Goal: Task Accomplishment & Management: Use online tool/utility

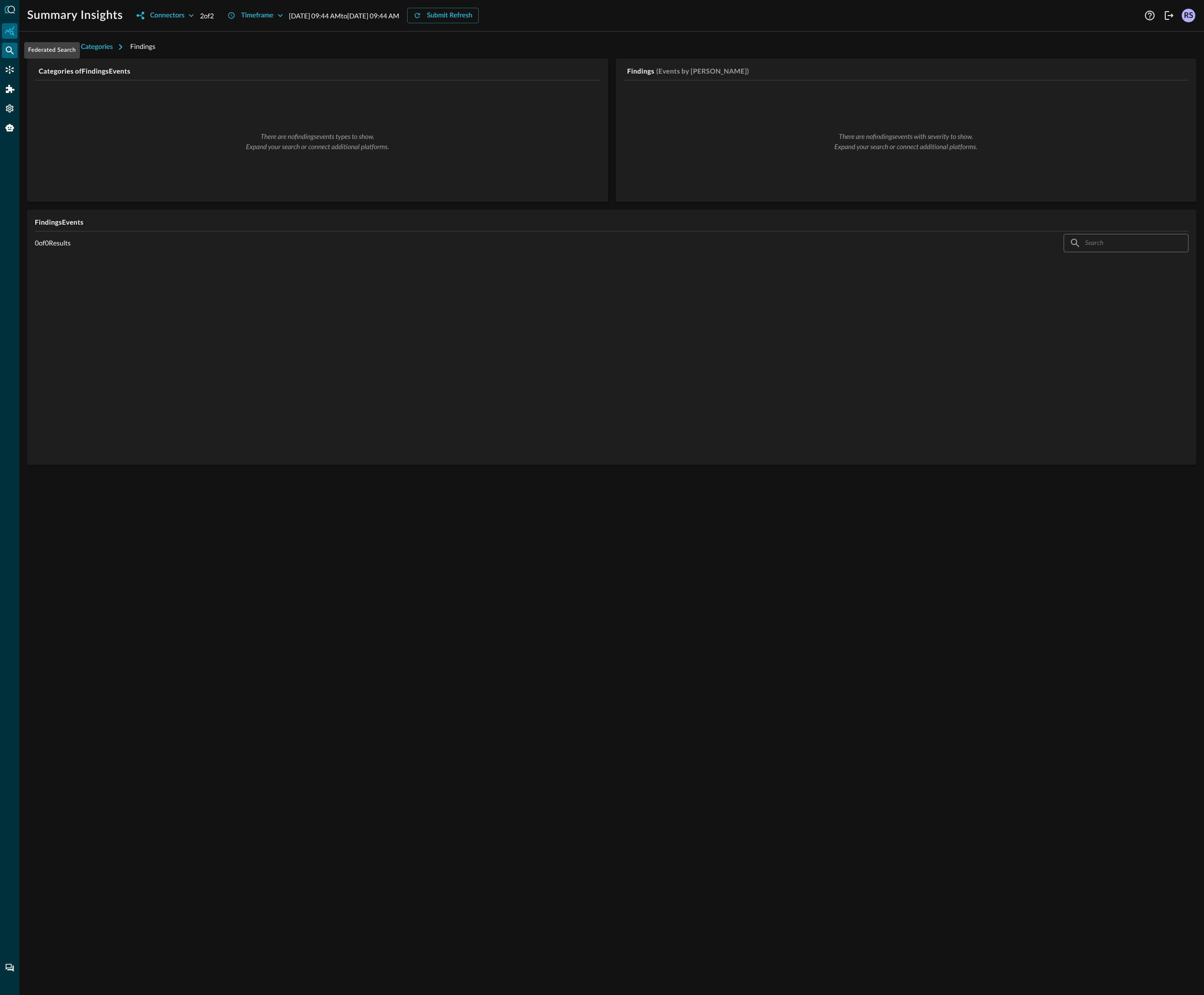
click at [10, 46] on icon "Federated Search" at bounding box center [10, 50] width 10 height 10
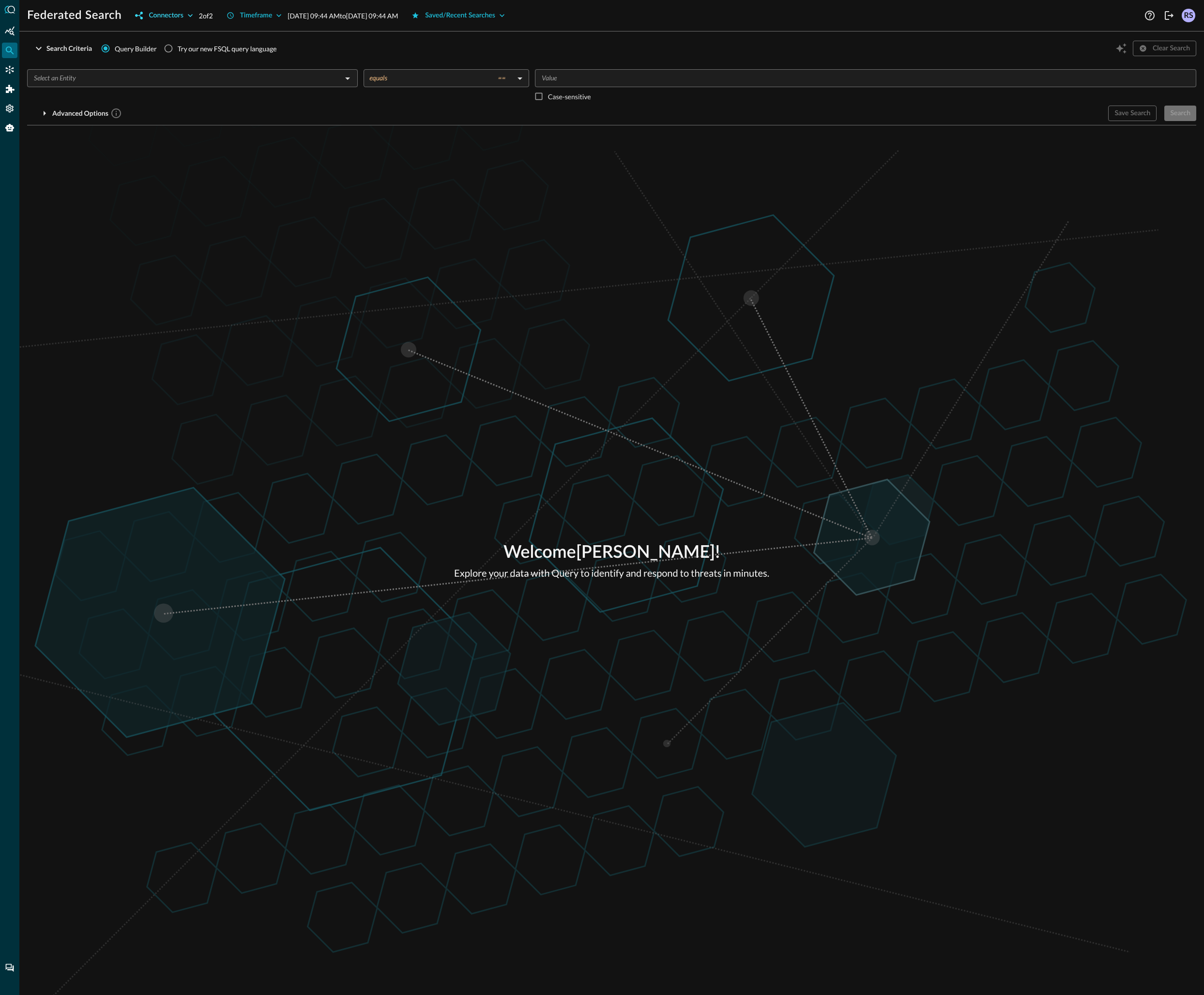
click at [173, 21] on button "Connectors" at bounding box center [164, 15] width 69 height 15
click at [271, 56] on div "Mobile Device Management (1)" at bounding box center [236, 59] width 198 height 21
click at [324, 59] on icon "expand" at bounding box center [329, 58] width 9 height 9
drag, startPoint x: 324, startPoint y: 98, endPoint x: 316, endPoint y: 101, distance: 8.5
click at [324, 99] on icon "expand" at bounding box center [329, 99] width 9 height 9
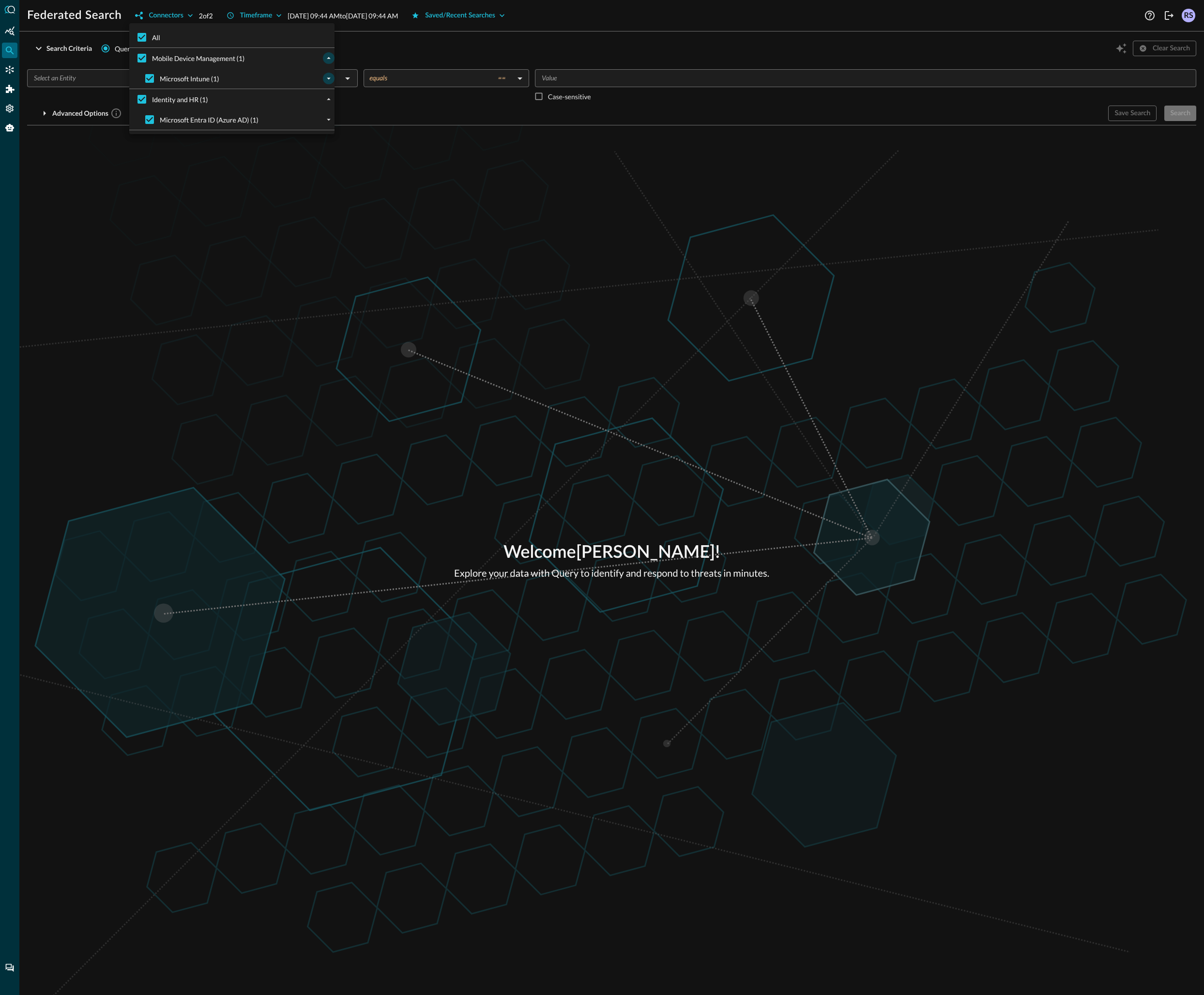
click at [324, 78] on icon "expand" at bounding box center [329, 79] width 9 height 9
click at [324, 136] on icon "expand" at bounding box center [329, 140] width 9 height 9
click at [578, 238] on div at bounding box center [602, 498] width 1204 height 995
click at [12, 71] on icon "Connectors" at bounding box center [10, 70] width 8 height 8
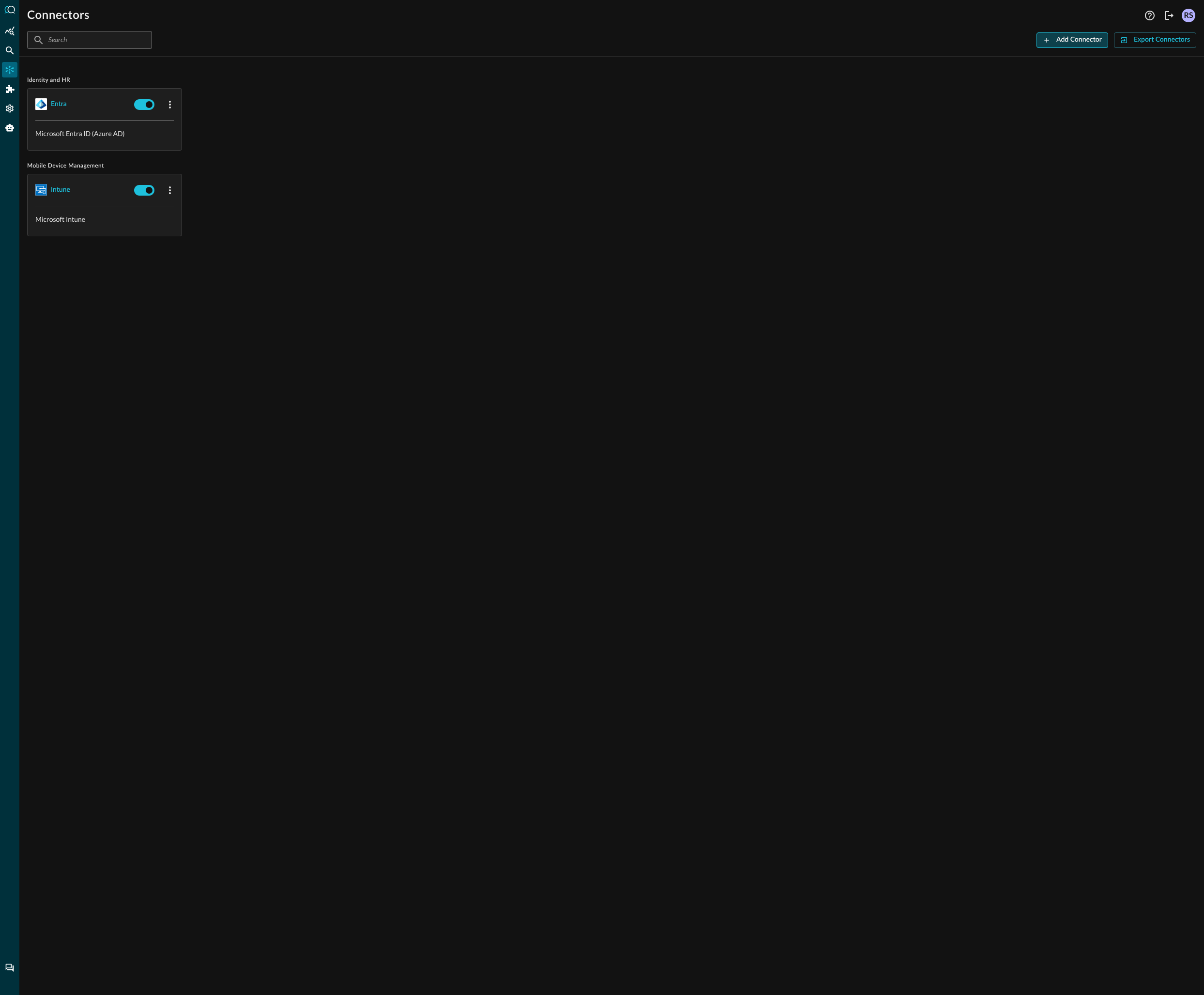
click at [1079, 41] on div "Add Connector" at bounding box center [1079, 40] width 45 height 12
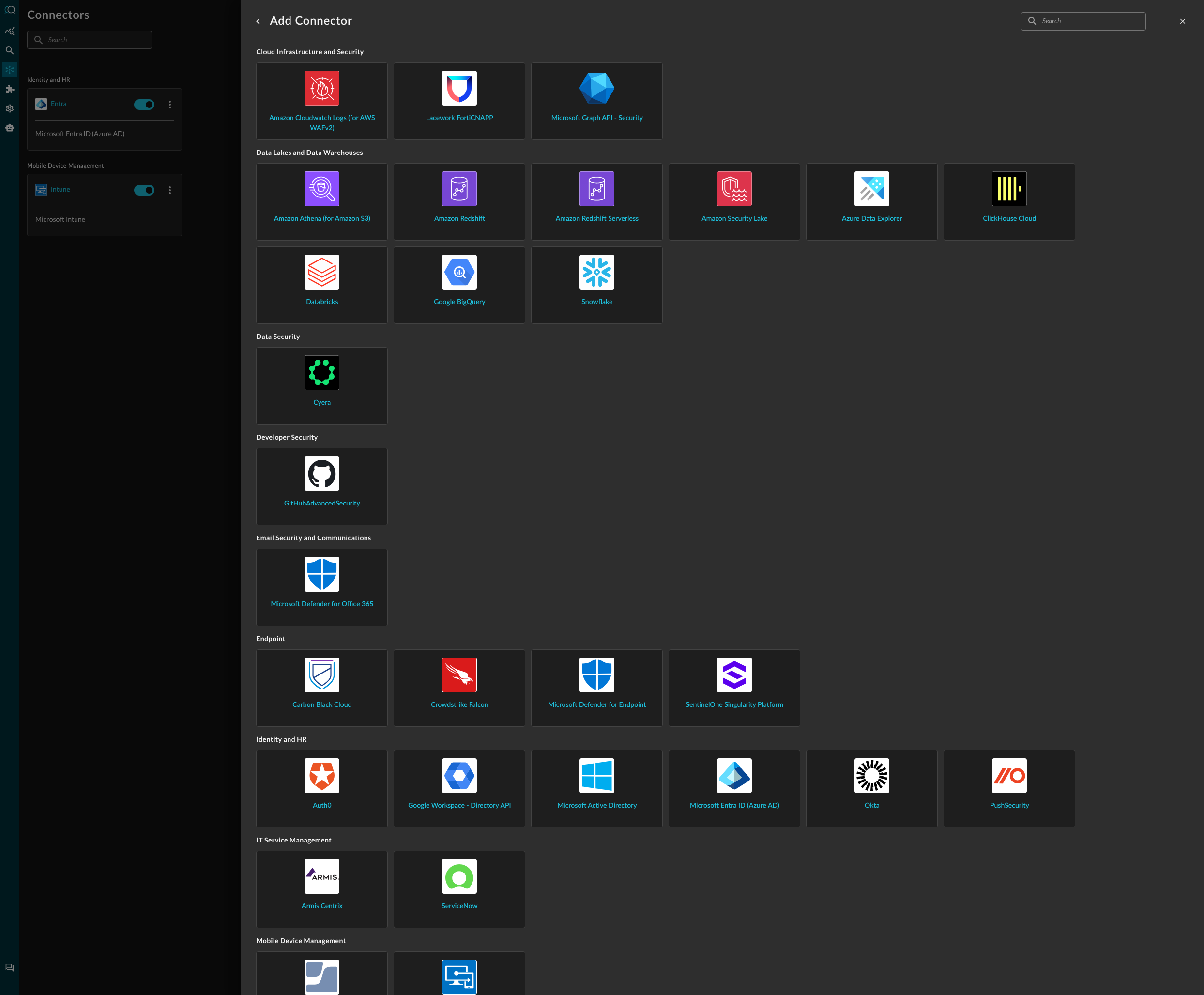
click at [592, 684] on img at bounding box center [596, 675] width 35 height 35
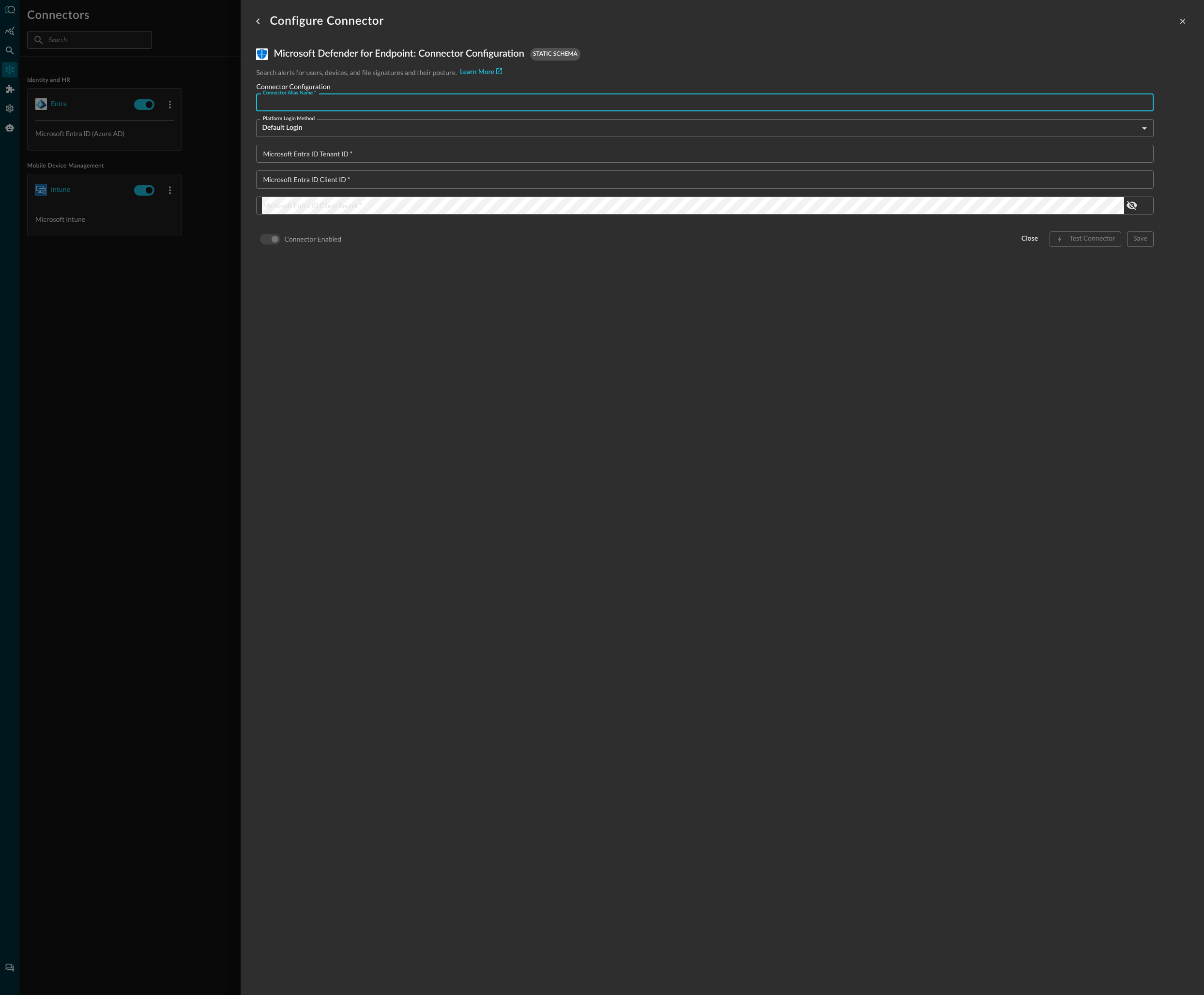
click at [344, 111] on input "Connector Alias Name   *" at bounding box center [707, 103] width 891 height 18
type input "Defender Endpoint"
paste input "11925307-86e5-4a24-ac99-31d7c159ad2b"
type input "11925307-86e5-4a24-ac99-31d7c159ad2b"
drag, startPoint x: 364, startPoint y: 183, endPoint x: 380, endPoint y: 186, distance: 16.3
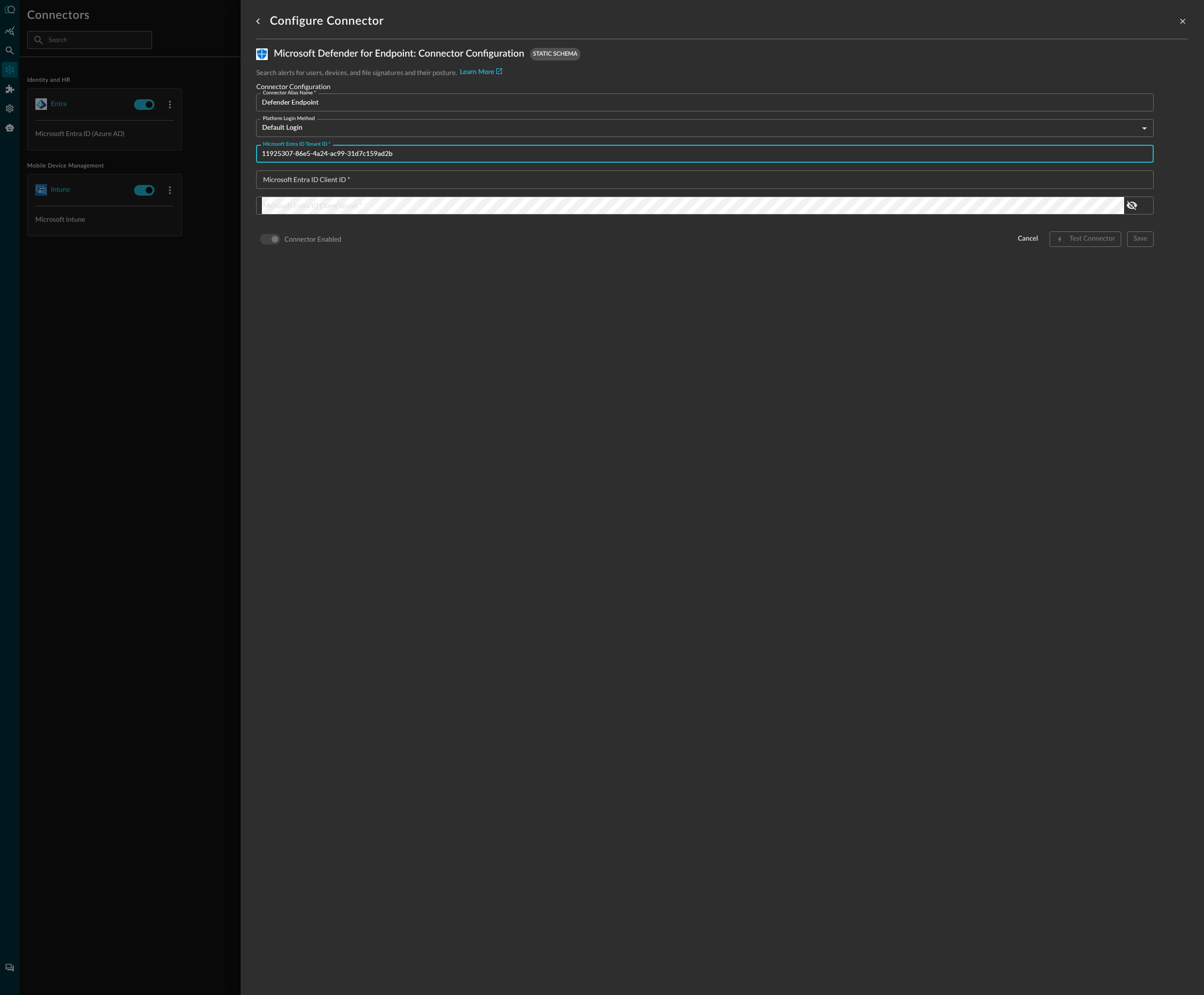
click at [364, 183] on input "Microsoft Entra ID Client ID   *" at bounding box center [707, 179] width 891 height 18
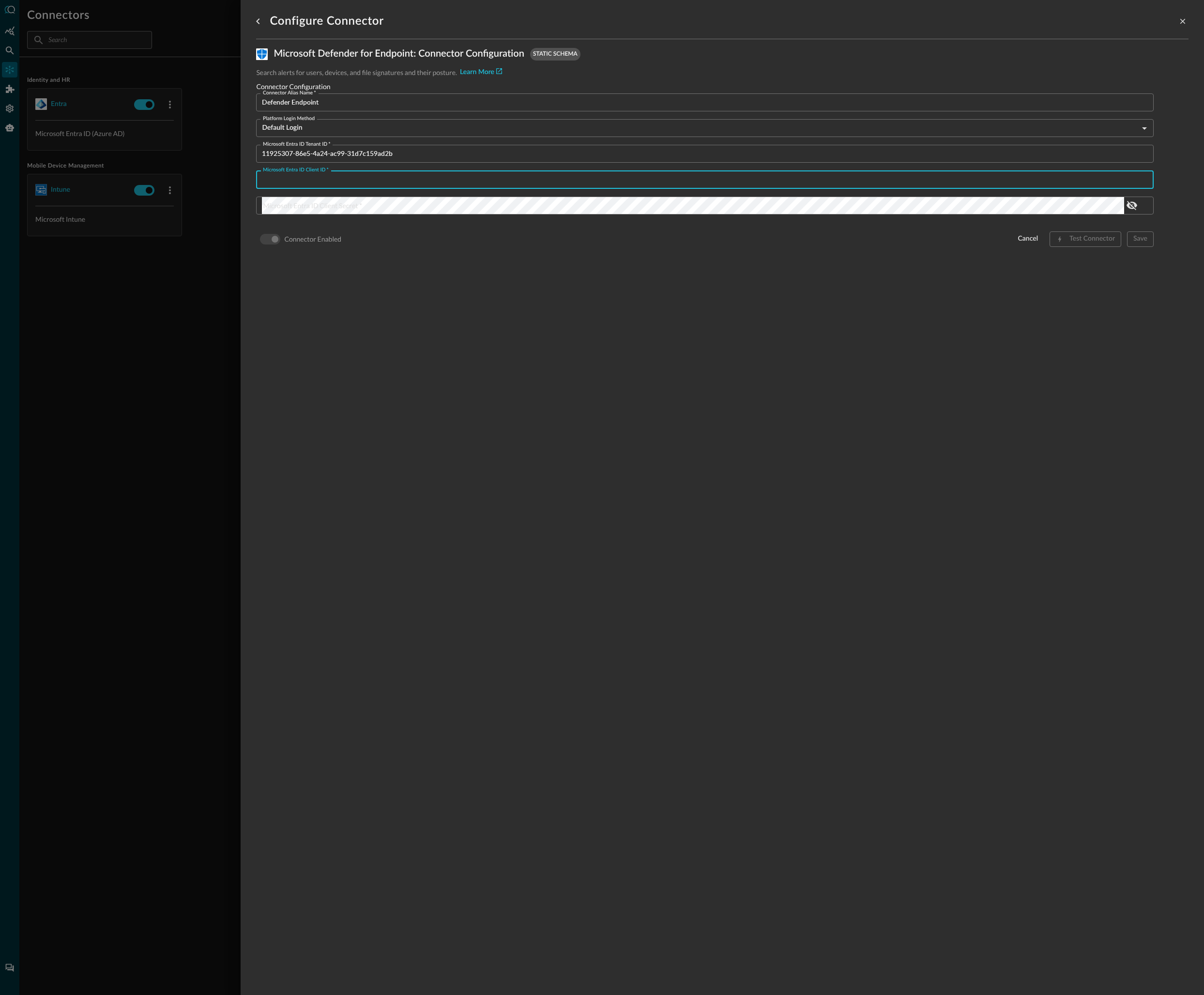
paste input "52d8ea3c-eda3-4a26-9cf8-346bbaf8fa5d"
type input "52d8ea3c-eda3-4a26-9cf8-346bbaf8fa5d"
click at [1070, 219] on div "Connector Alias Name   * Defender Endpoint Connector Alias Name   * Platform Lo…" at bounding box center [705, 171] width 897 height 155
click at [1079, 240] on div "Test Connector" at bounding box center [1092, 239] width 45 height 12
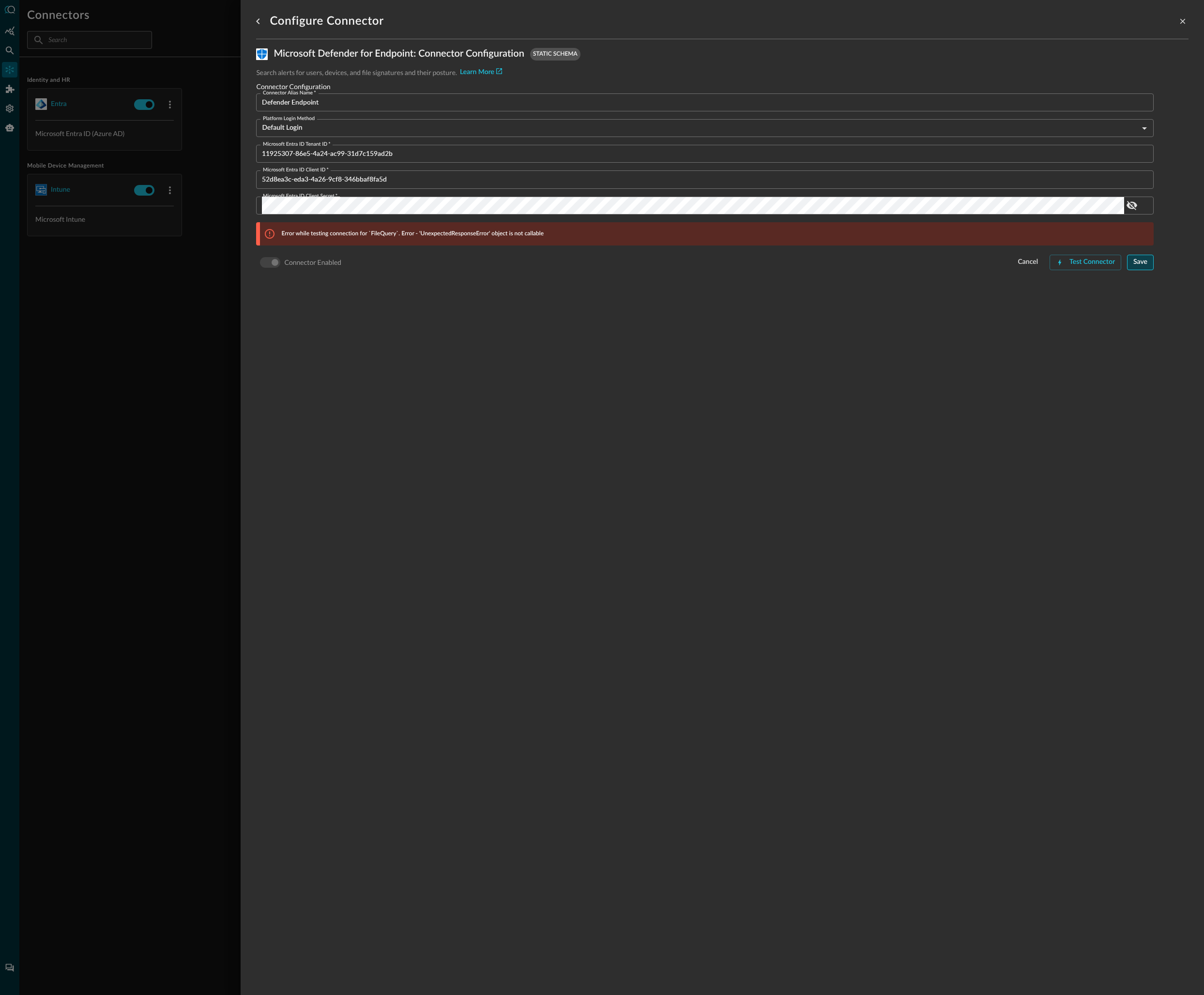
click at [1136, 265] on div "Save" at bounding box center [1140, 263] width 14 height 12
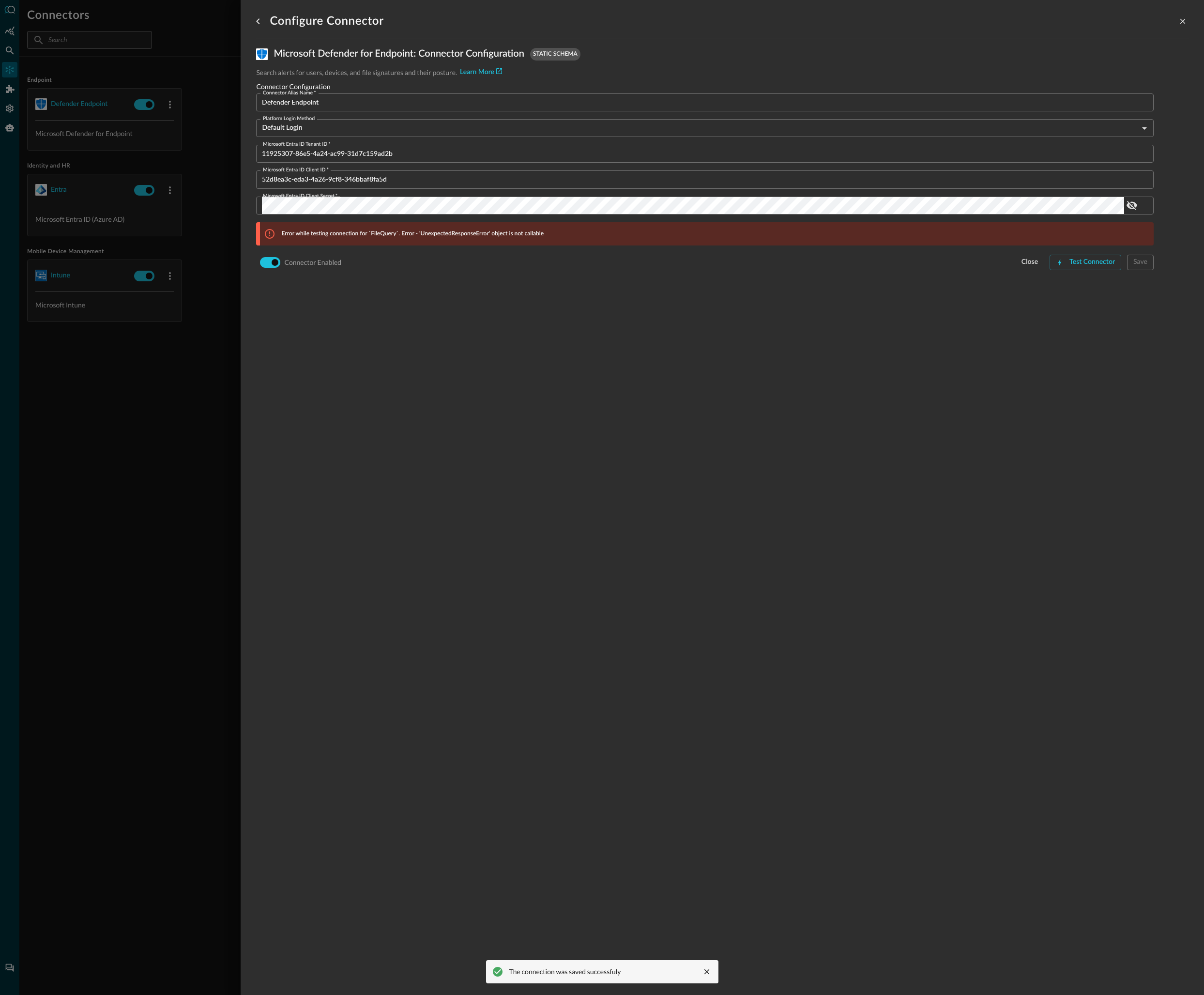
drag, startPoint x: 180, startPoint y: 486, endPoint x: 183, endPoint y: 478, distance: 8.5
click at [181, 486] on div at bounding box center [602, 498] width 1204 height 995
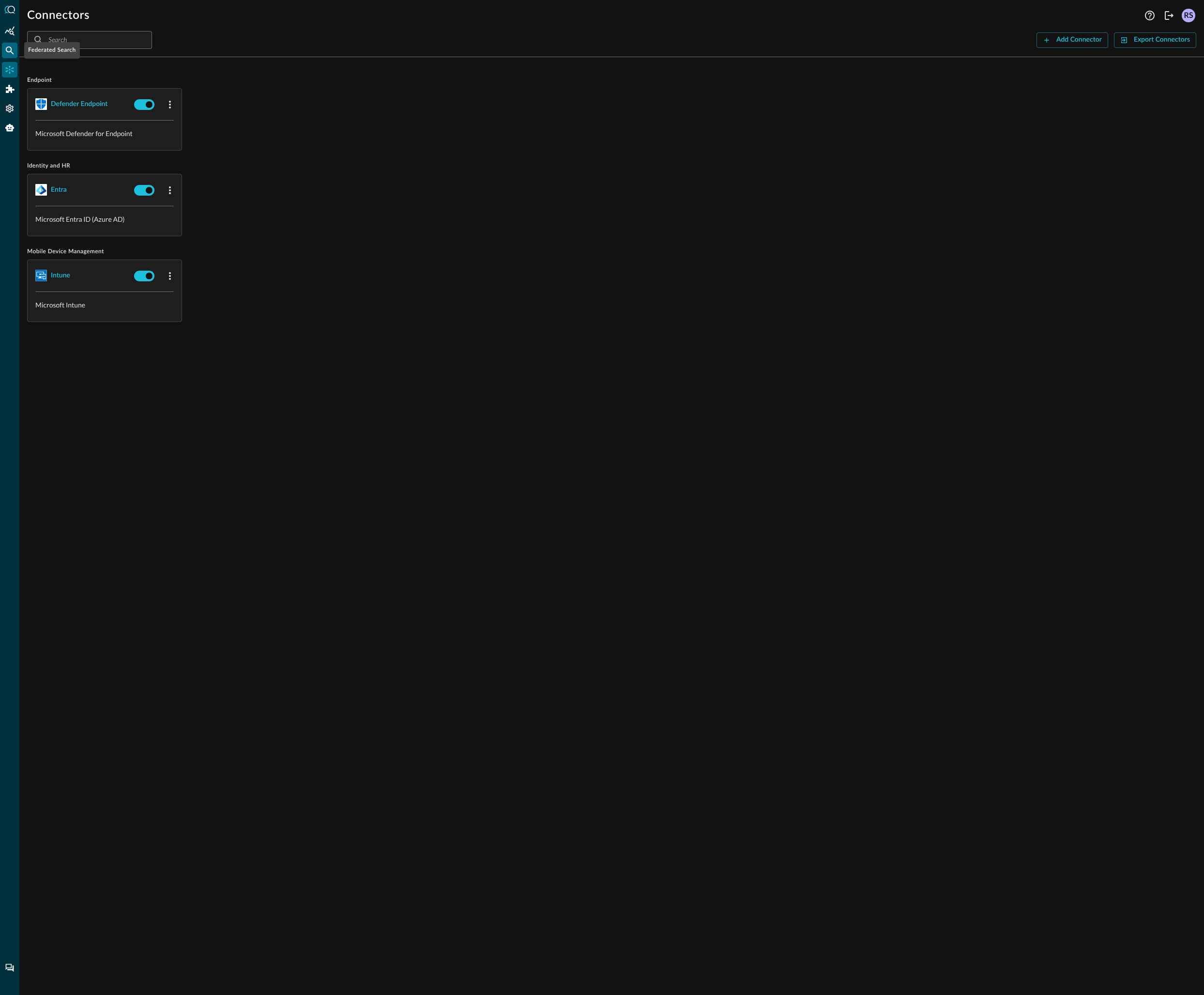
click at [9, 50] on icon "Federated Search" at bounding box center [10, 50] width 10 height 10
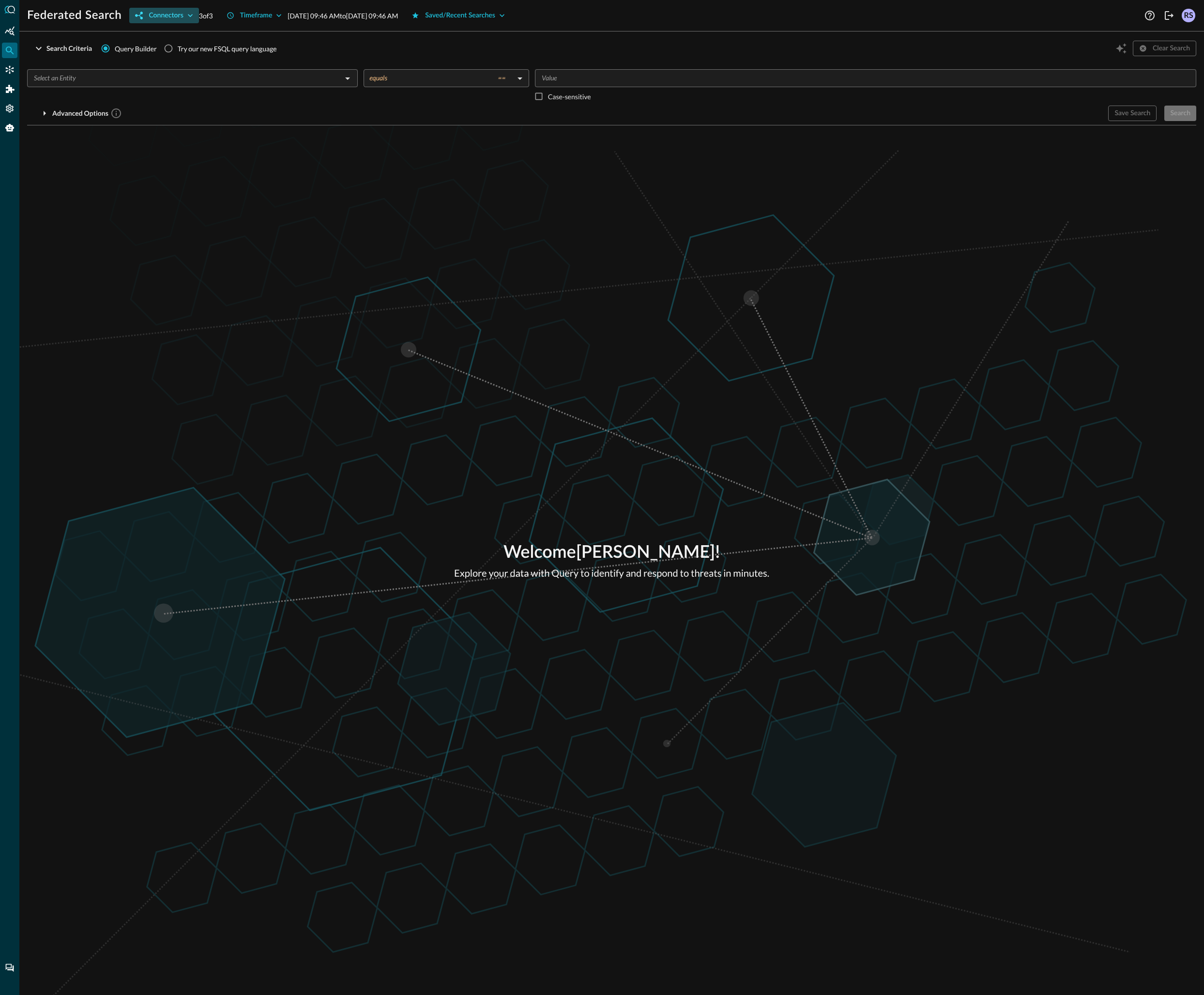
click at [188, 17] on icon "button" at bounding box center [190, 15] width 10 height 10
click at [137, 39] on input "All" at bounding box center [142, 37] width 21 height 21
checkbox input "false"
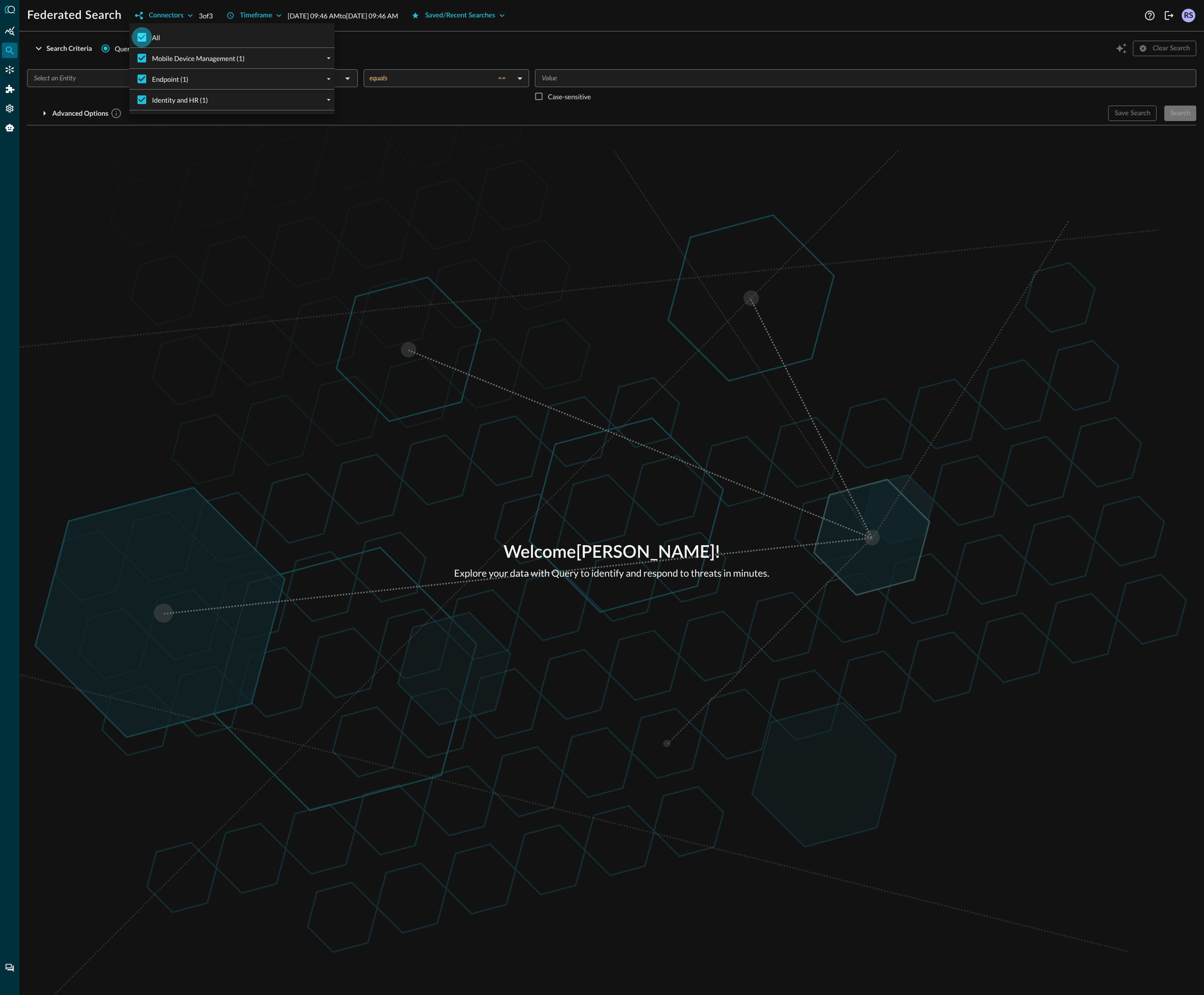
checkbox input "false"
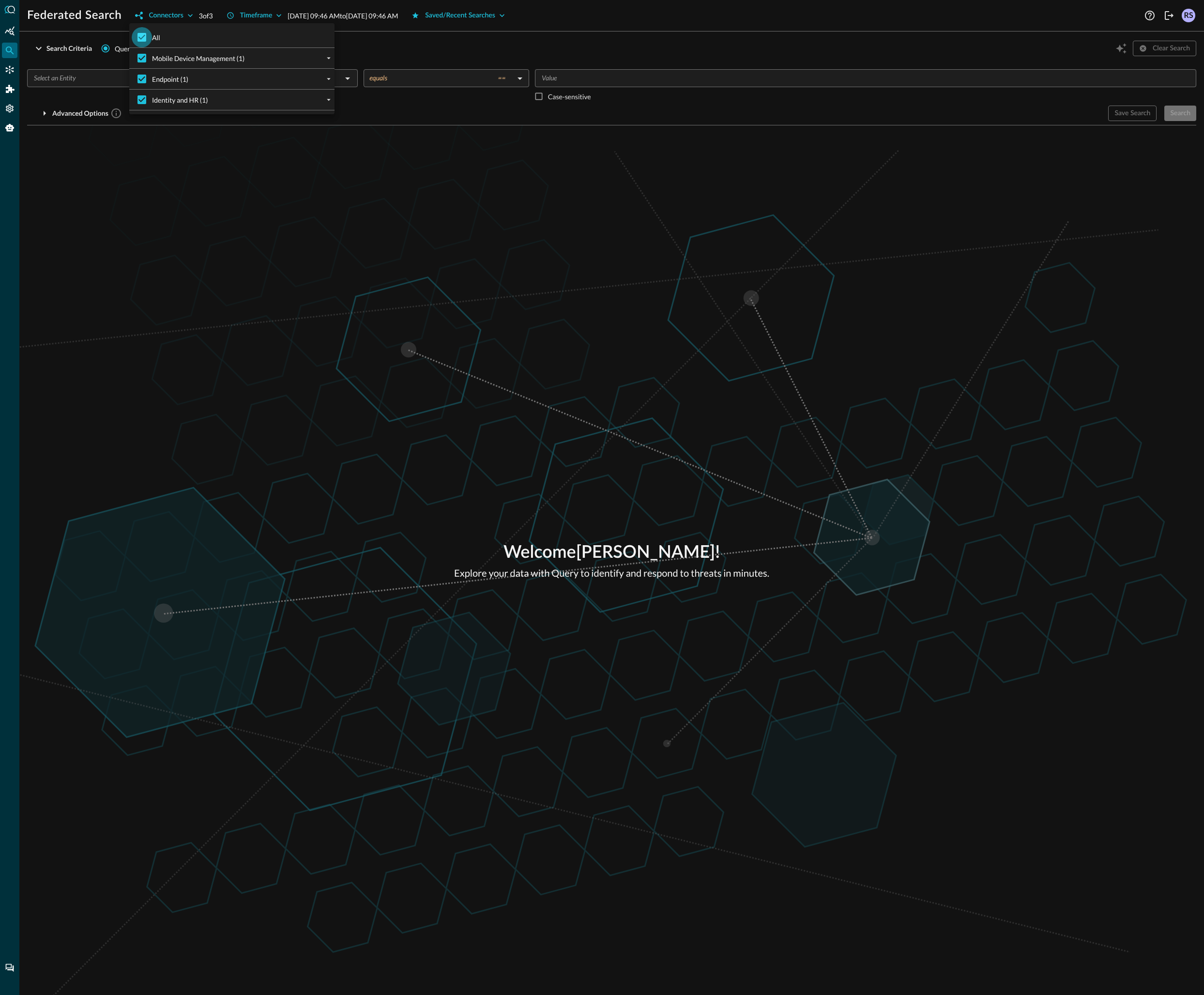
checkbox input "false"
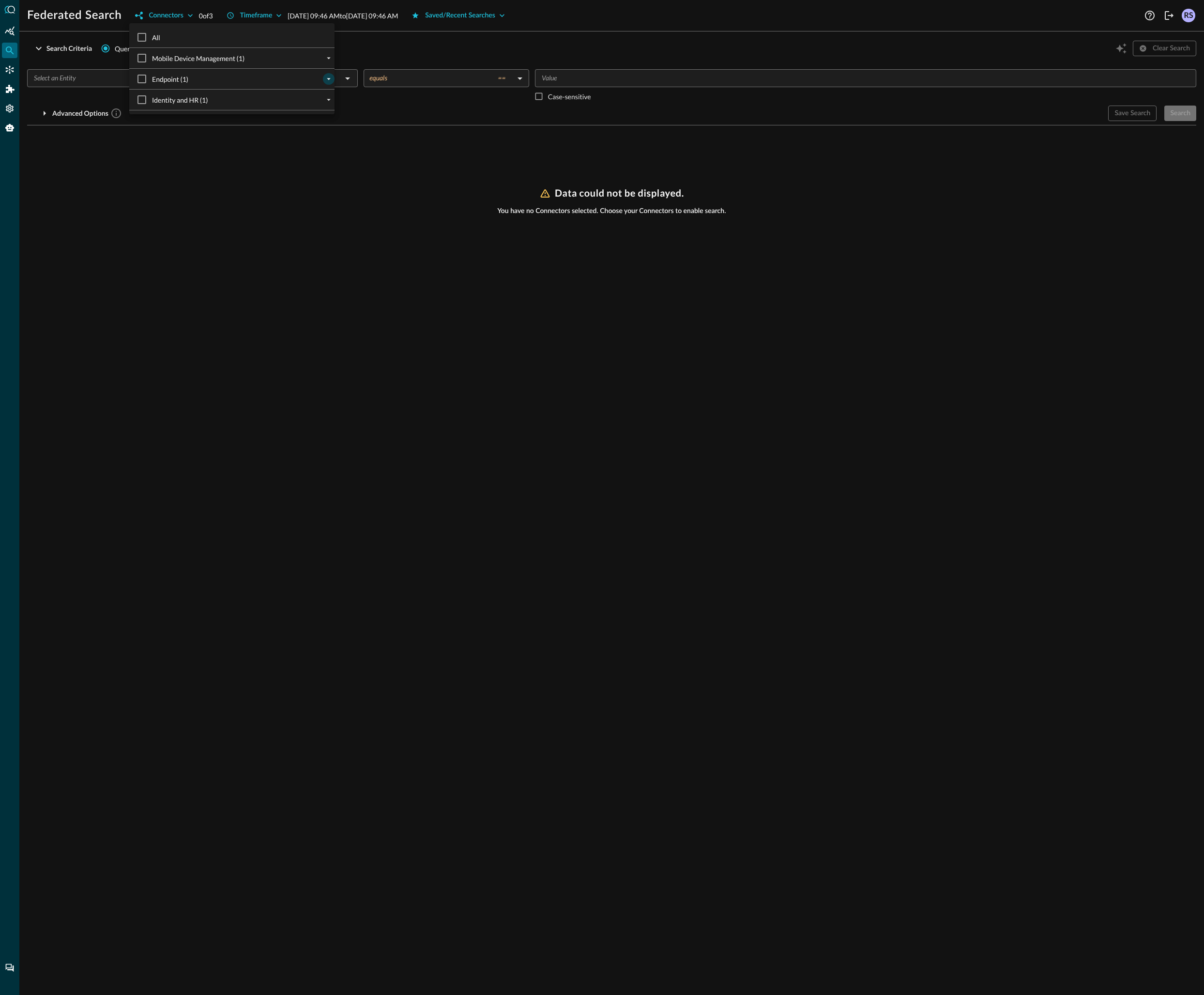
click at [326, 79] on icon "expand" at bounding box center [329, 79] width 4 height 2
click at [151, 99] on input "Microsoft Defender for Endpoint (1)" at bounding box center [149, 99] width 21 height 21
checkbox input "true"
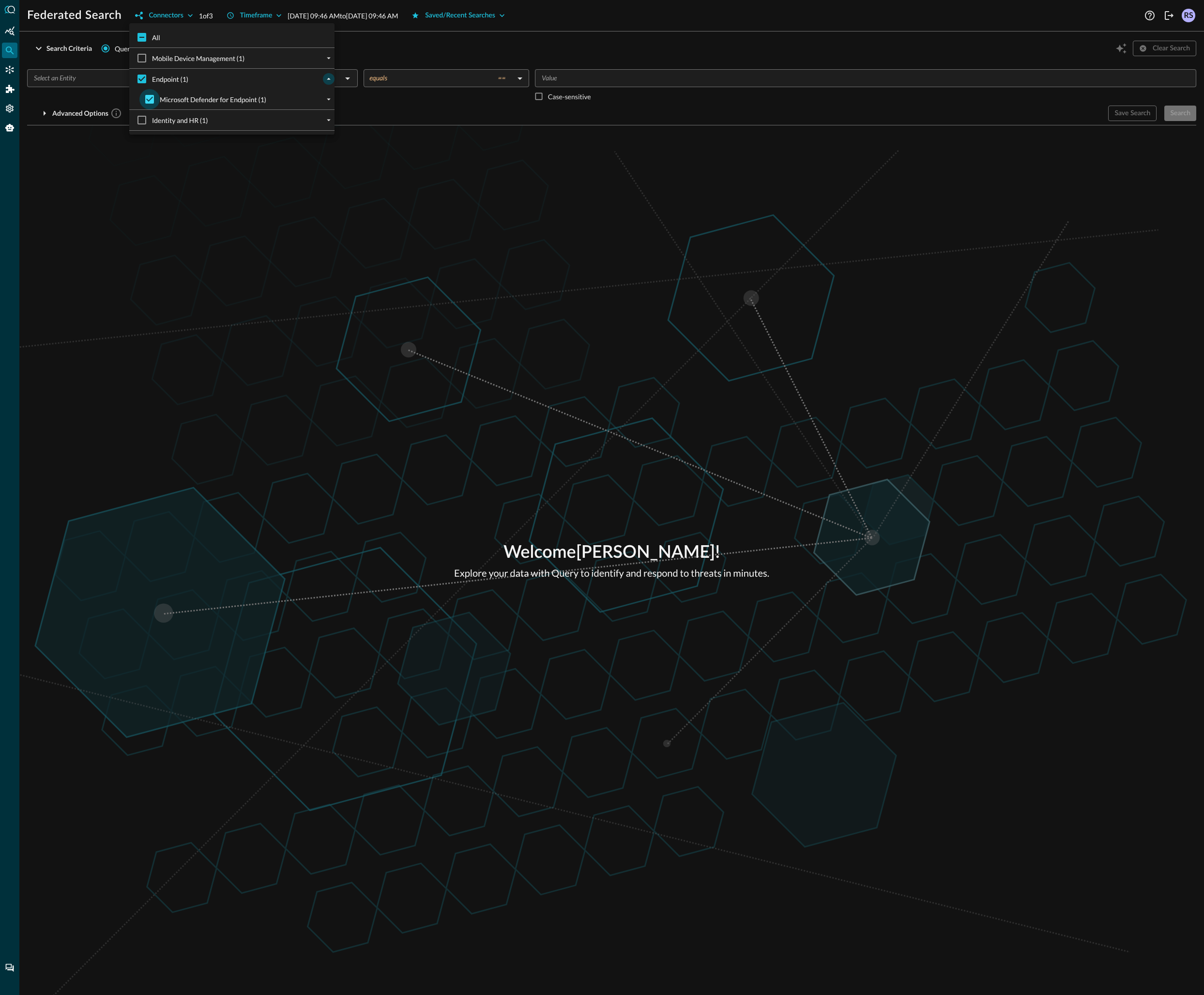
checkbox input "true"
click at [392, 280] on div at bounding box center [602, 498] width 1204 height 995
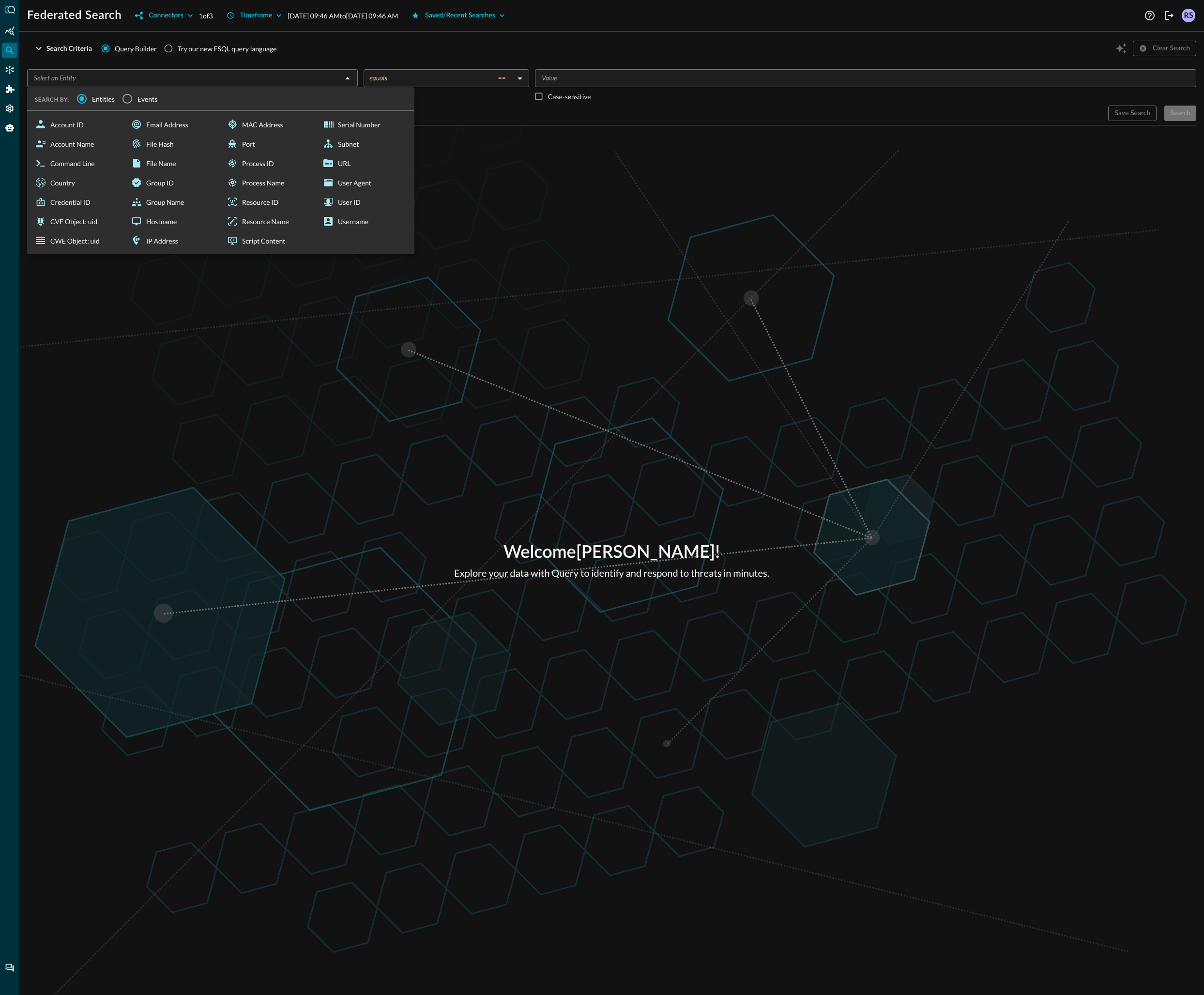
click at [105, 69] on div "​" at bounding box center [192, 78] width 331 height 18
click at [126, 102] on input "Events" at bounding box center [127, 99] width 21 height 21
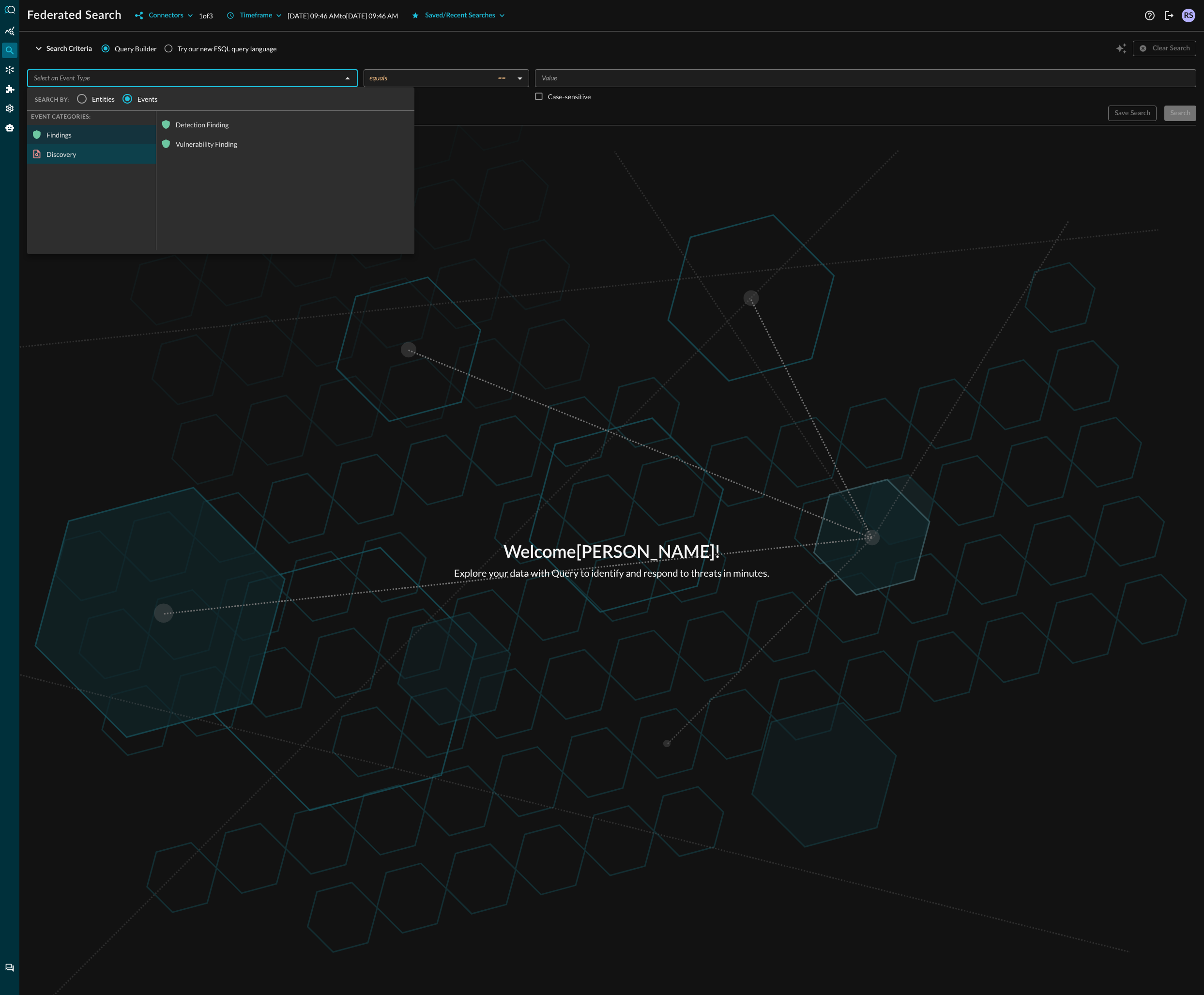
click at [59, 150] on div "Discovery" at bounding box center [91, 154] width 129 height 19
click at [180, 143] on div "Device Inventory Info" at bounding box center [285, 144] width 258 height 19
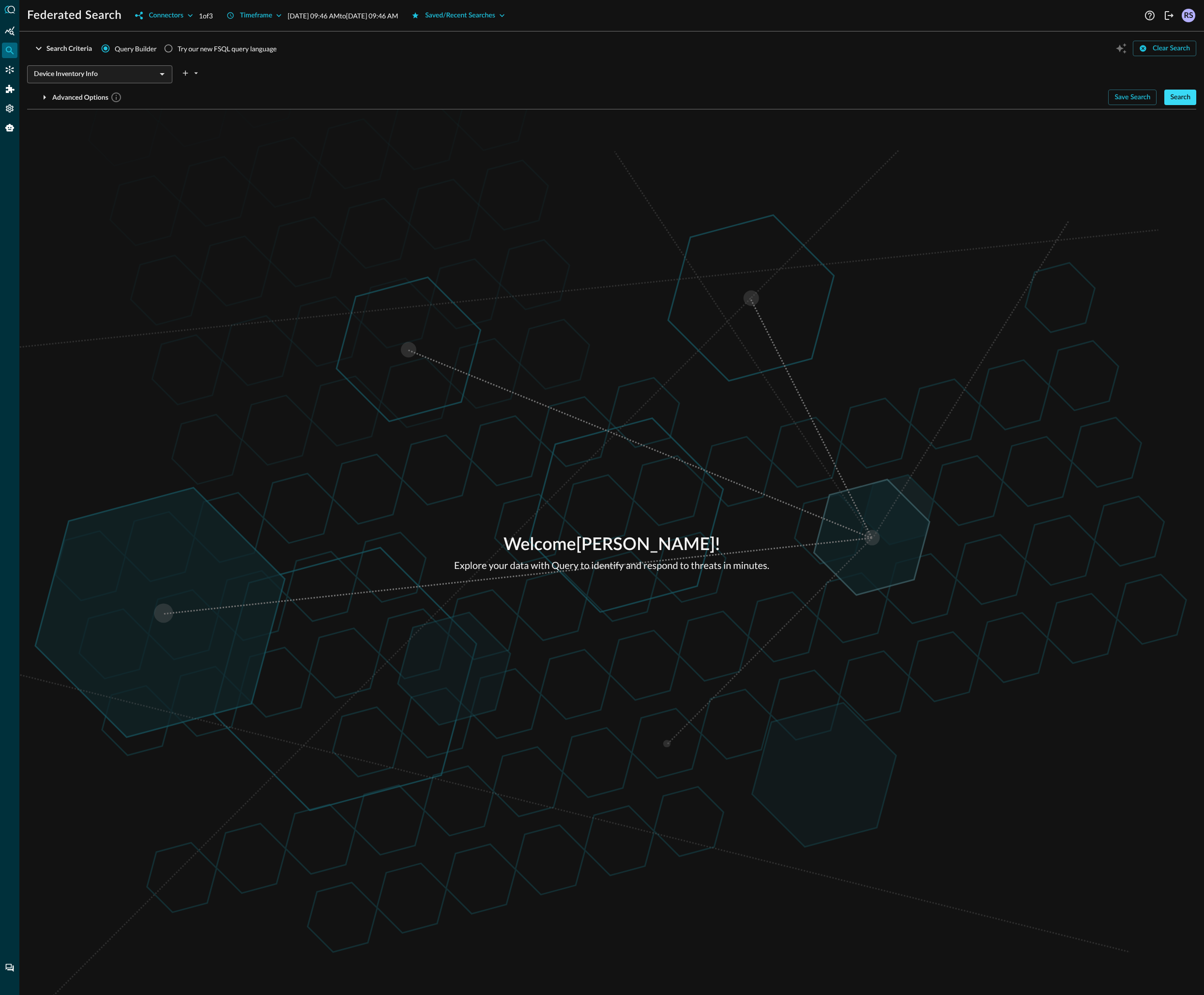
click at [1173, 99] on div "Search" at bounding box center [1181, 98] width 21 height 12
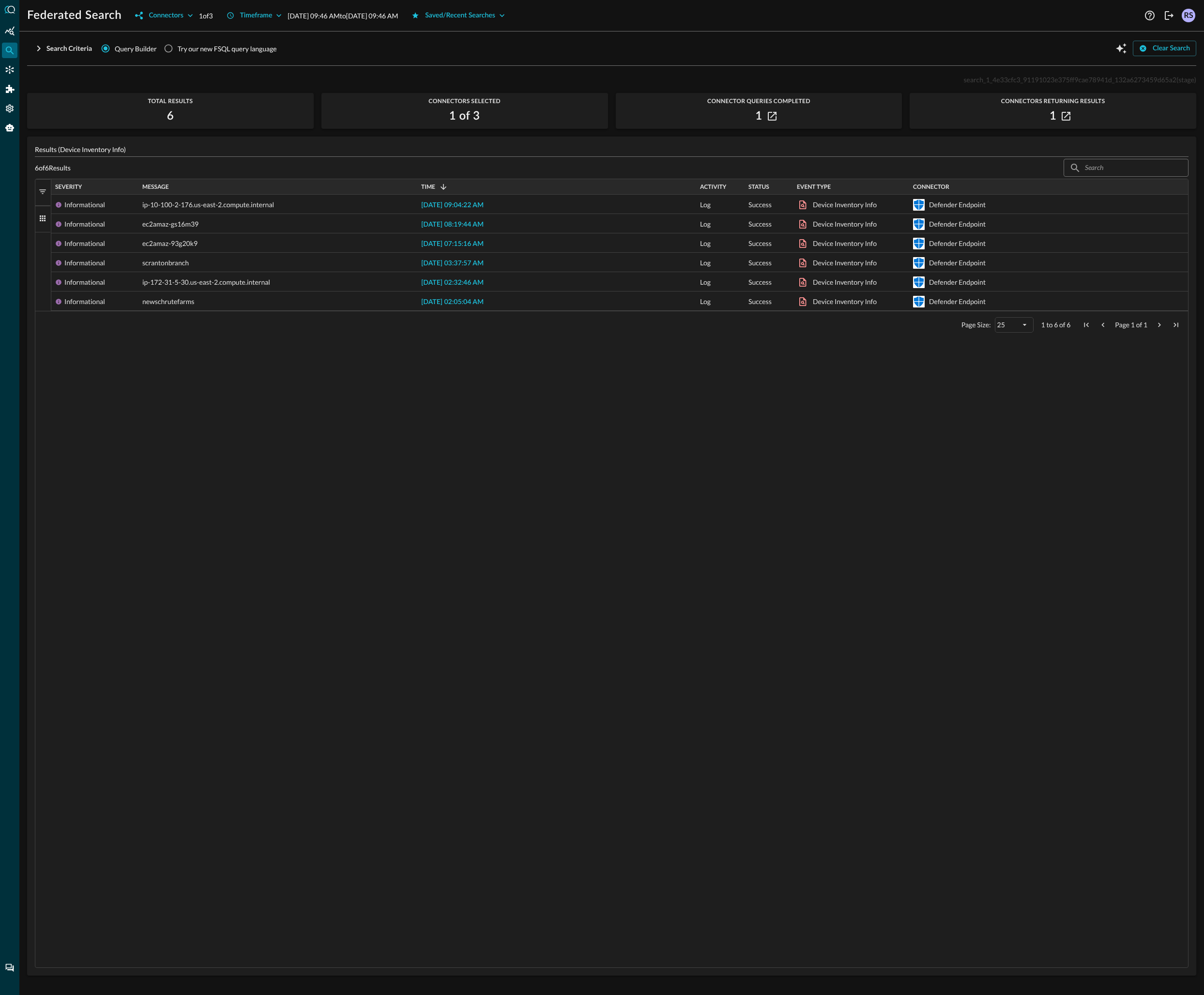
scroll to position [19, 0]
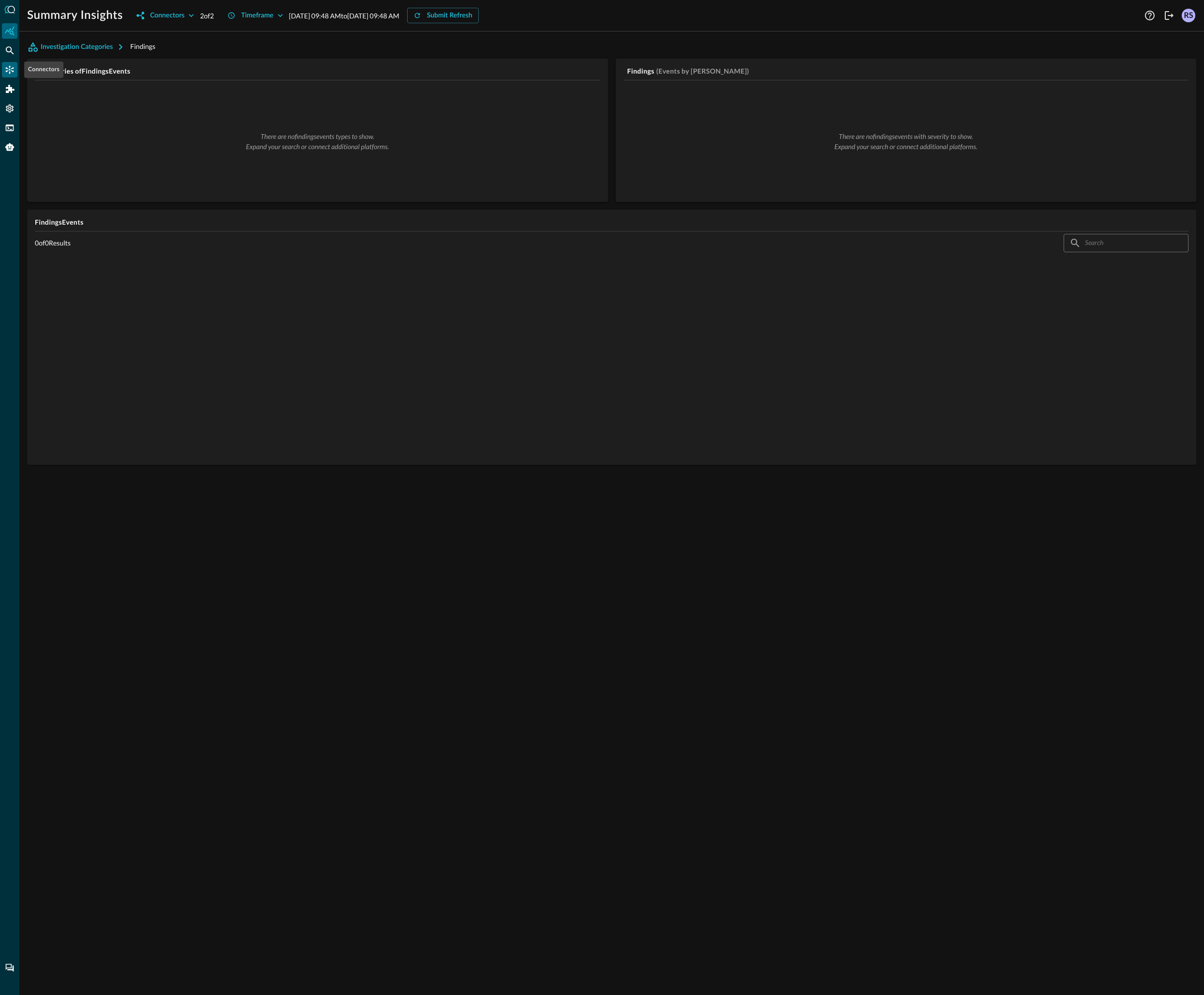
click at [5, 76] on div "Connectors" at bounding box center [10, 70] width 15 height 15
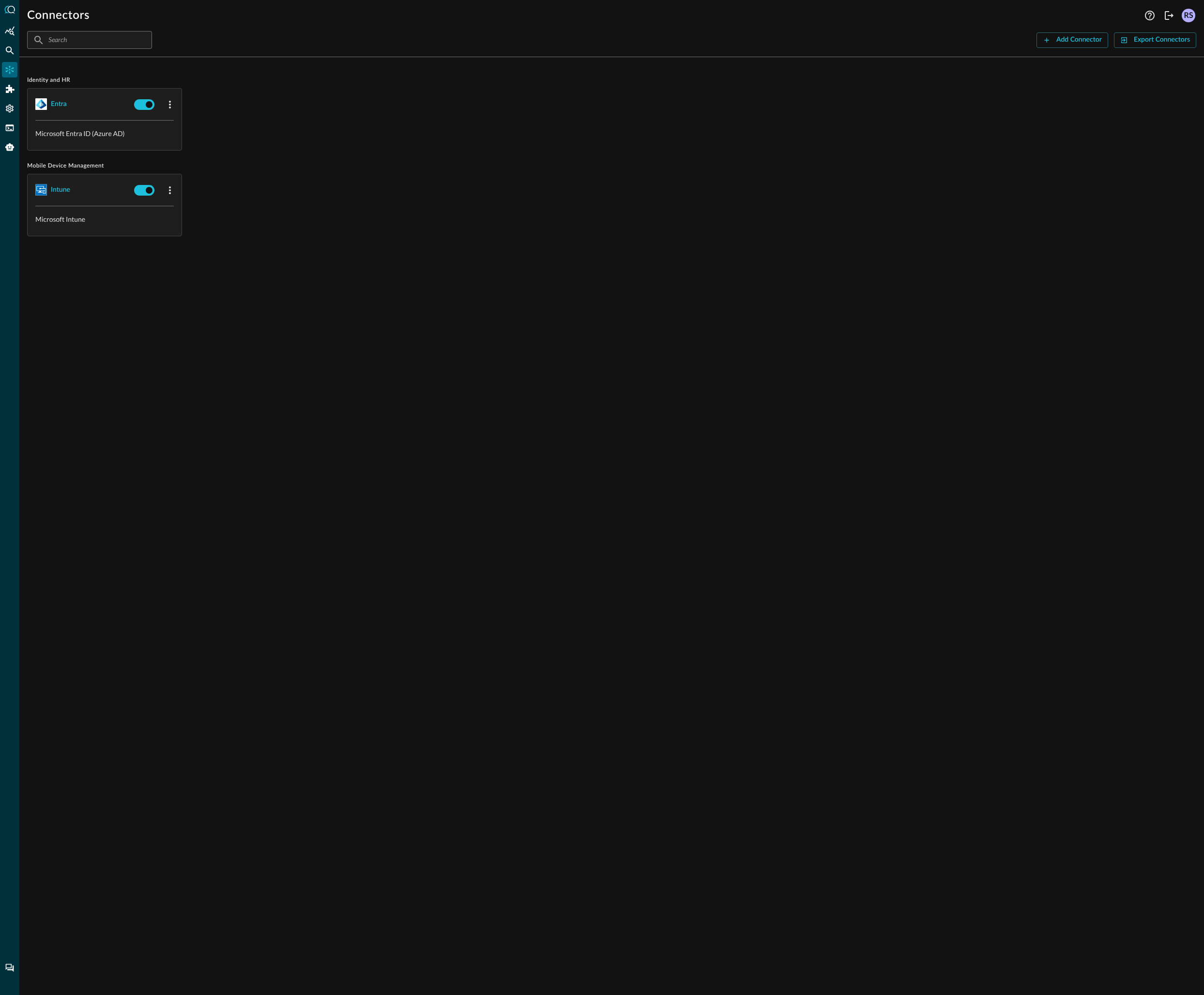
click at [187, 17] on div "Connectors" at bounding box center [584, 15] width 1114 height 15
click at [1090, 41] on div "Add Connector" at bounding box center [1079, 40] width 45 height 12
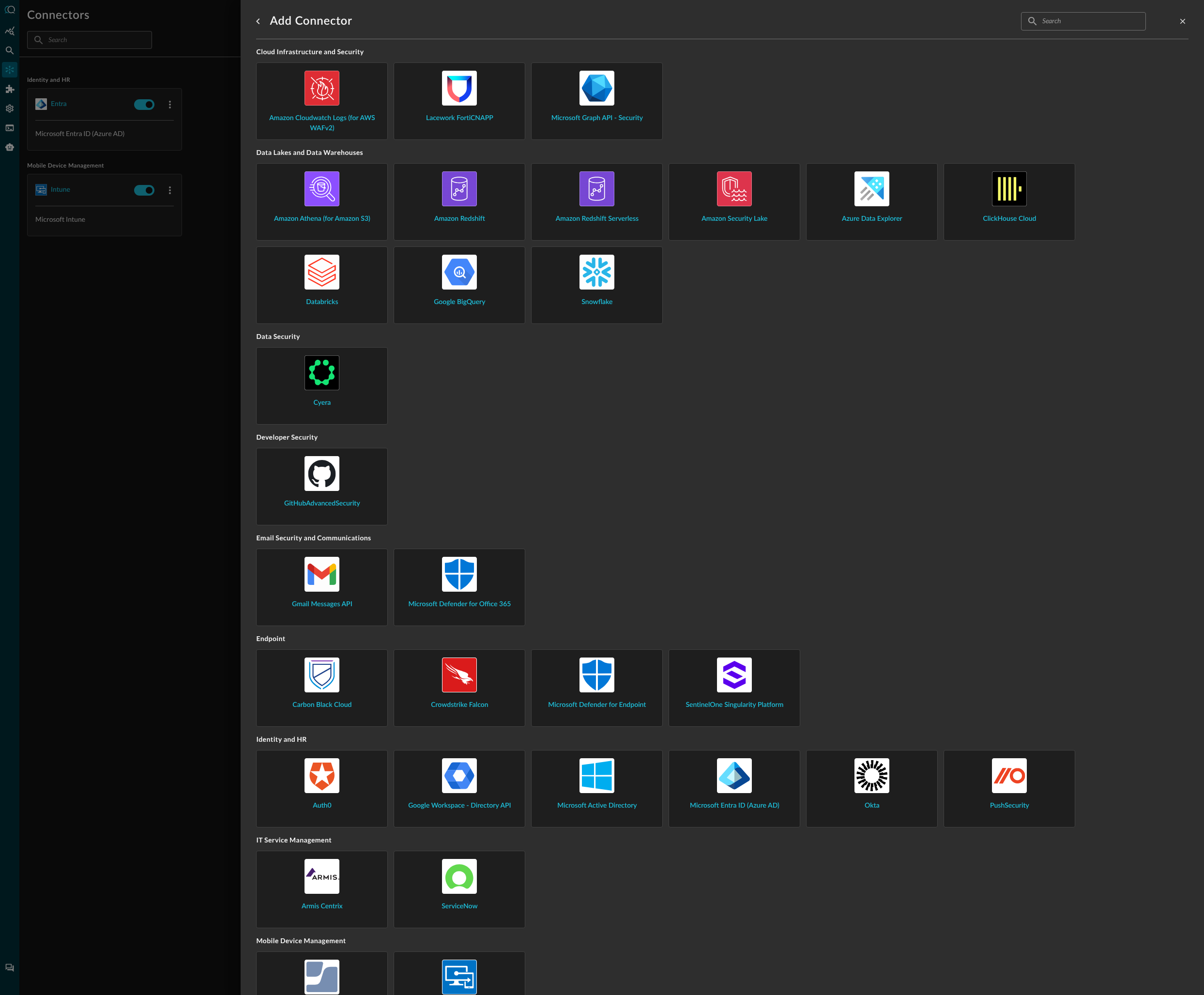
click at [608, 690] on img at bounding box center [596, 675] width 35 height 35
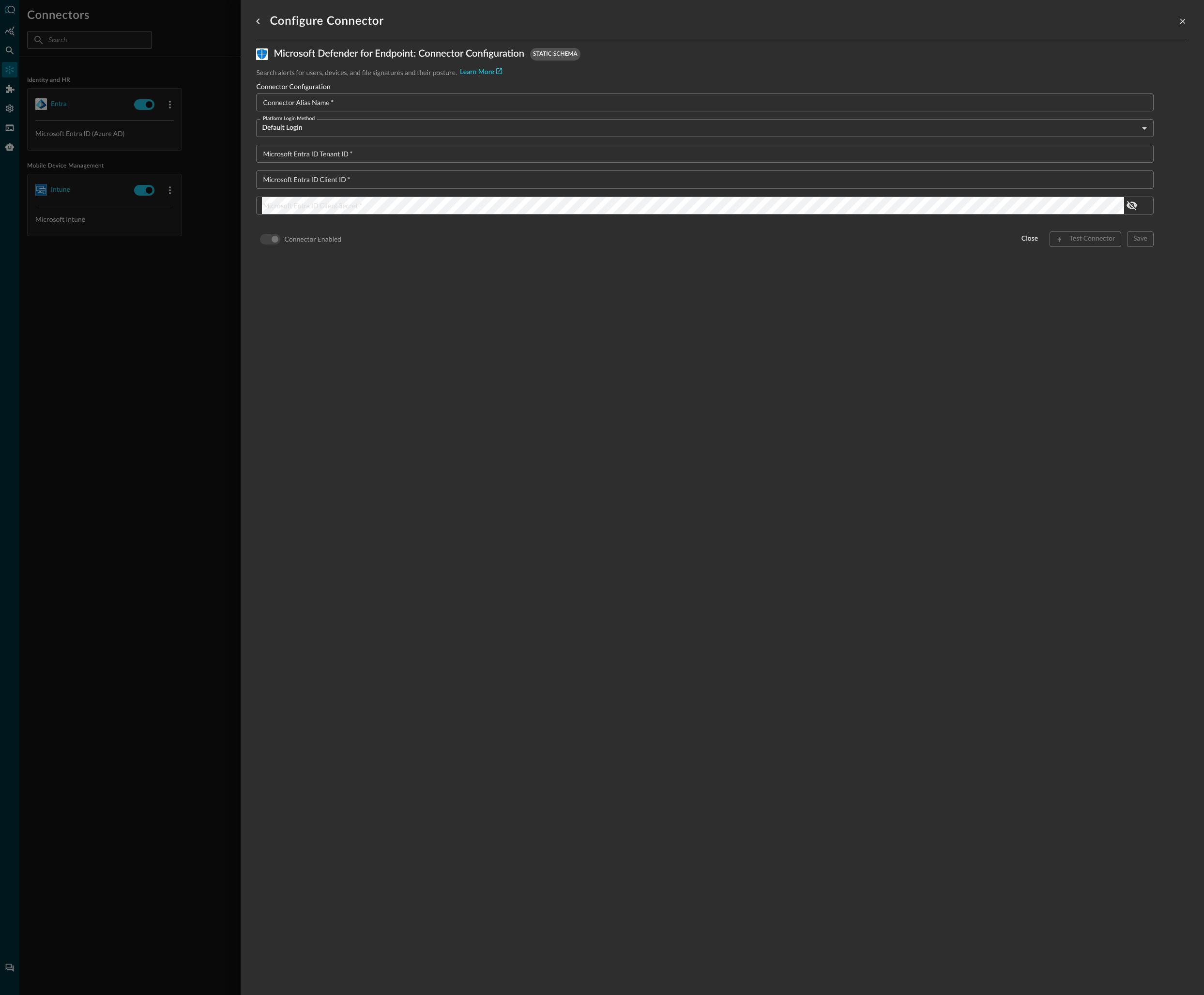
click at [336, 107] on input "Connector Alias Name   *" at bounding box center [707, 103] width 891 height 18
type input "Defender Endpoints"
click at [343, 200] on div "Microsoft Entra ID Client Secret   * Microsoft Entra ID Client Secret   *" at bounding box center [705, 205] width 897 height 18
click at [342, 181] on input "Microsoft Entra ID Client ID   *" at bounding box center [707, 179] width 891 height 18
paste input "52d8ea3c-eda3-4a26-9cf8-346bbaf8fa5d"
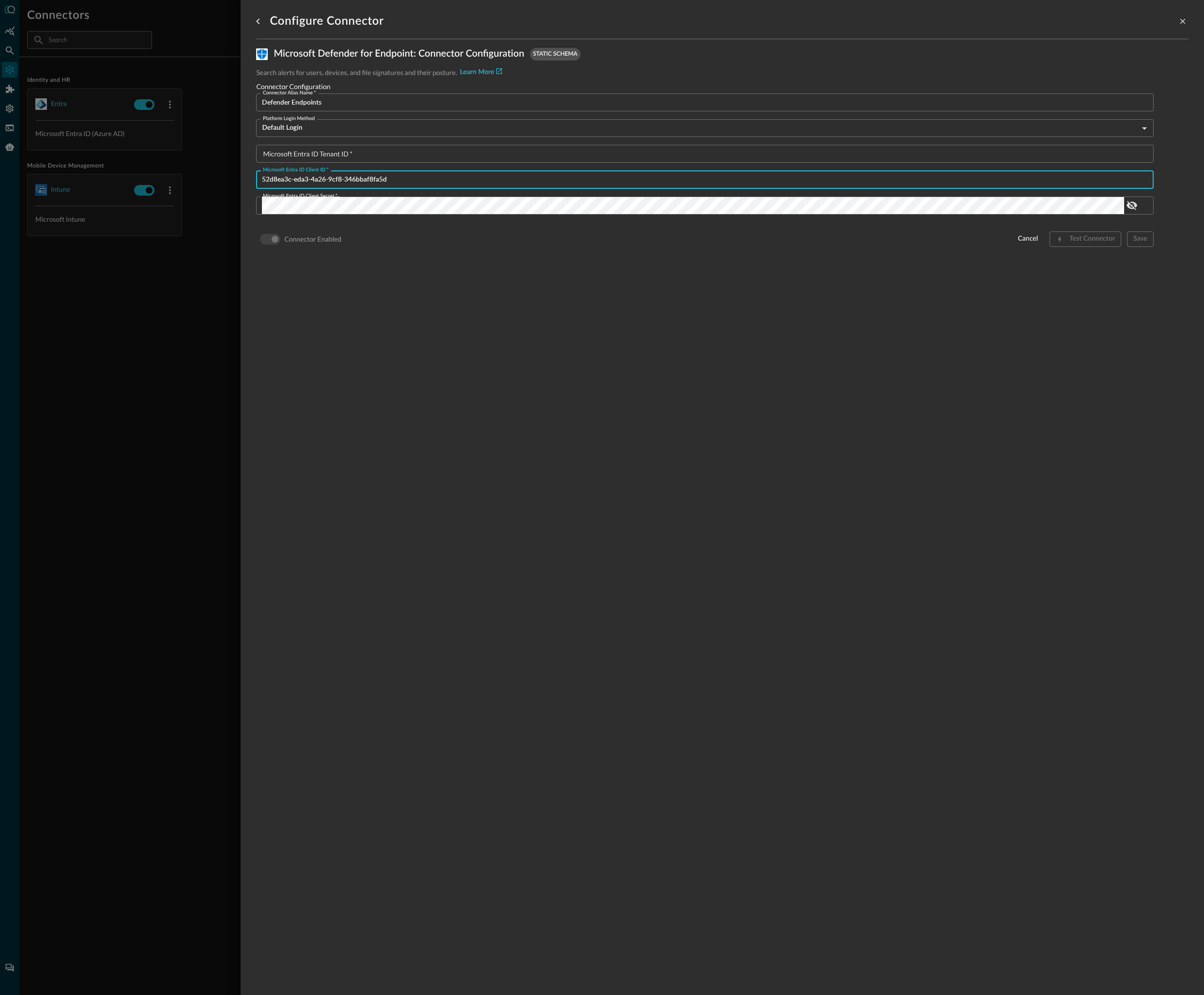
type input "52d8ea3c-eda3-4a26-9cf8-346bbaf8fa5d"
click at [406, 147] on input "Microsoft Entra ID Tenant ID   *" at bounding box center [707, 154] width 891 height 18
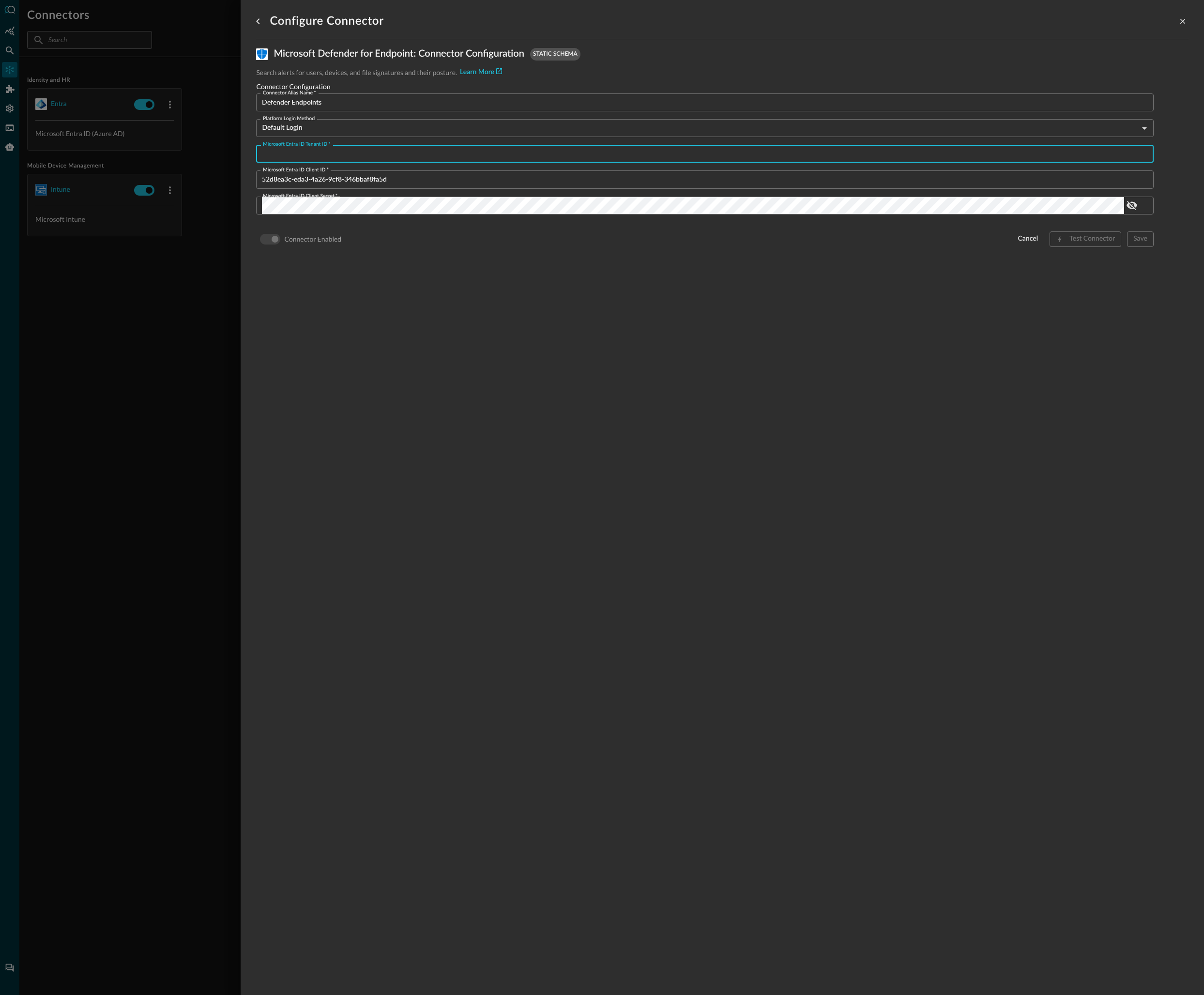
paste input "11925307-86e5-4a24-ac99-31d7c159ad2b"
type input "11925307-86e5-4a24-ac99-31d7c159ad2b"
click at [1082, 314] on div "Configure Connector Microsoft Defender for Endpoint : Connector Configuration s…" at bounding box center [722, 491] width 932 height 983
click at [1083, 236] on div "Test Connector" at bounding box center [1092, 239] width 45 height 12
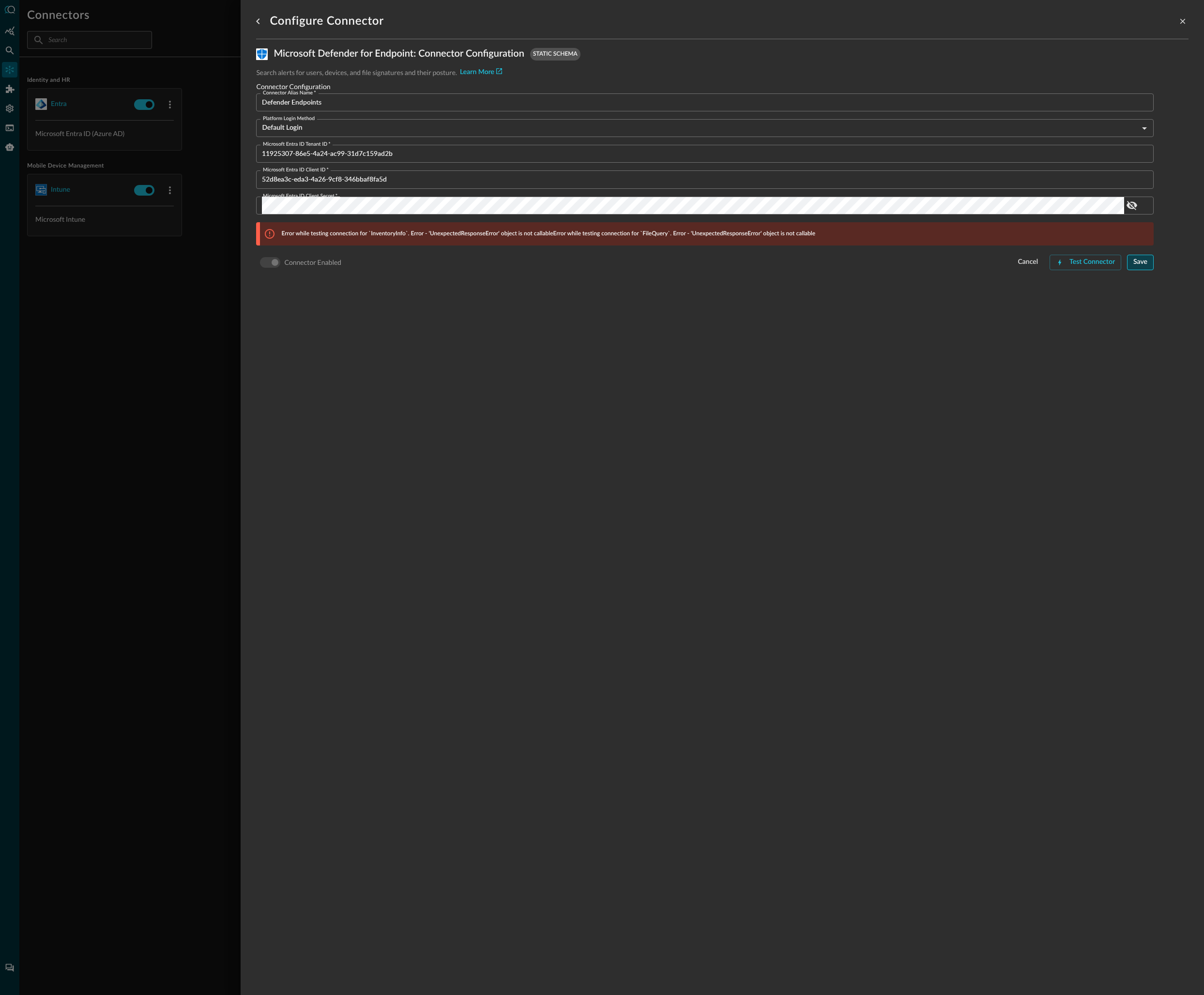
click at [1133, 261] on div "Save" at bounding box center [1140, 263] width 14 height 12
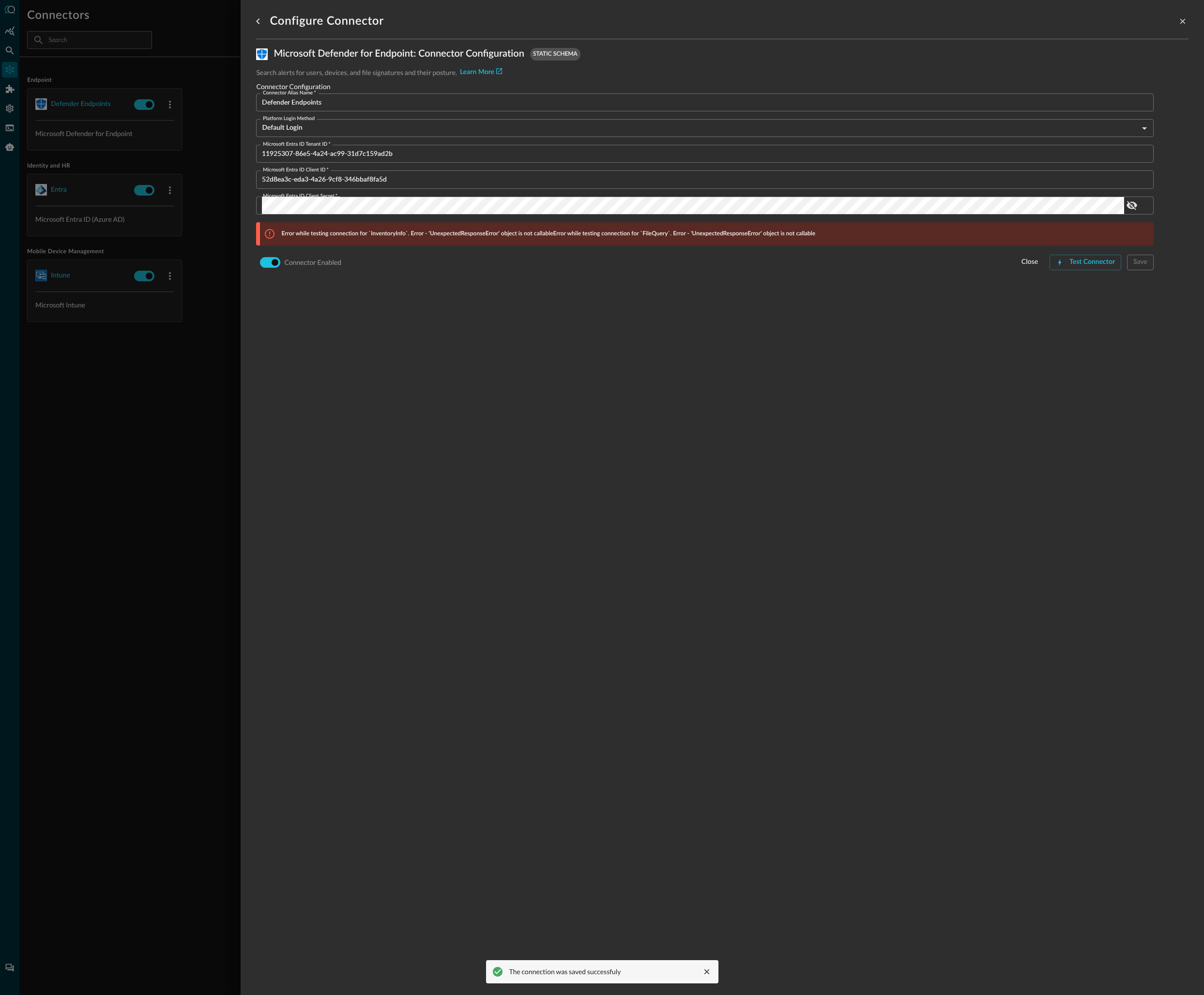
drag, startPoint x: 209, startPoint y: 317, endPoint x: 742, endPoint y: 102, distance: 574.7
click at [211, 317] on div at bounding box center [602, 498] width 1204 height 995
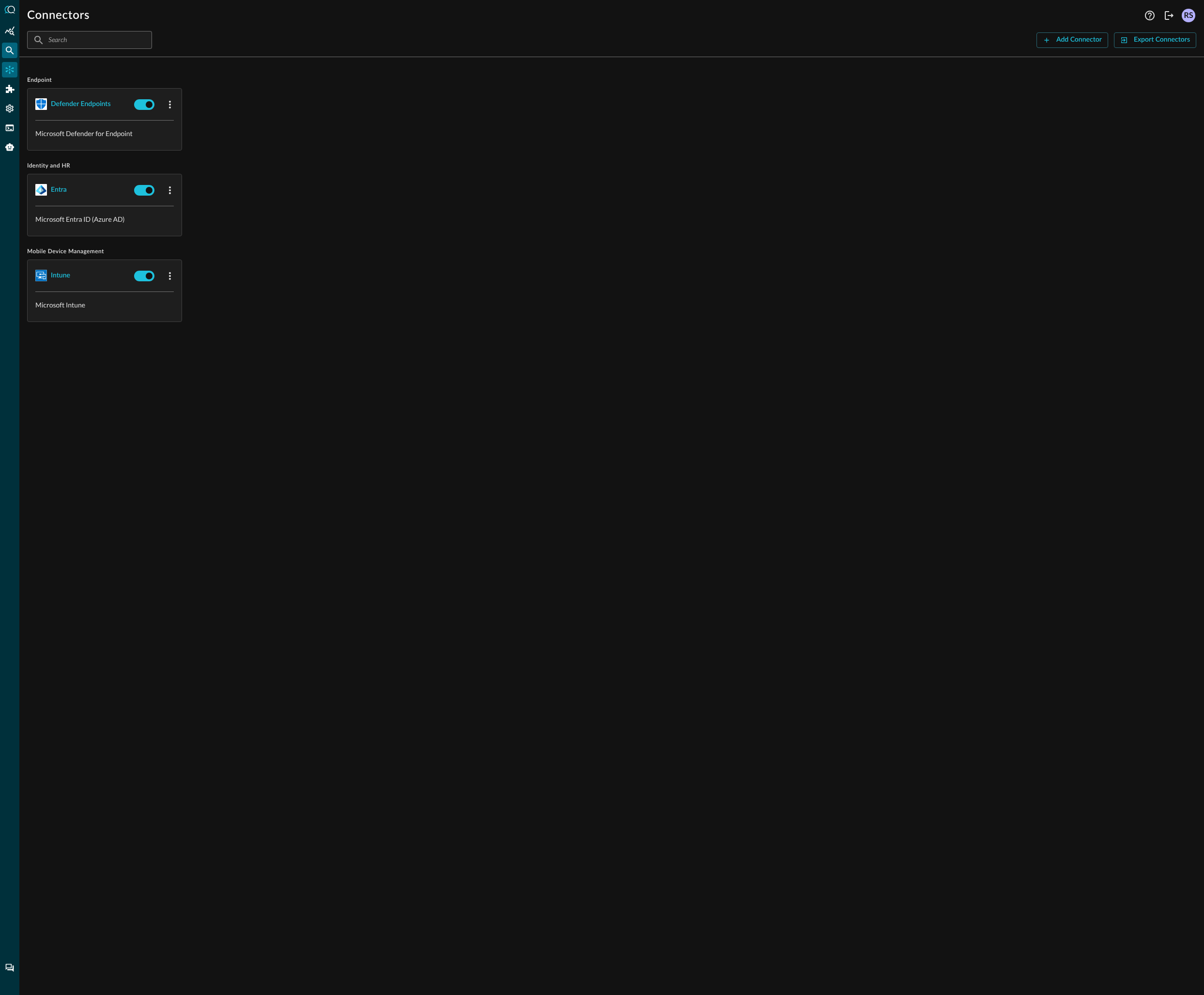
click at [8, 45] on div "Federated Search" at bounding box center [10, 50] width 15 height 15
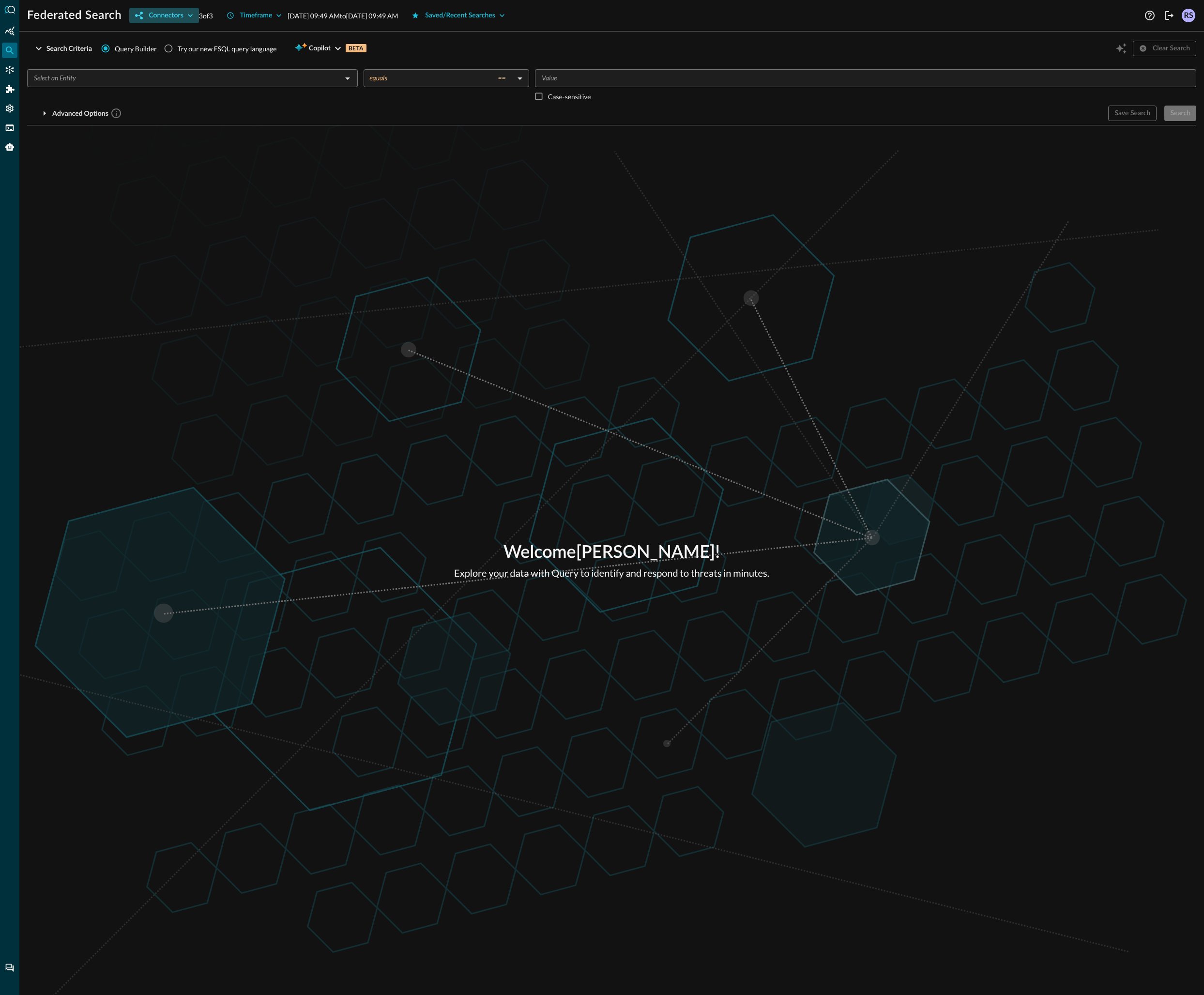
click at [189, 15] on icon "button" at bounding box center [190, 15] width 10 height 10
click at [141, 37] on input "All" at bounding box center [142, 37] width 21 height 21
checkbox input "false"
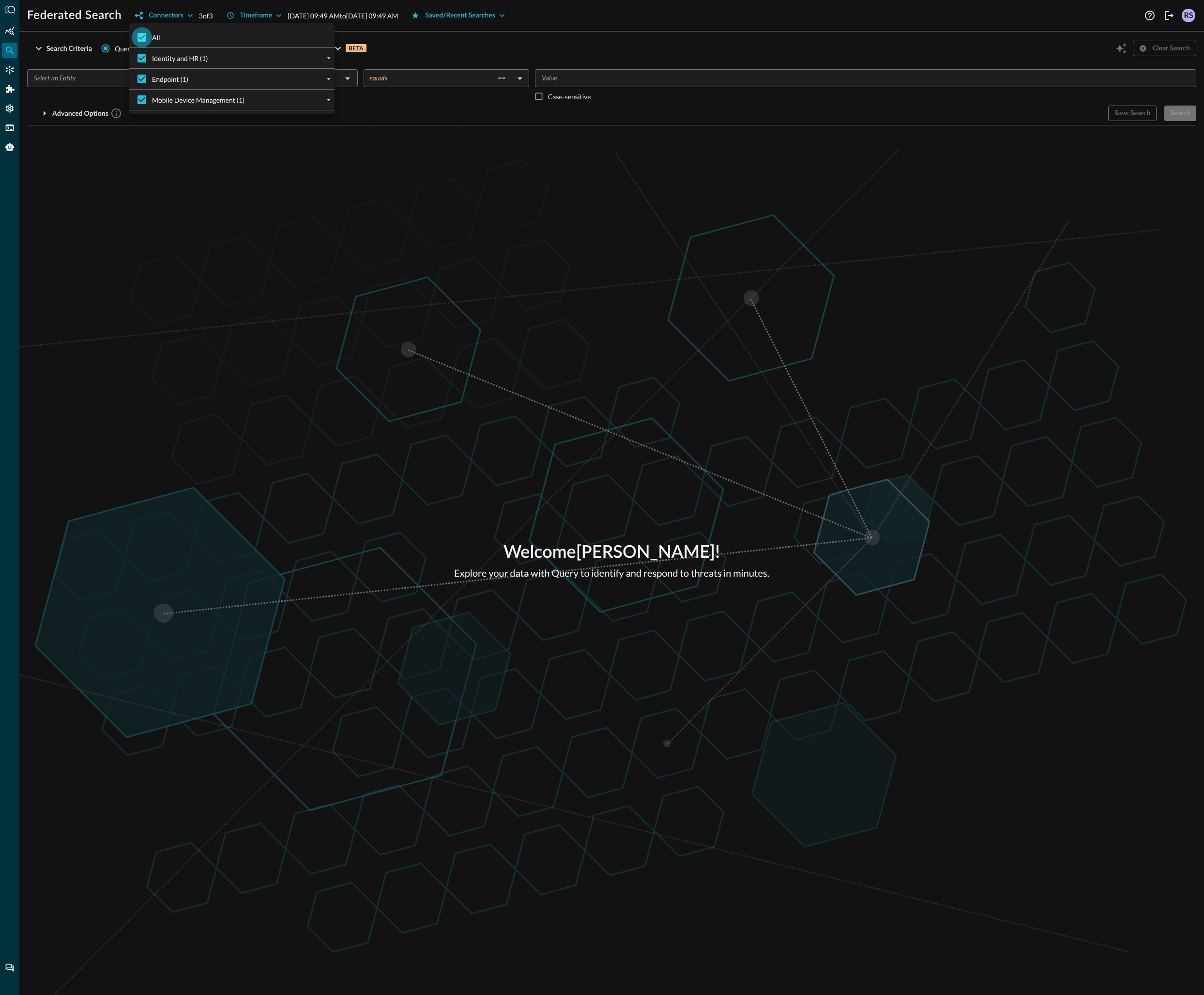
checkbox input "false"
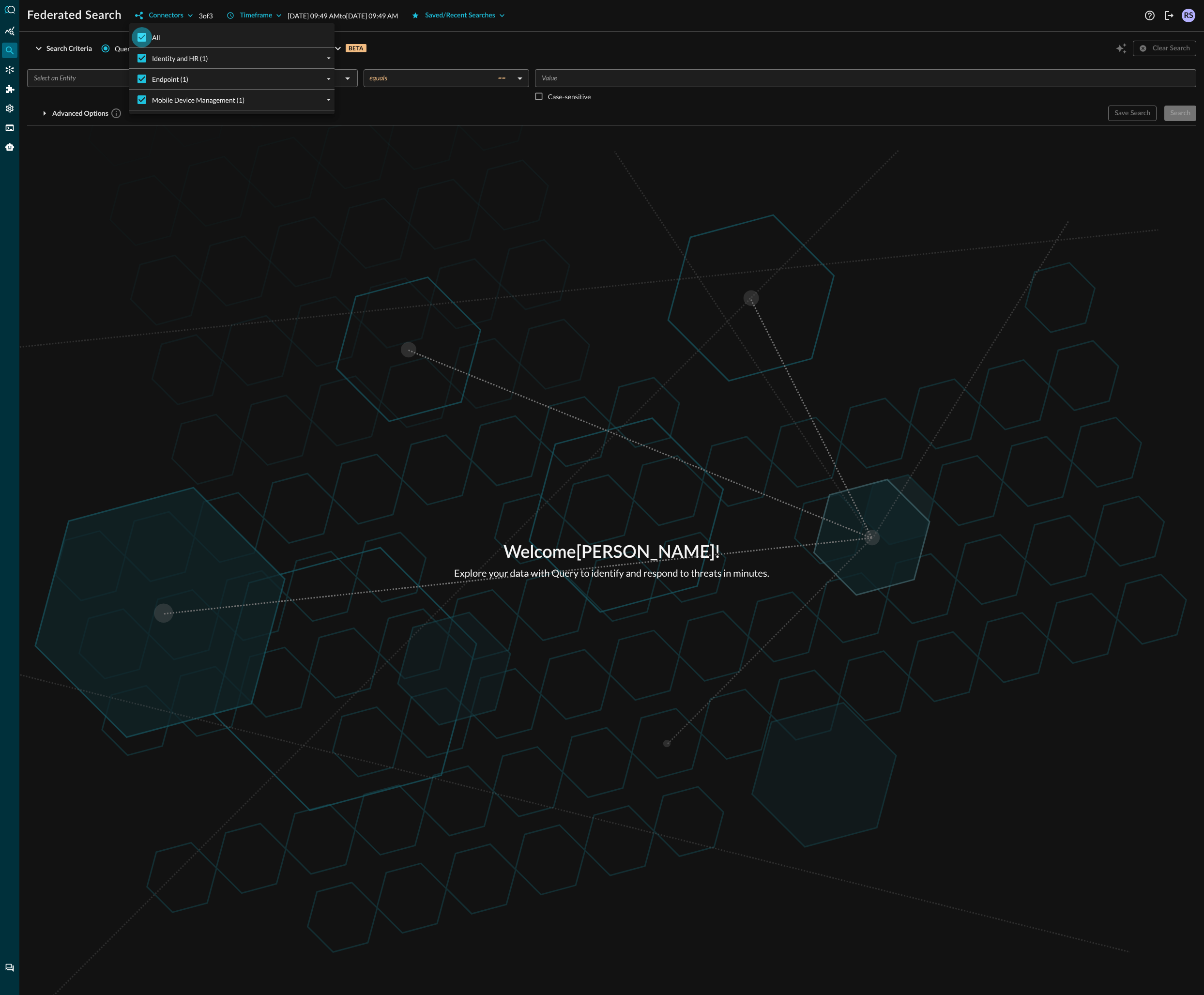
checkbox input "false"
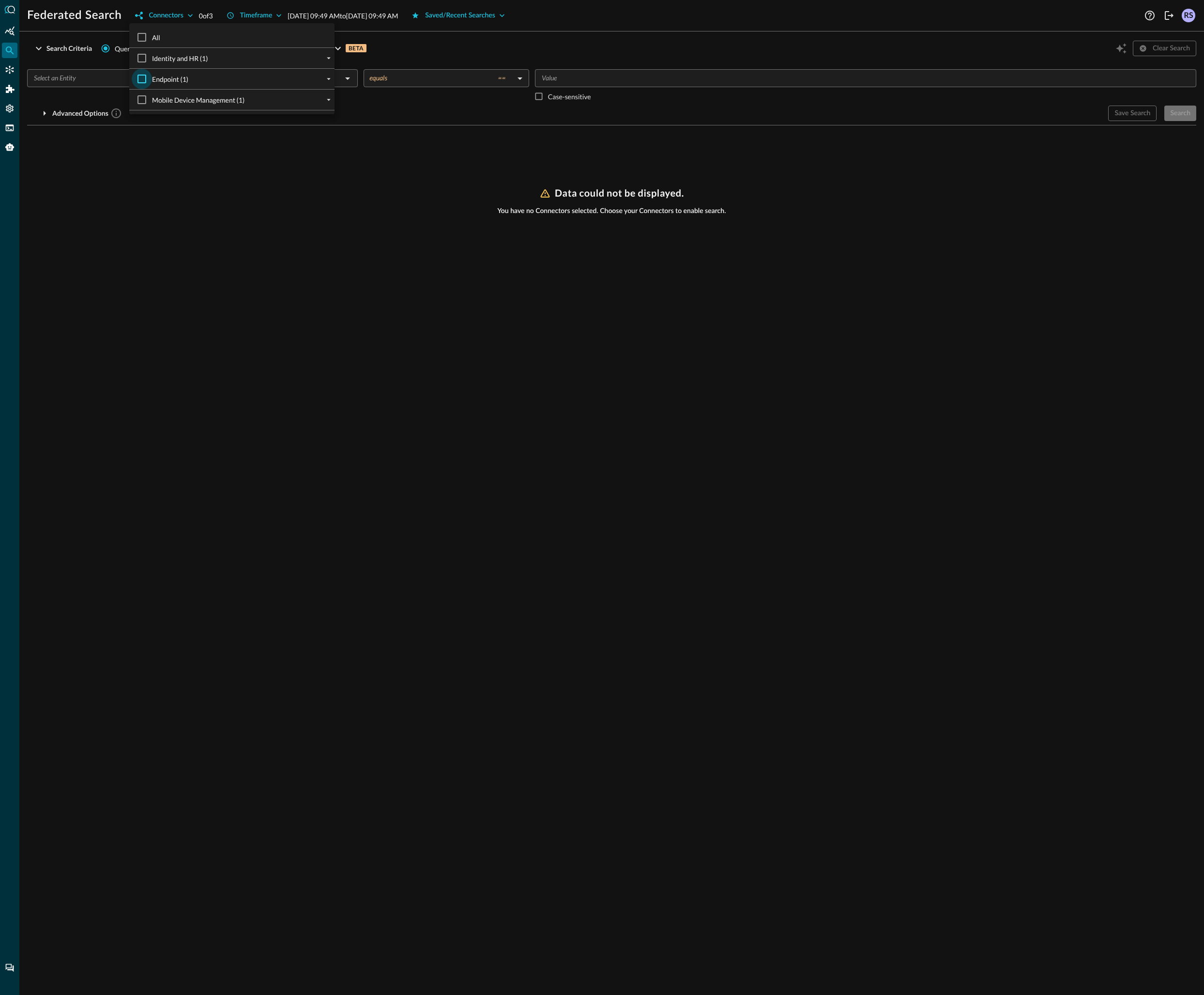
click at [141, 83] on input "Endpoint (1)" at bounding box center [142, 79] width 21 height 21
checkbox input "true"
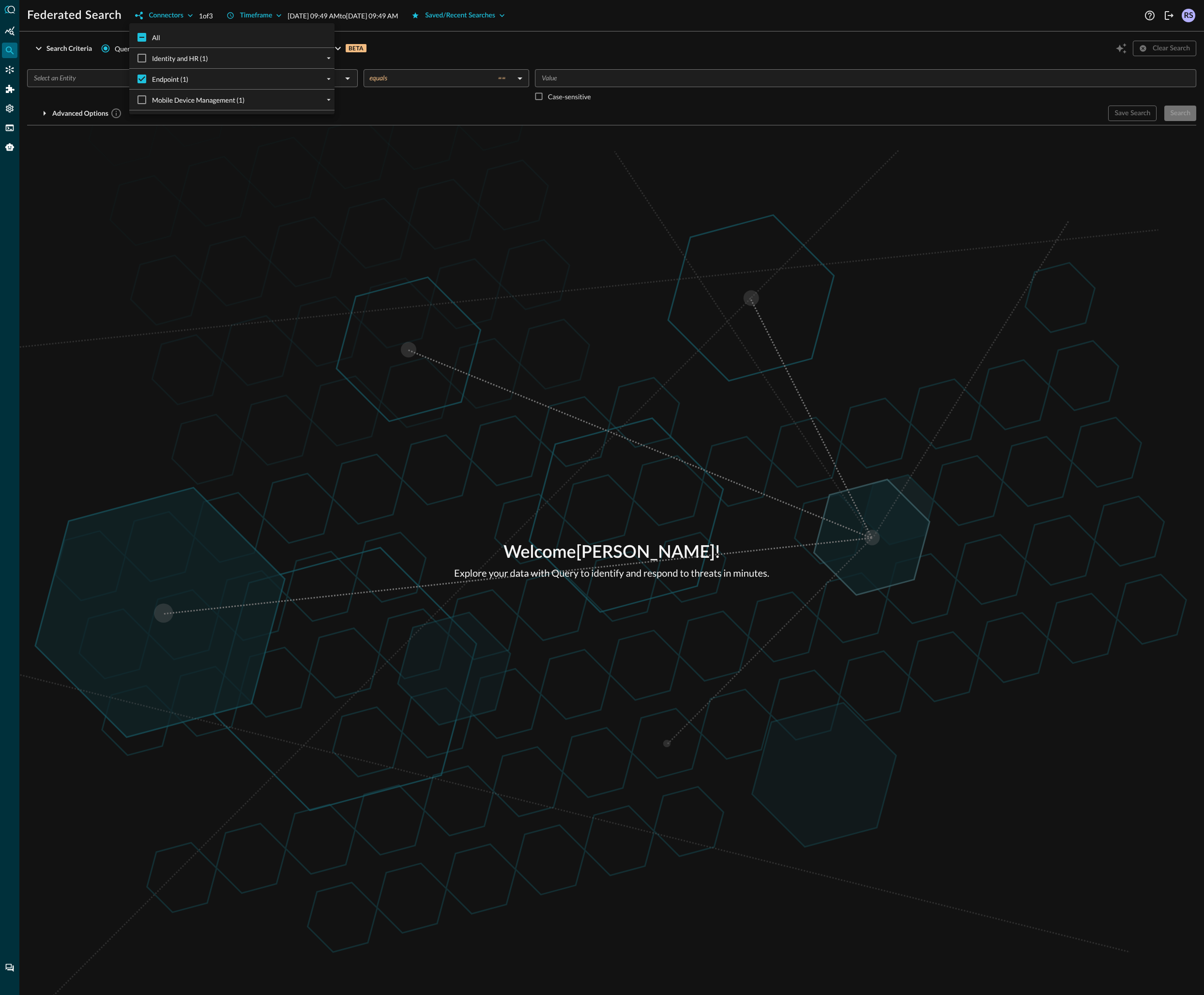
drag, startPoint x: 178, startPoint y: 218, endPoint x: 134, endPoint y: 130, distance: 98.4
click at [177, 218] on div at bounding box center [602, 498] width 1204 height 995
drag, startPoint x: 108, startPoint y: 74, endPoint x: 116, endPoint y: 82, distance: 11.3
click at [108, 74] on input "text" at bounding box center [185, 79] width 309 height 12
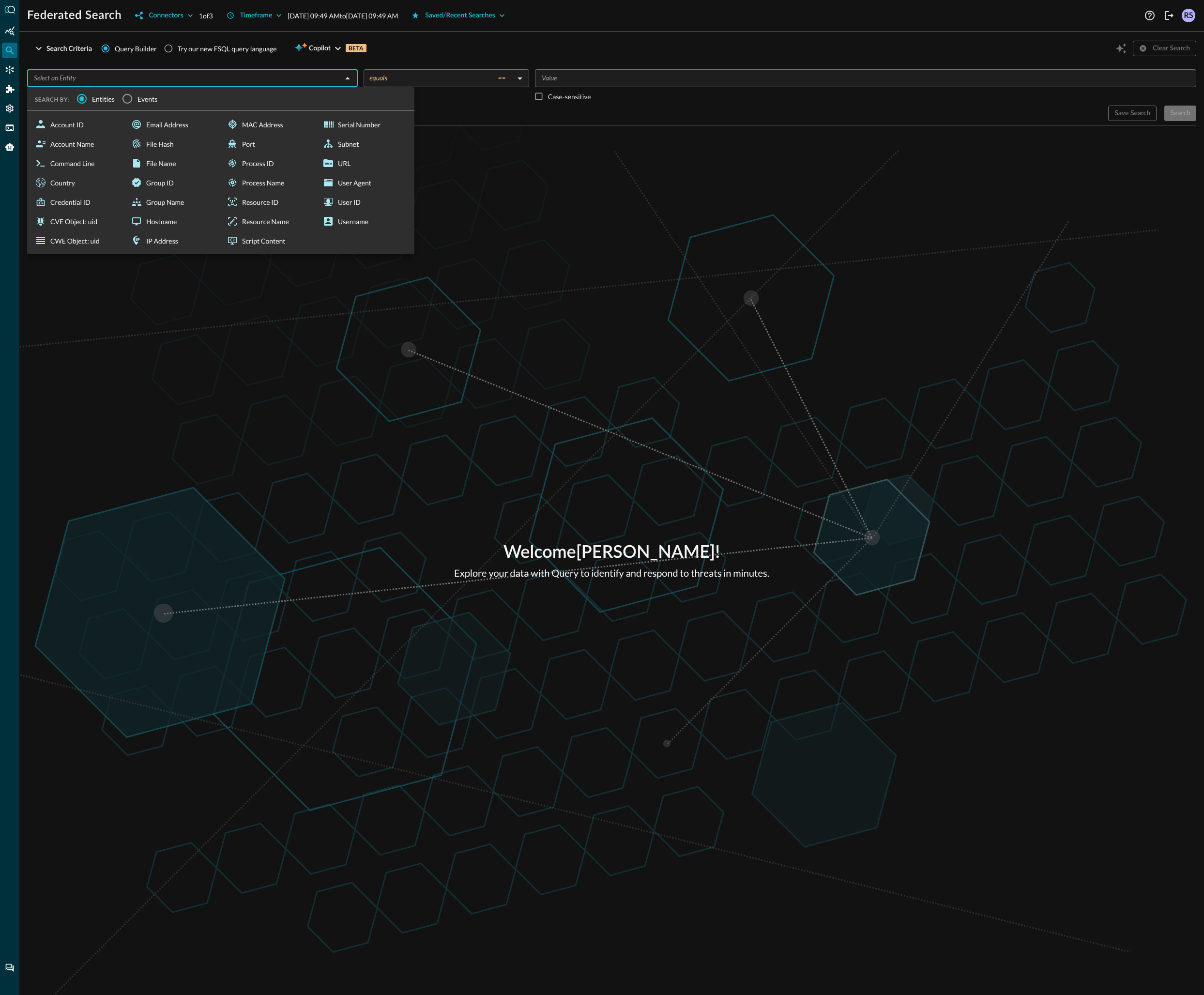
click at [138, 102] on span "Events" at bounding box center [148, 99] width 21 height 10
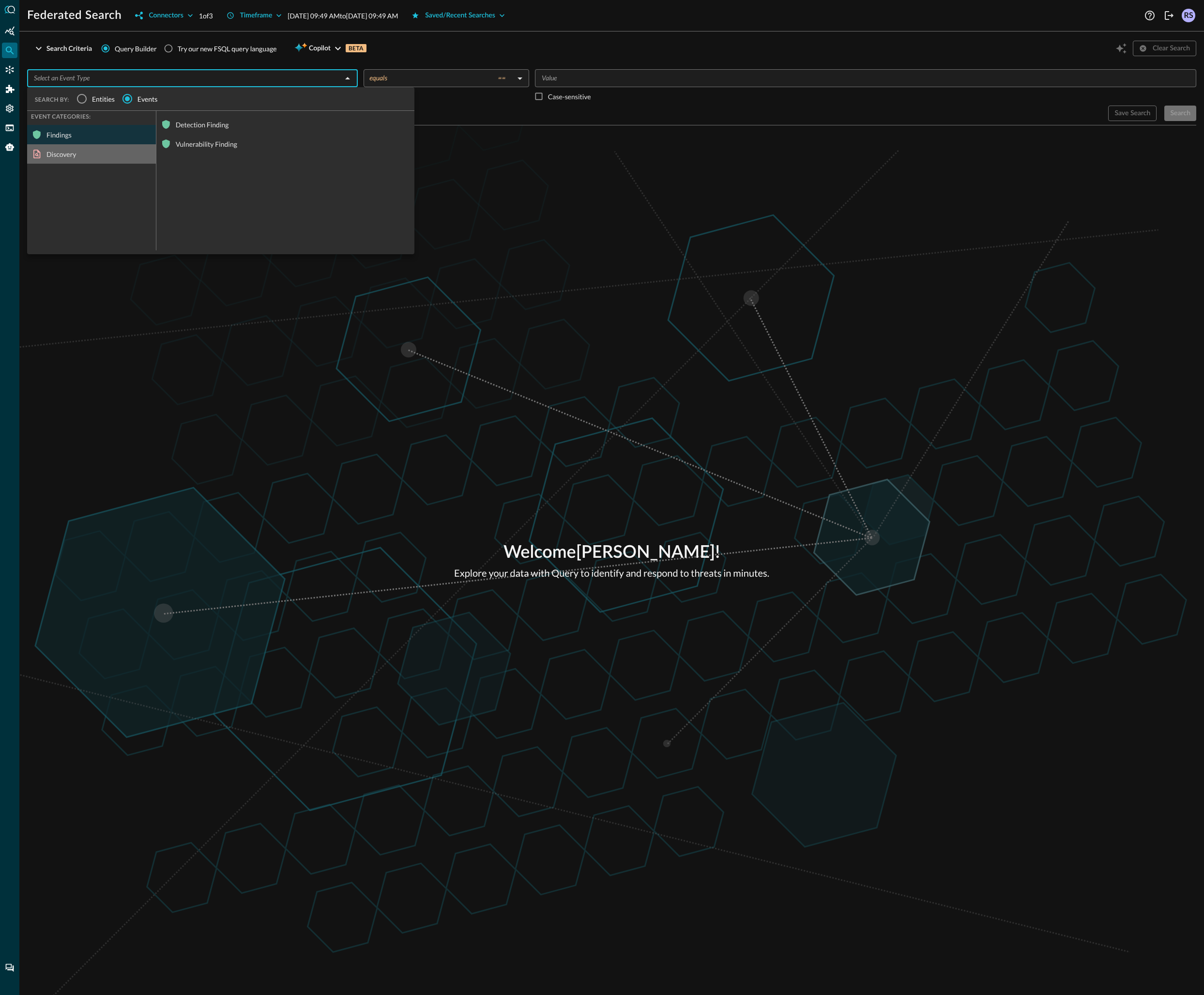
click at [68, 154] on div "Discovery" at bounding box center [91, 154] width 129 height 19
drag, startPoint x: 182, startPoint y: 147, endPoint x: 200, endPoint y: 149, distance: 18.1
click at [182, 147] on div "Device Inventory Info" at bounding box center [285, 144] width 258 height 19
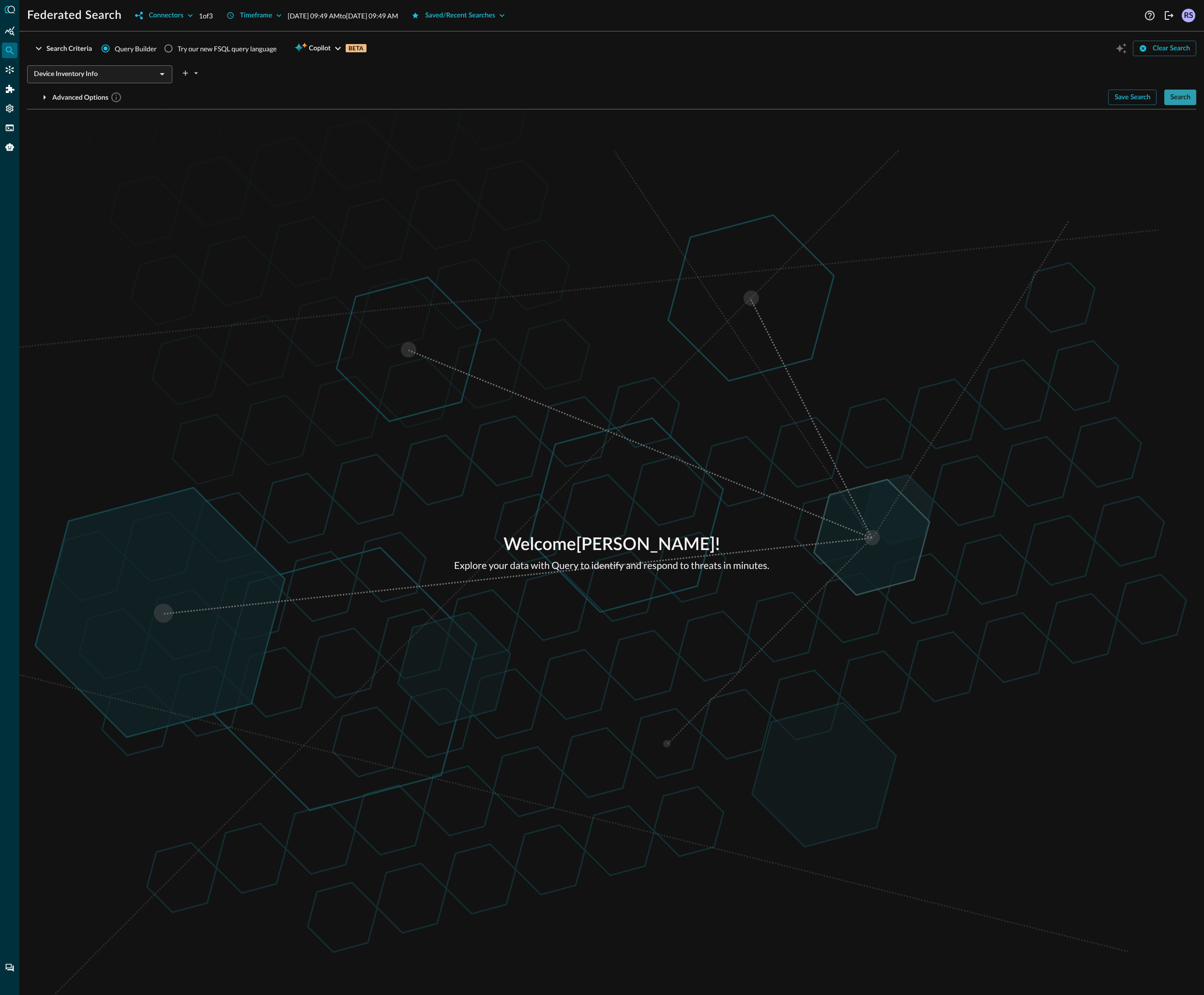
click at [1179, 94] on div "Search" at bounding box center [1181, 98] width 21 height 12
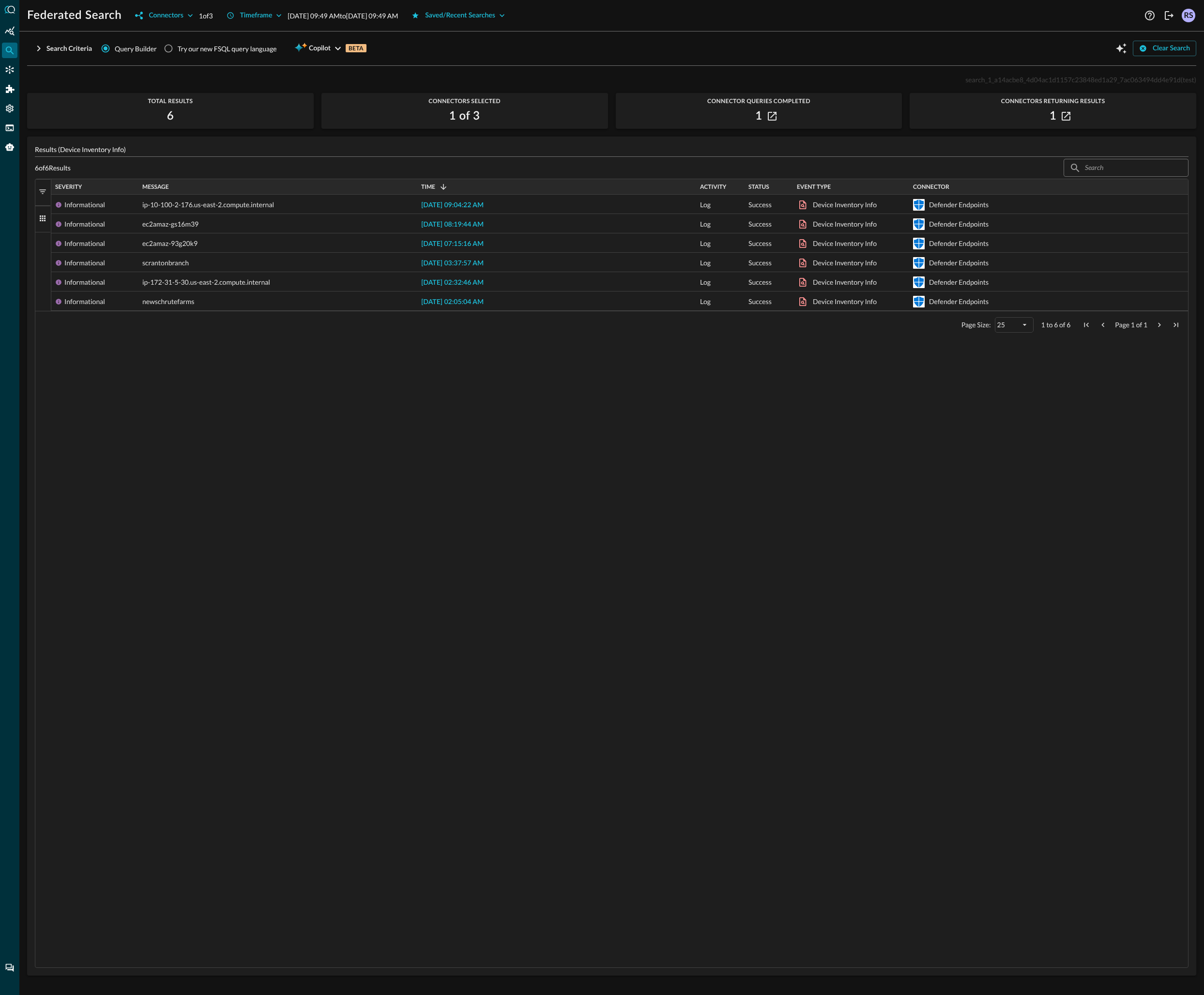
scroll to position [37, 0]
click at [541, 526] on div "Drag here to set row groups Drag here to set column labels Severity Message Tim…" at bounding box center [612, 573] width 1154 height 789
click at [71, 50] on div "Search Criteria" at bounding box center [69, 49] width 45 height 12
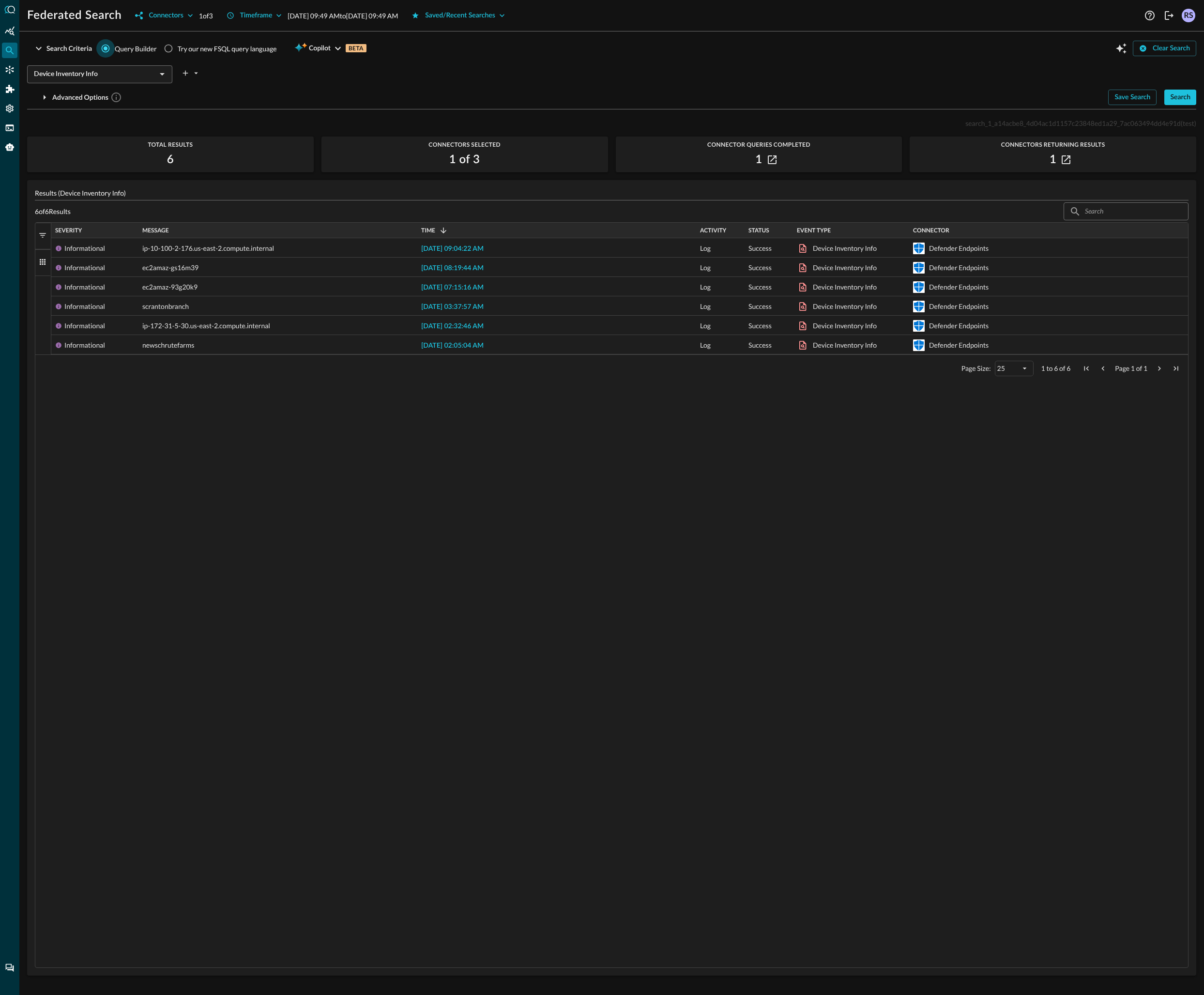
scroll to position [0, 0]
click at [109, 72] on input "Device Inventory Info" at bounding box center [92, 74] width 123 height 12
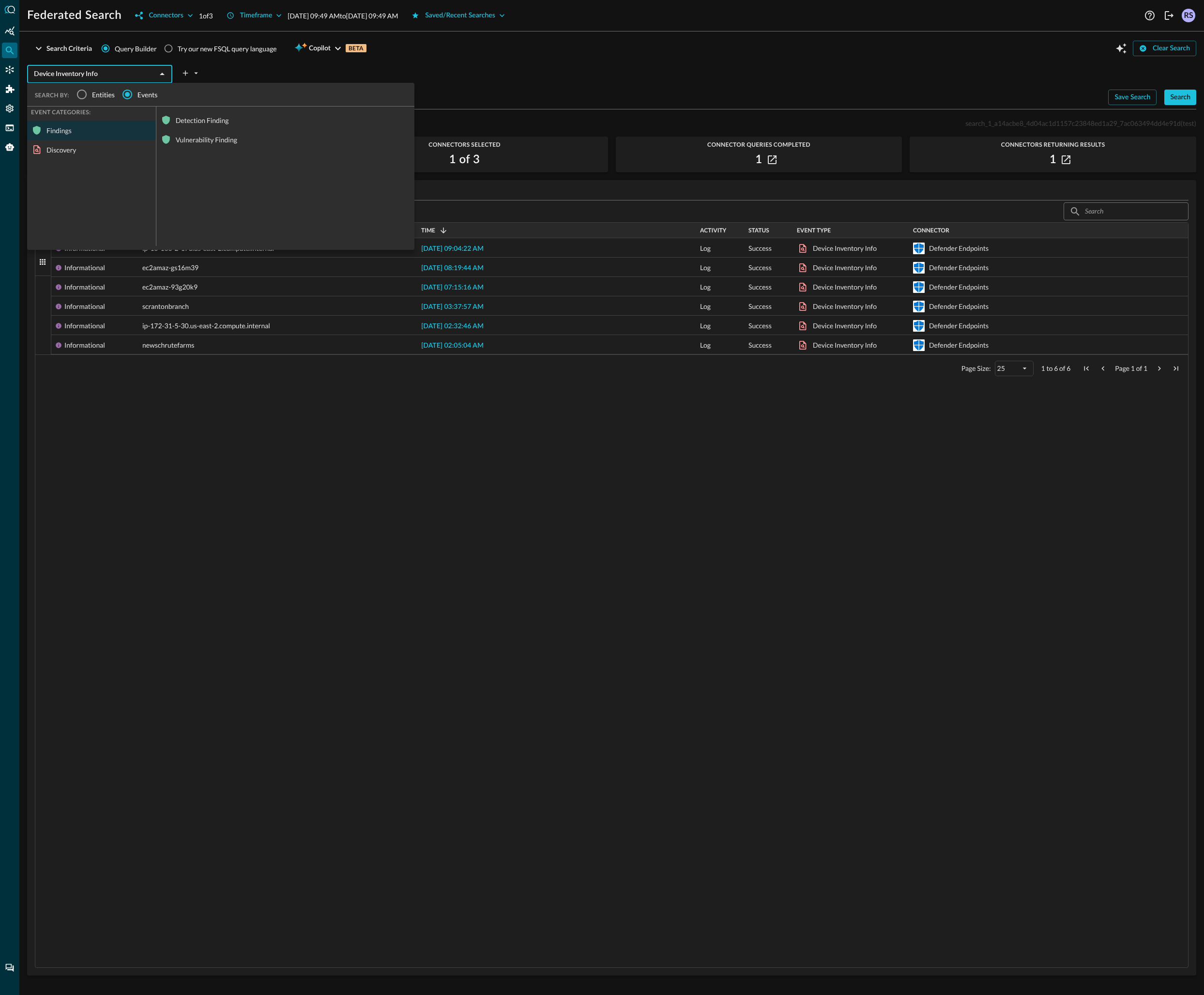
drag, startPoint x: 90, startPoint y: 72, endPoint x: 96, endPoint y: 85, distance: 14.3
click at [90, 72] on input "Device Inventory Info" at bounding box center [92, 74] width 123 height 12
click at [195, 116] on div "Detection Finding" at bounding box center [285, 120] width 258 height 19
type input "Detection Finding"
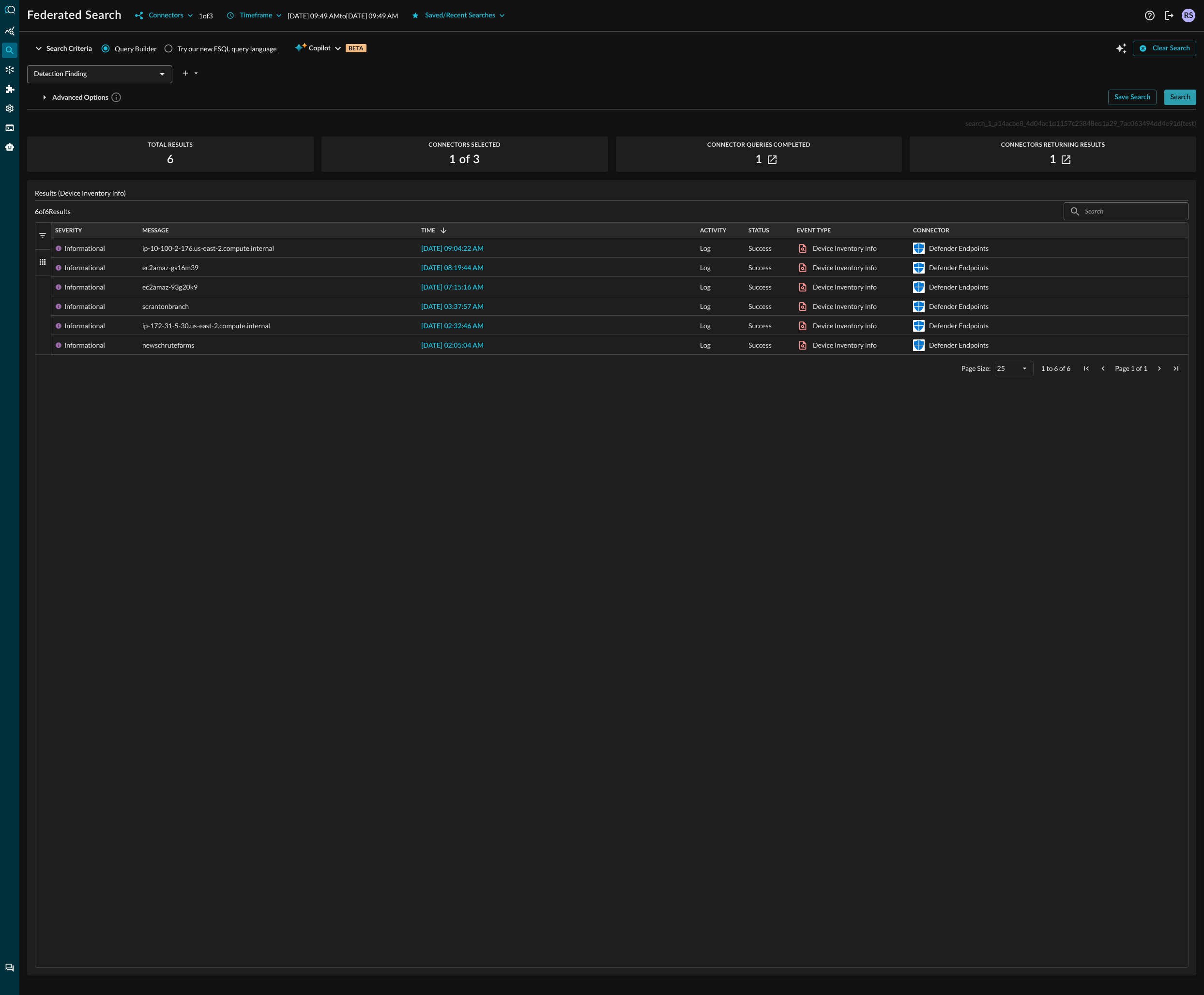
click at [1176, 92] on div "Search" at bounding box center [1181, 98] width 21 height 12
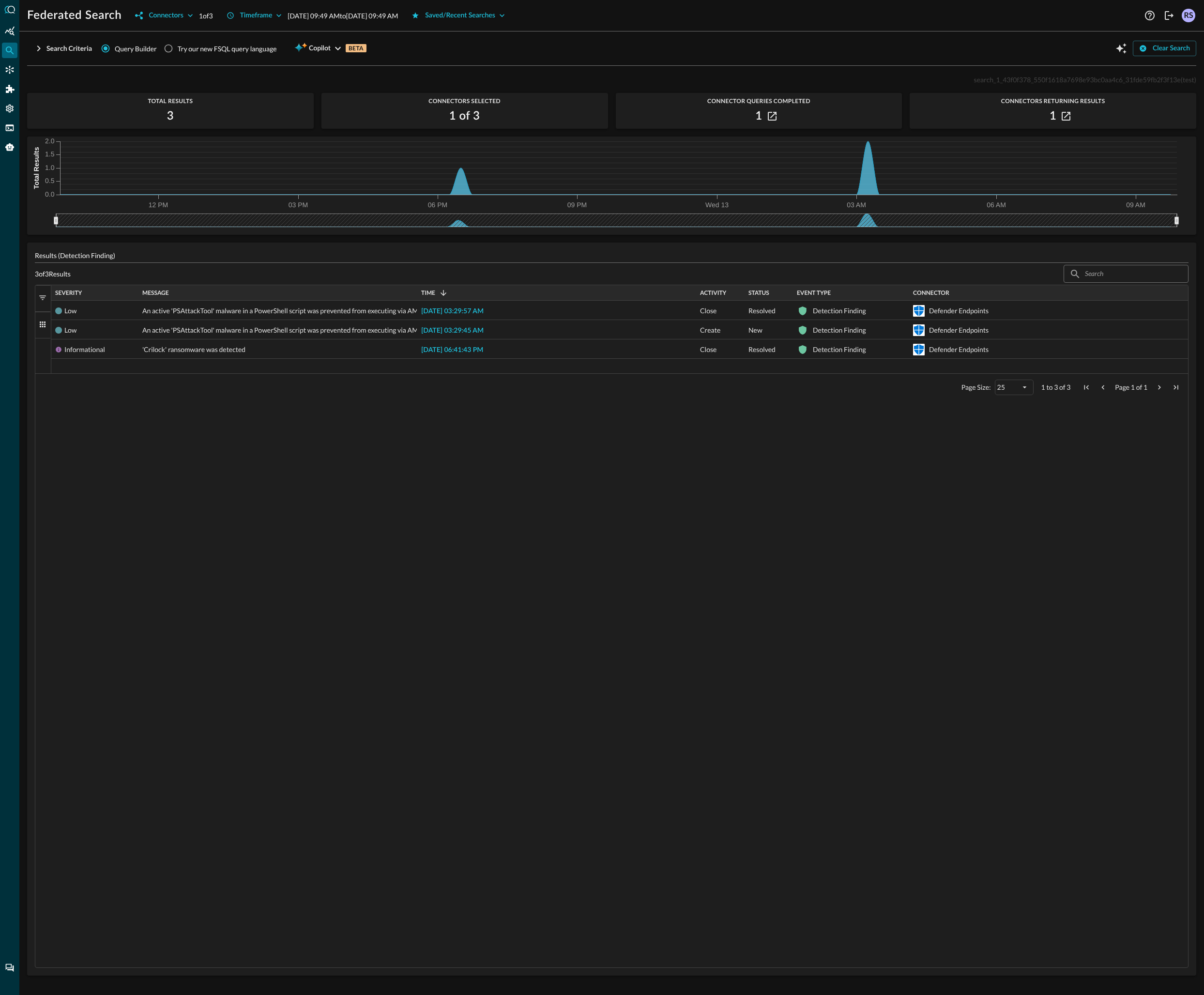
click at [398, 17] on p "[DATE] 09:49 AM to [DATE] 09:49 AM" at bounding box center [342, 15] width 110 height 10
click at [271, 10] on button "Timeframe" at bounding box center [254, 15] width 68 height 15
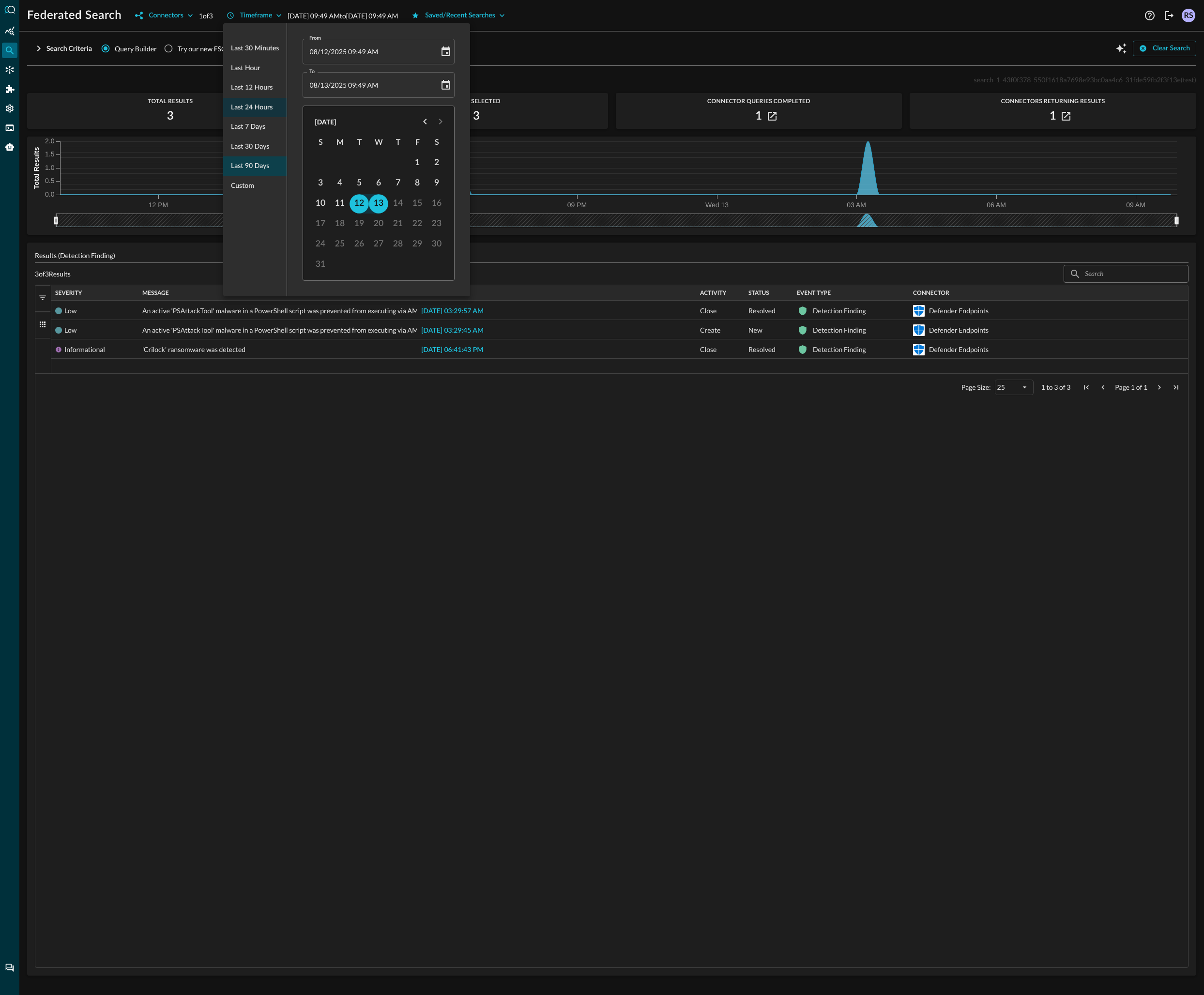
click at [248, 168] on span "Last 90 days" at bounding box center [250, 167] width 39 height 12
type input "[DATE] 09:53 AM"
click at [820, 39] on div at bounding box center [602, 498] width 1204 height 995
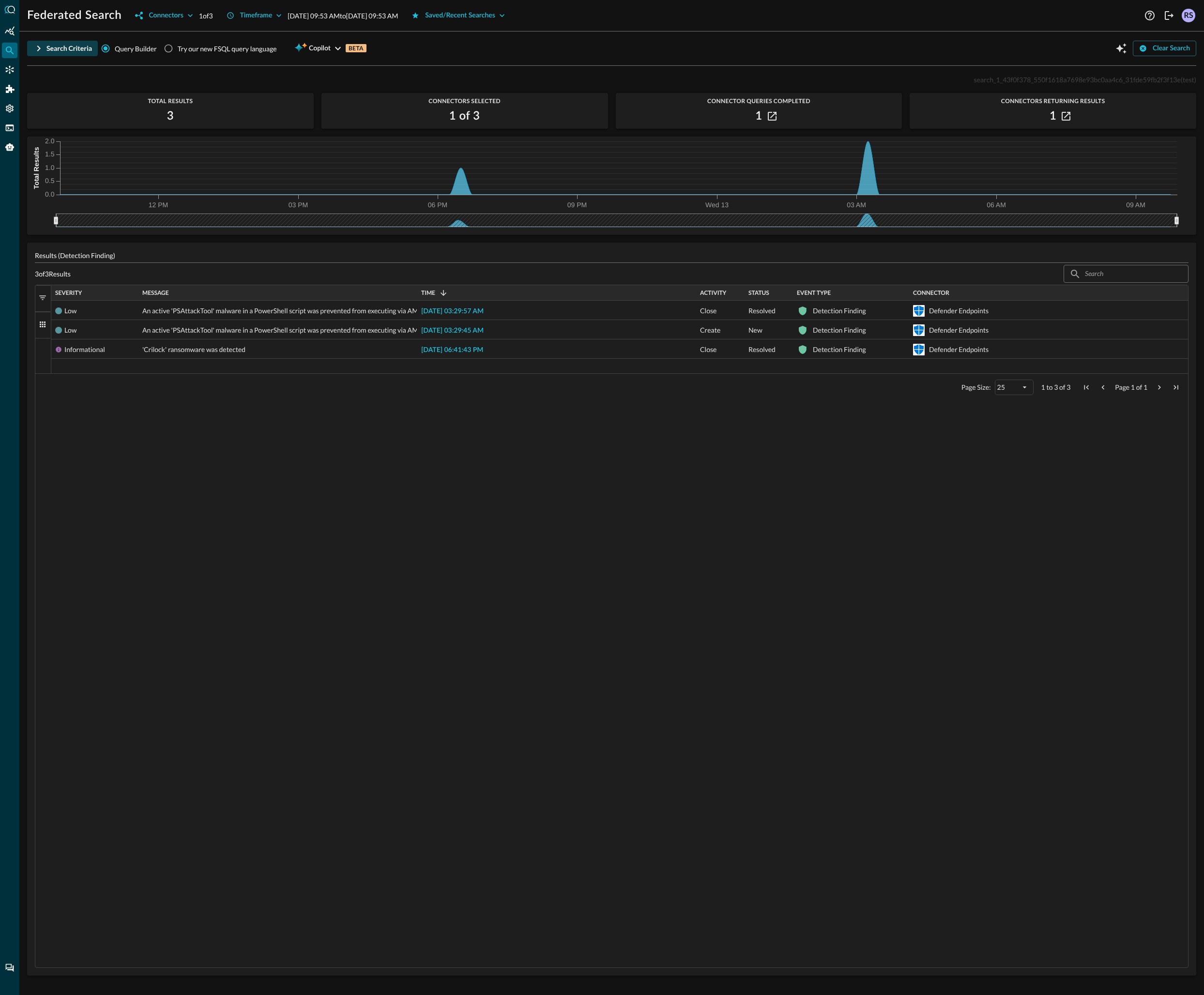
drag, startPoint x: 52, startPoint y: 45, endPoint x: 81, endPoint y: 48, distance: 29.2
click at [52, 45] on div "Search Criteria" at bounding box center [69, 49] width 45 height 12
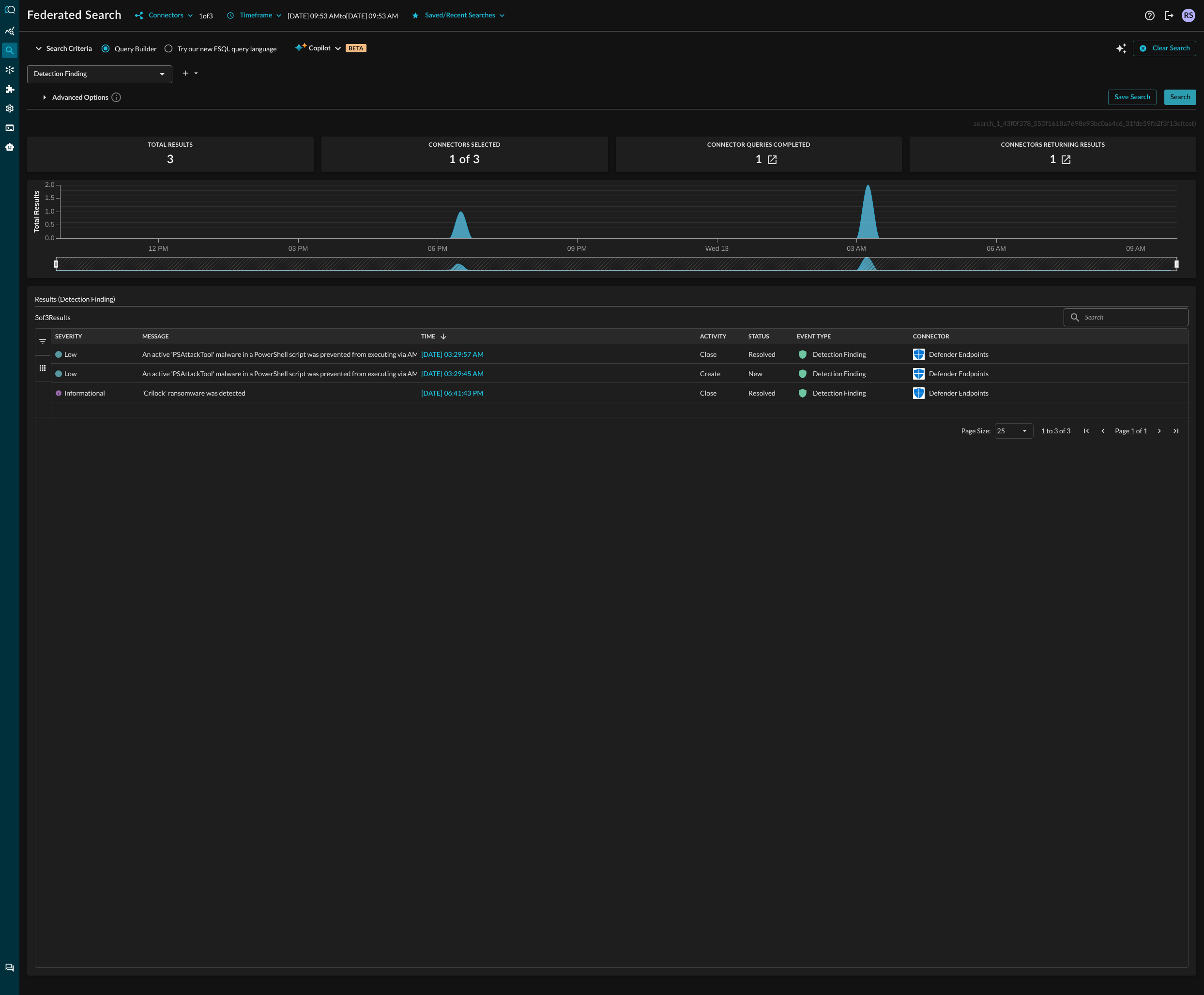
click at [1183, 101] on div "Search" at bounding box center [1181, 98] width 21 height 12
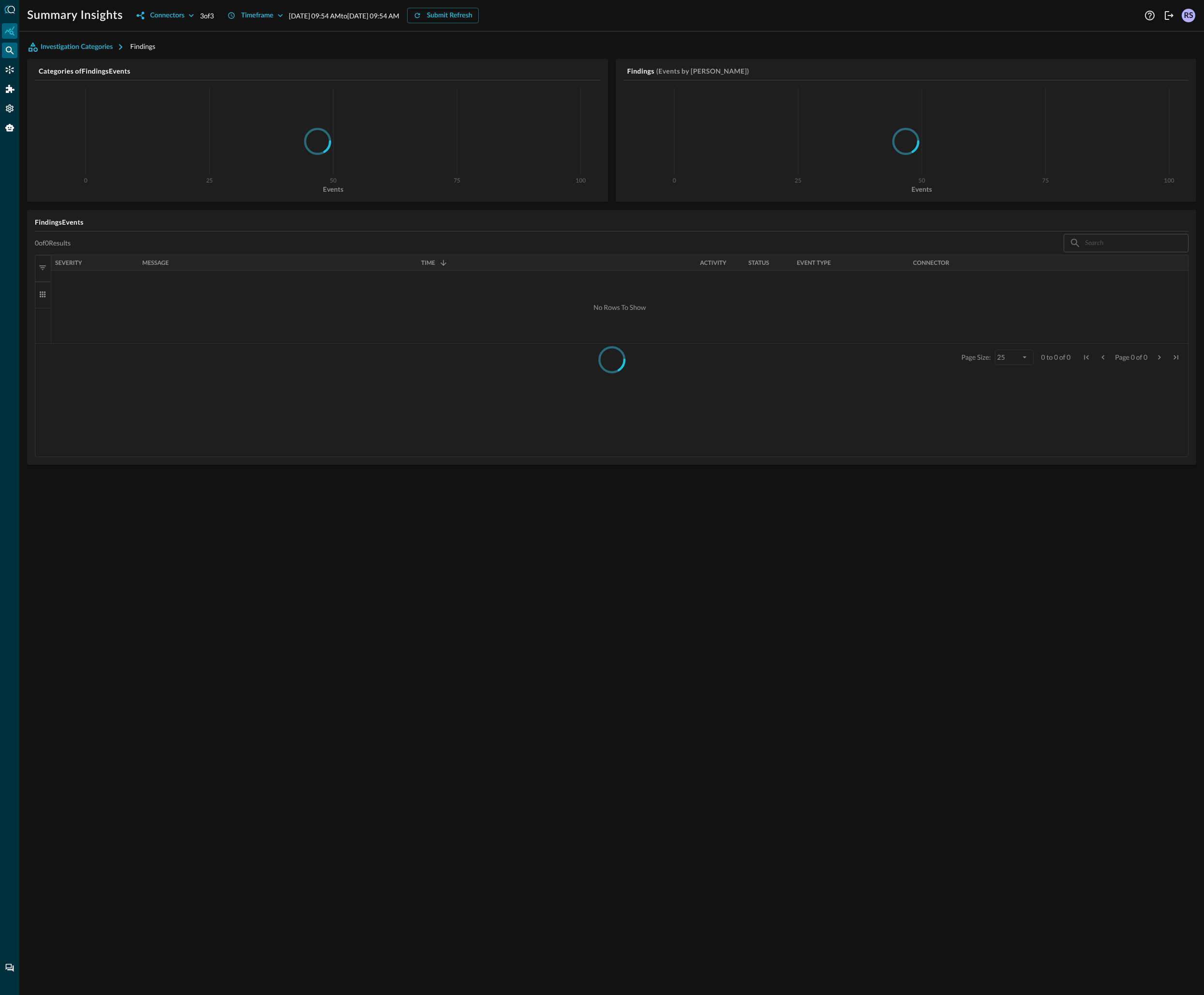
click at [11, 48] on icon "Federated Search" at bounding box center [10, 50] width 8 height 8
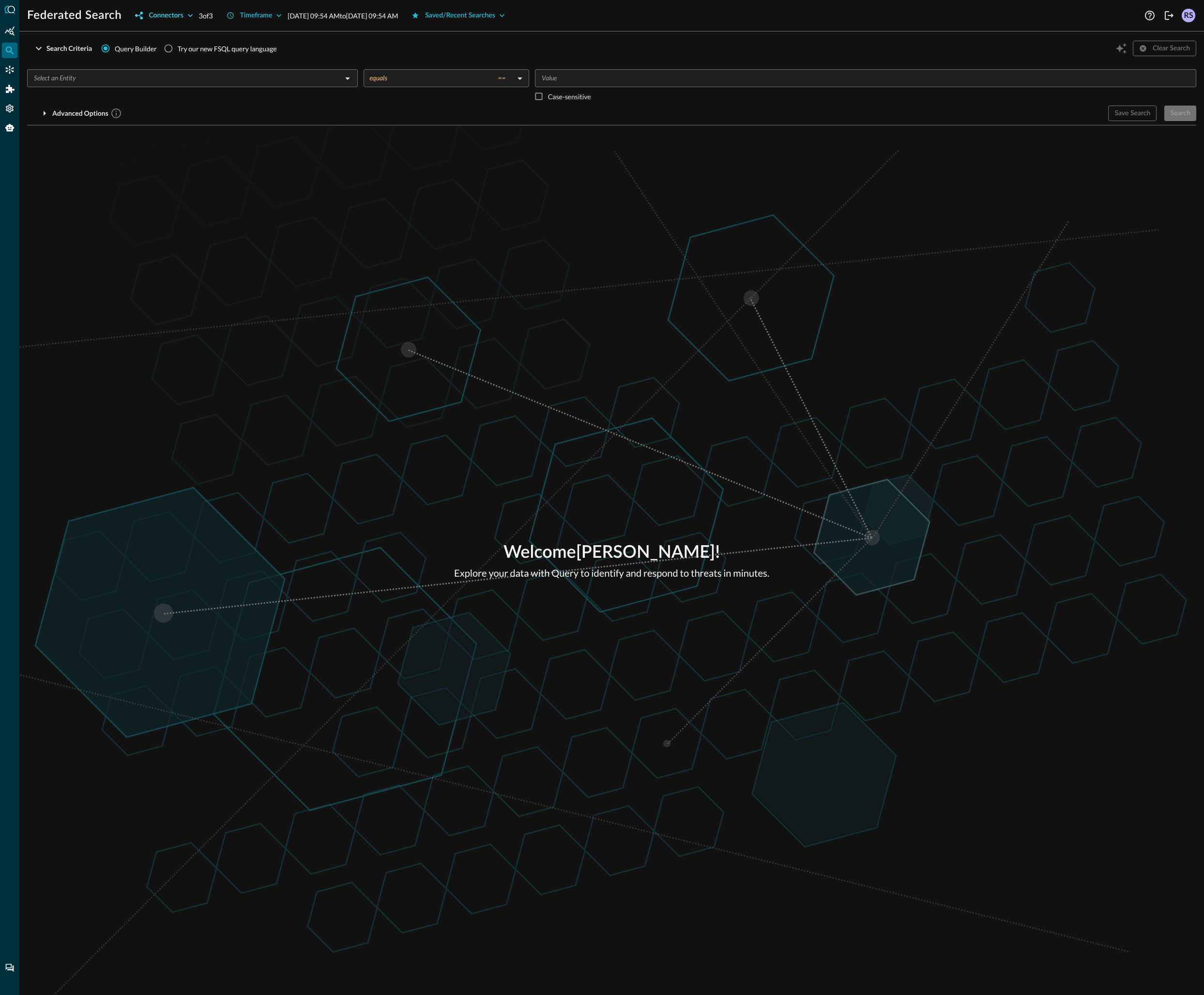
click at [165, 21] on button "Connectors" at bounding box center [164, 15] width 69 height 15
click at [154, 40] on span "All" at bounding box center [156, 37] width 8 height 10
click at [152, 40] on input "All" at bounding box center [142, 37] width 21 height 21
checkbox input "false"
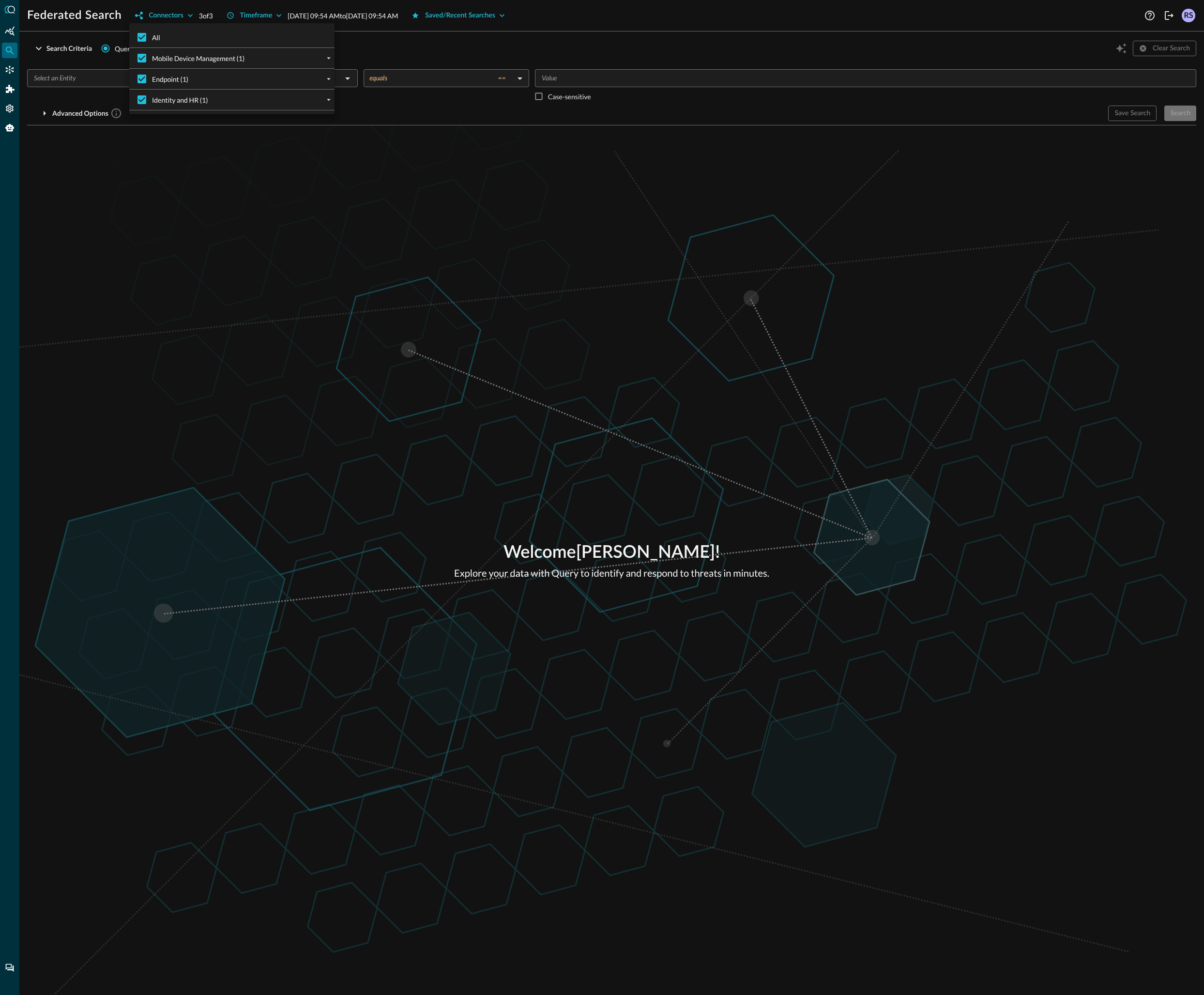
checkbox input "false"
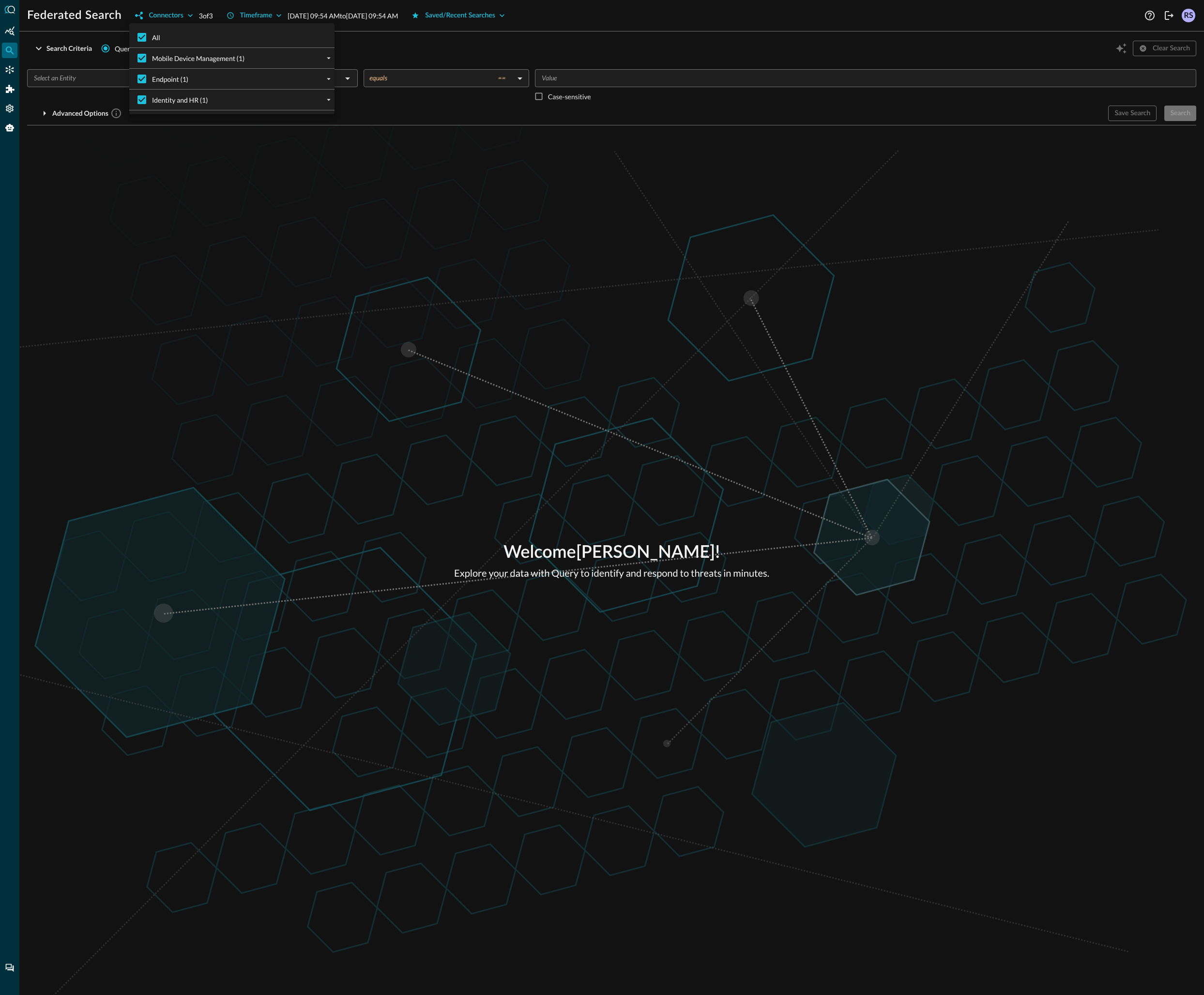
checkbox input "false"
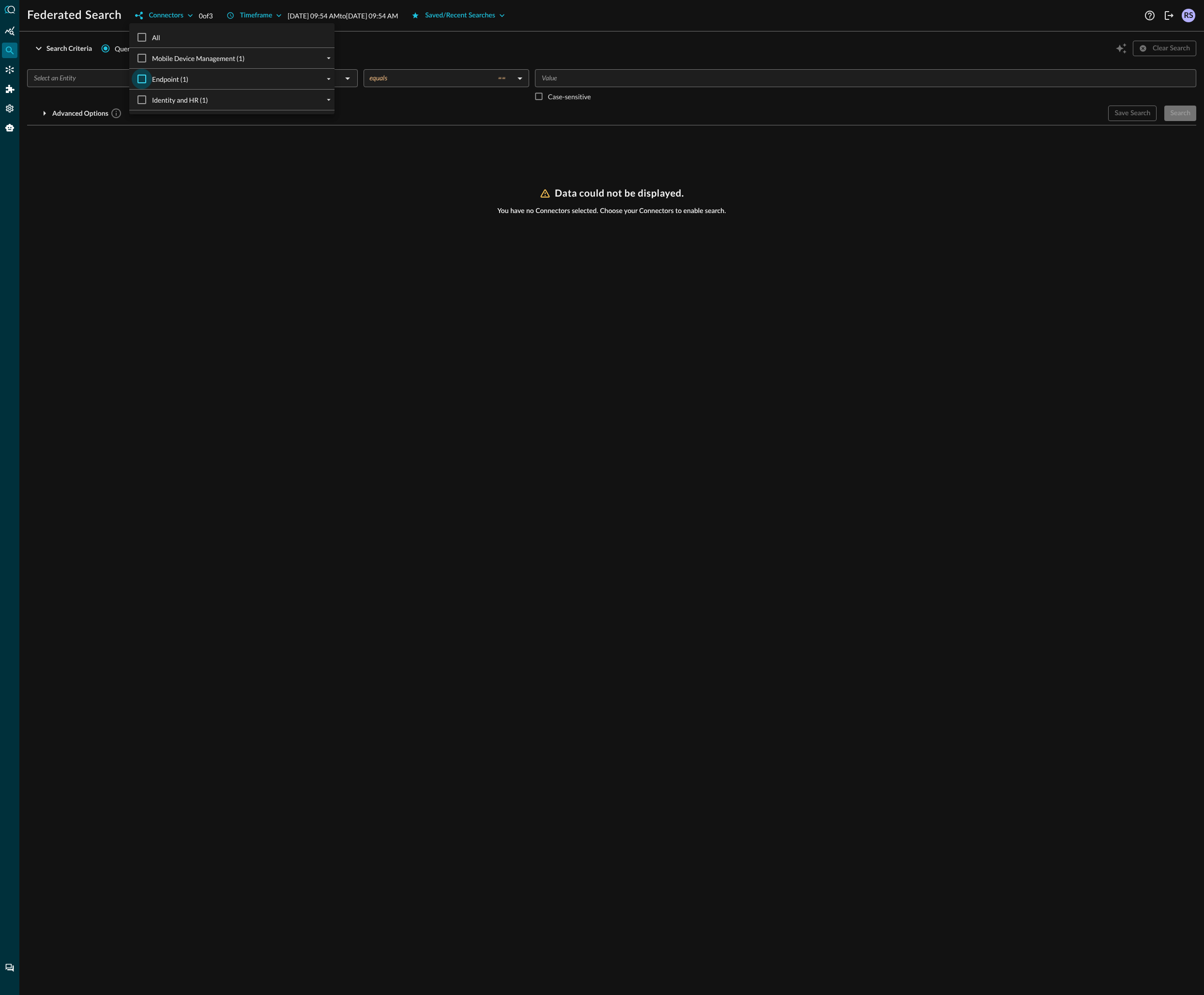
click at [142, 77] on input "Endpoint (1)" at bounding box center [142, 79] width 21 height 21
checkbox input "true"
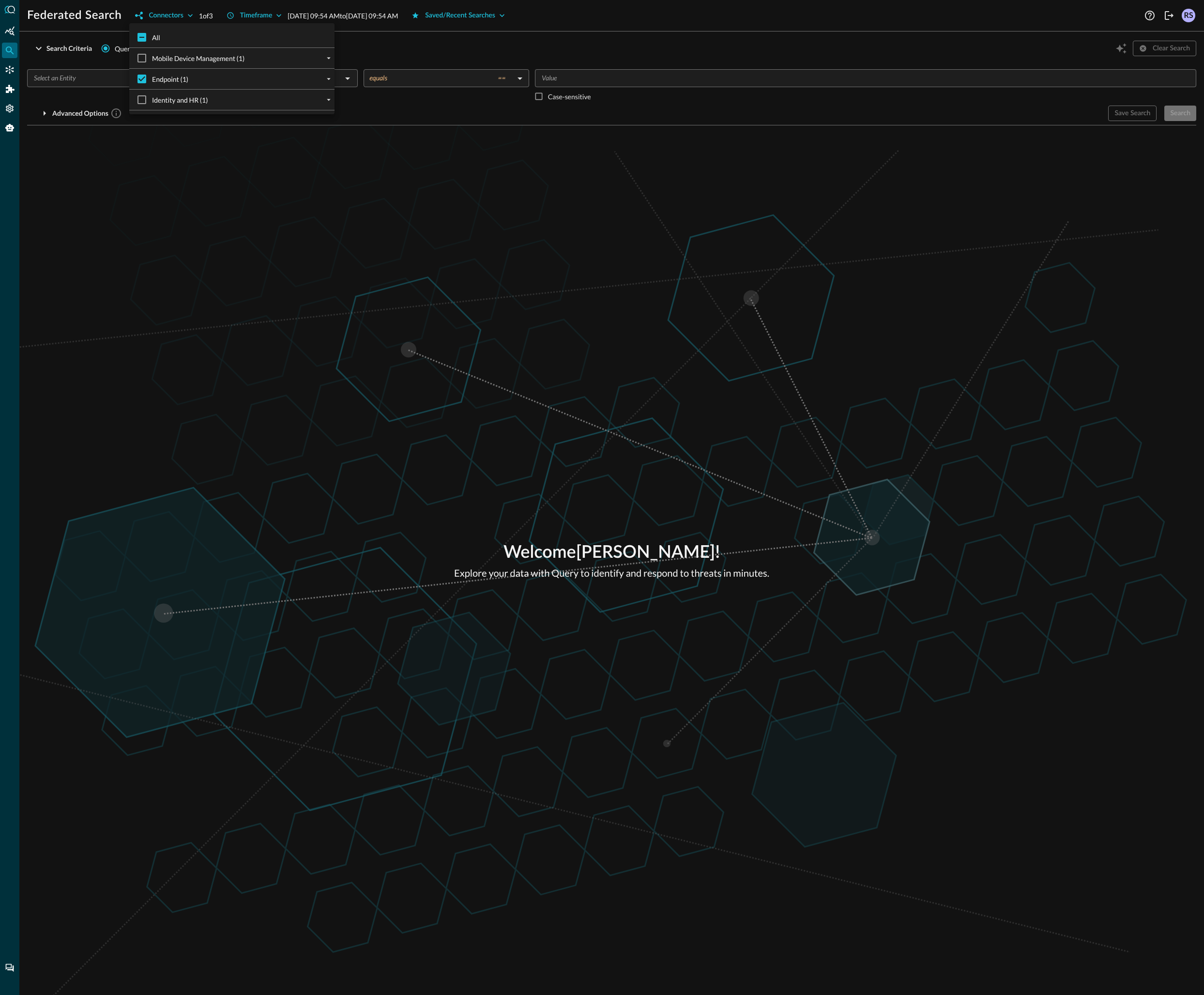
drag, startPoint x: 189, startPoint y: 247, endPoint x: 157, endPoint y: 192, distance: 63.6
click at [189, 245] on div at bounding box center [602, 498] width 1204 height 995
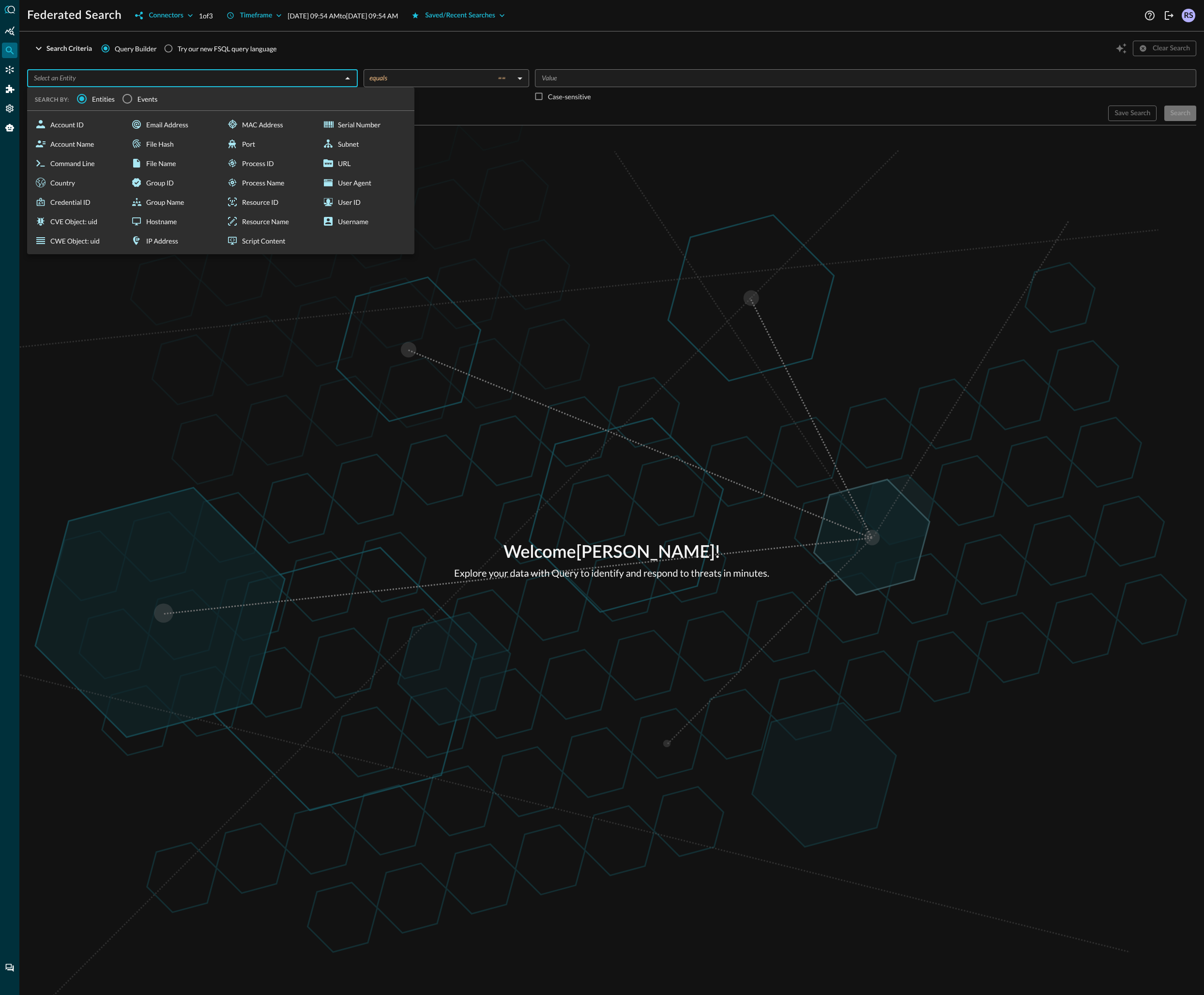
click at [123, 83] on input "text" at bounding box center [185, 79] width 309 height 12
click at [127, 98] on input "Events" at bounding box center [127, 99] width 21 height 21
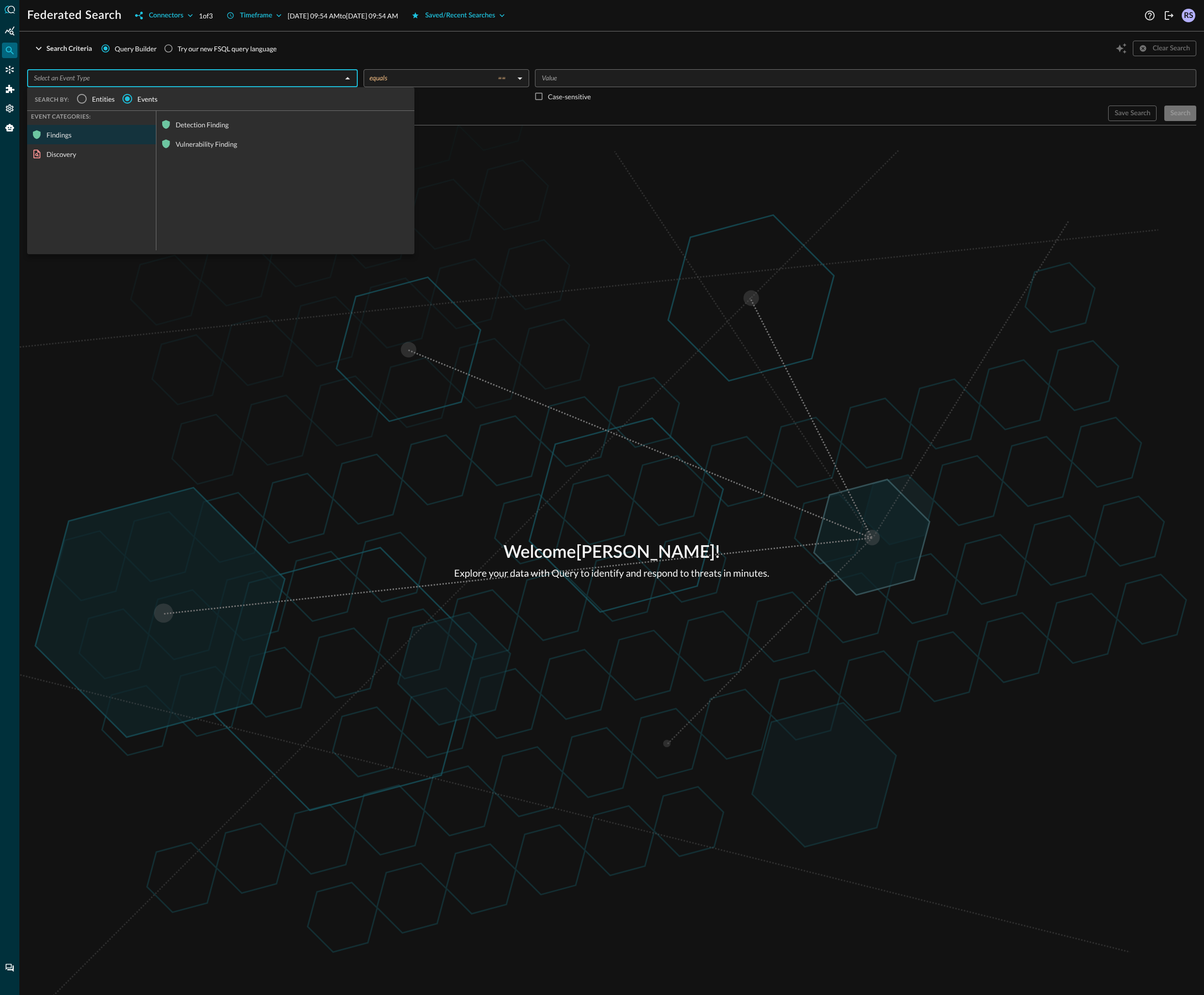
drag, startPoint x: 68, startPoint y: 136, endPoint x: 123, endPoint y: 133, distance: 55.1
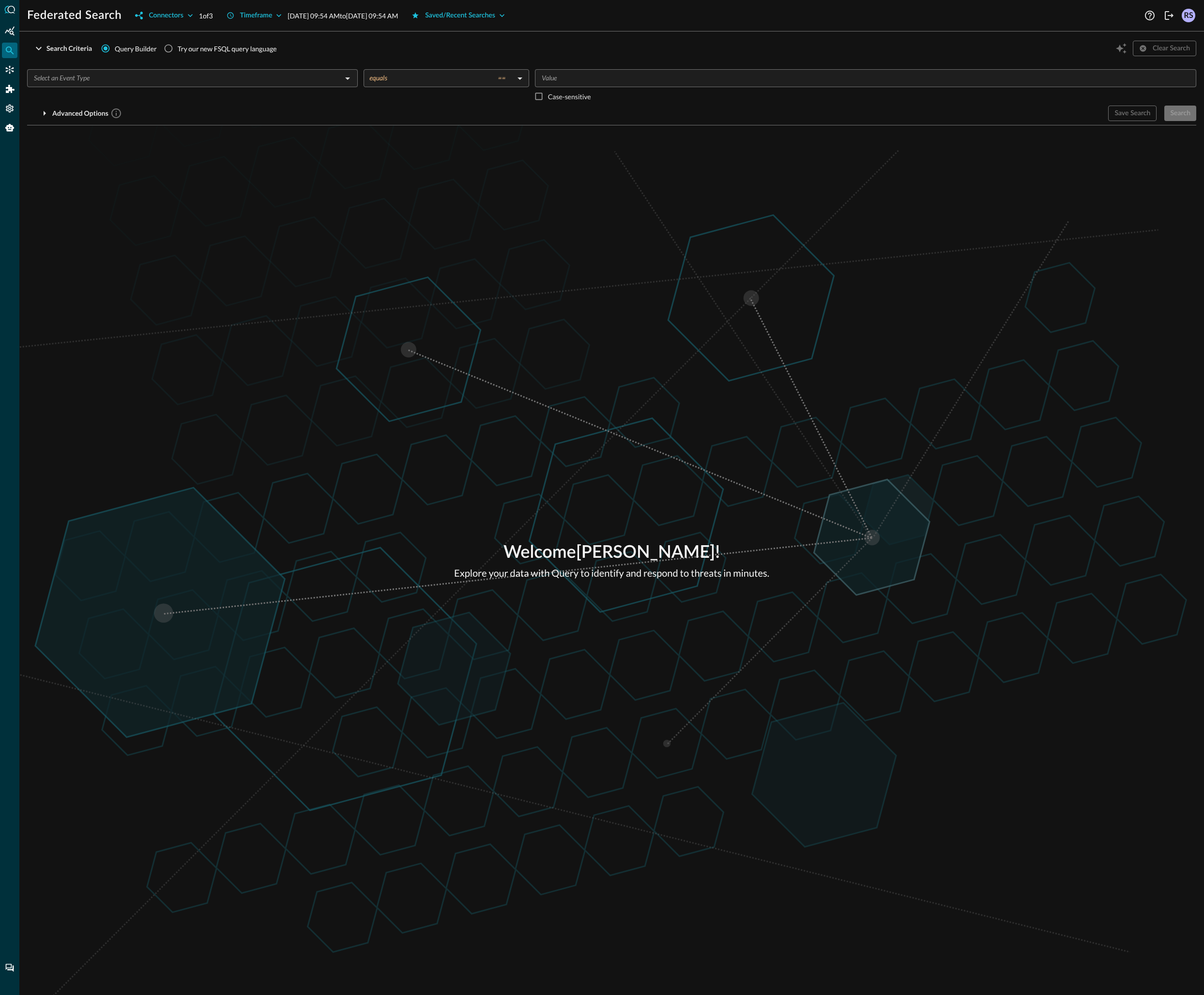
click at [105, 81] on input "text" at bounding box center [185, 79] width 309 height 12
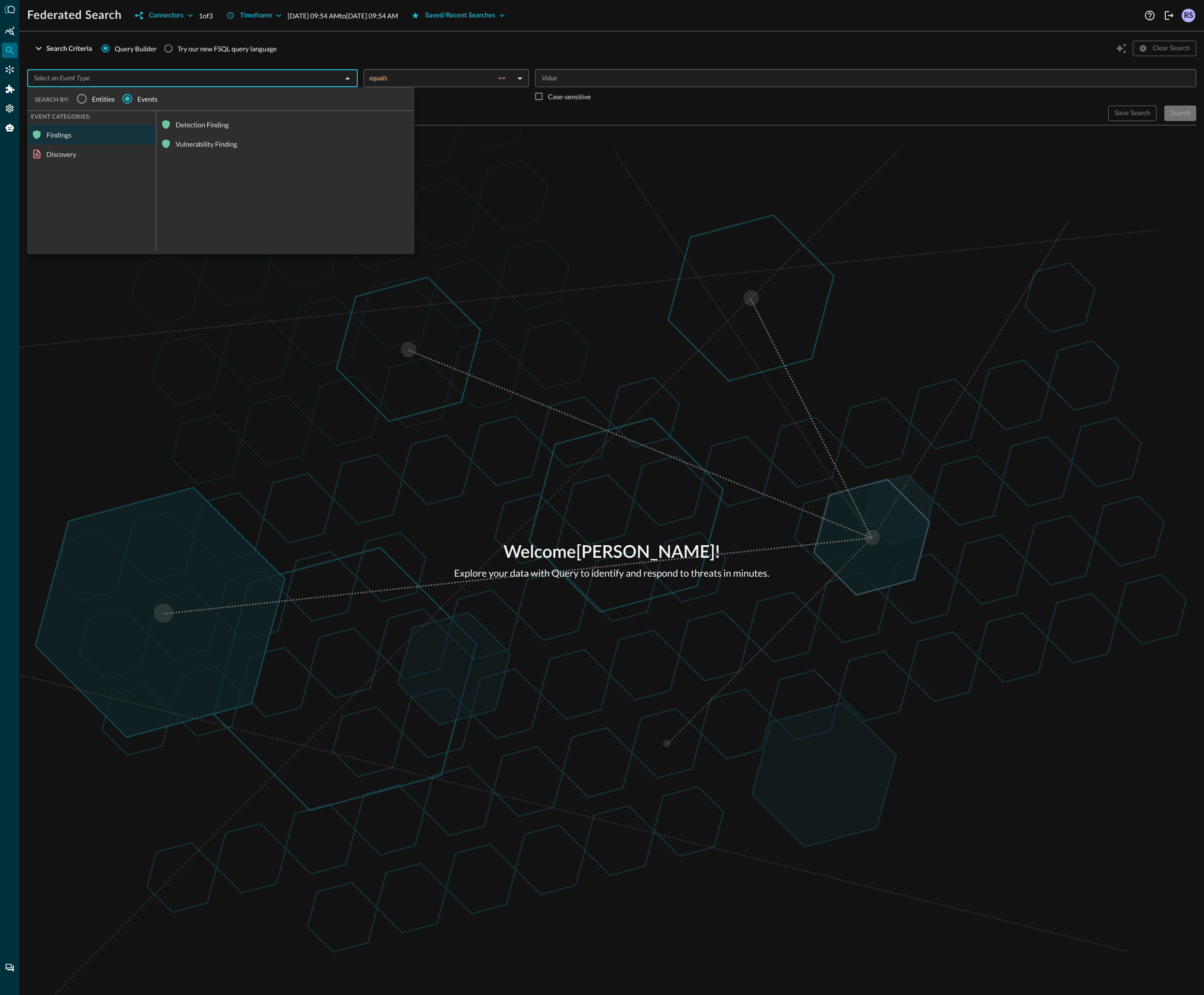
click at [200, 129] on div "Detection Finding" at bounding box center [285, 125] width 258 height 19
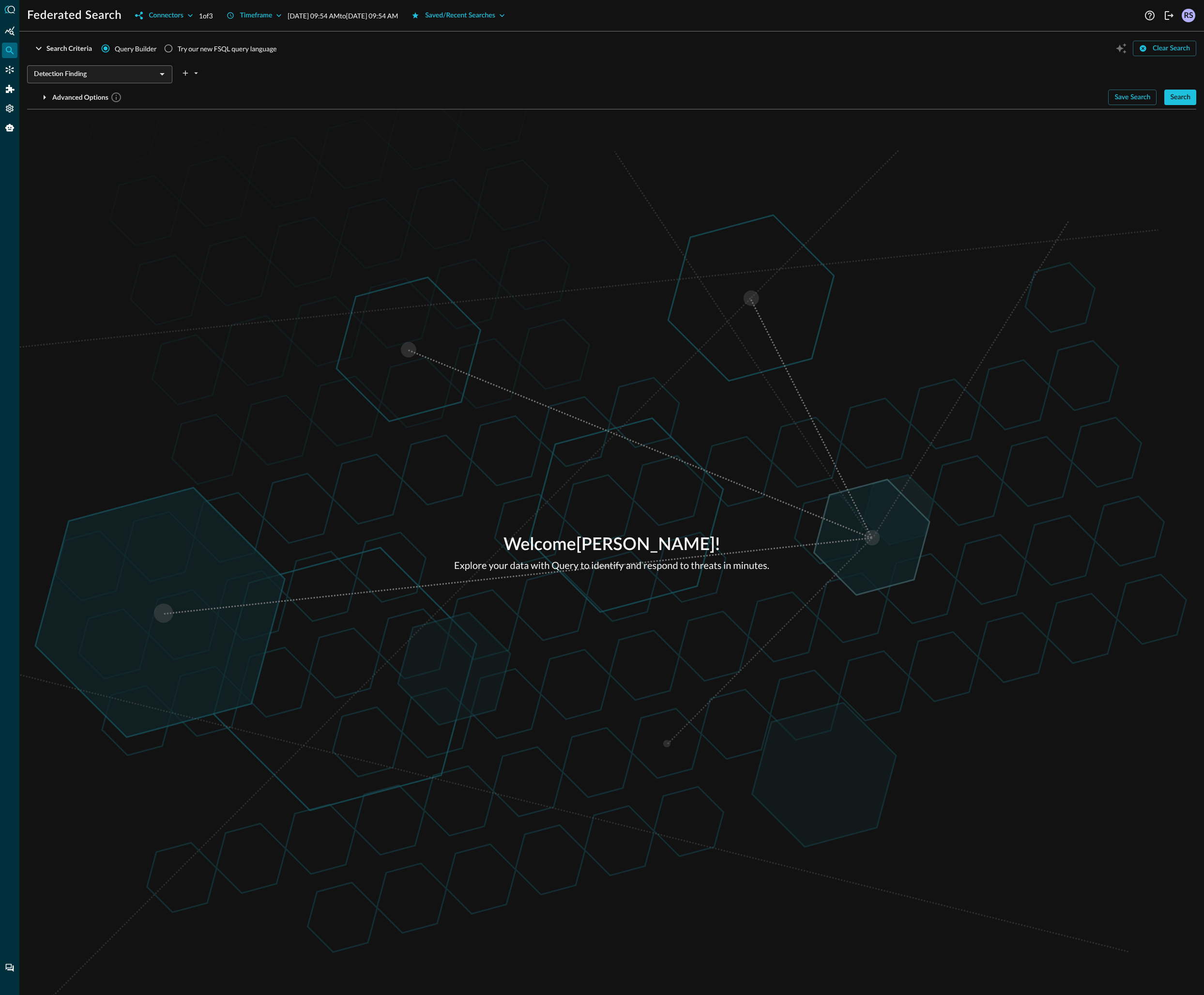
click at [581, 201] on div "Welcome Rob Shepherd ! Explore your data with Query to identify and respond to …" at bounding box center [612, 552] width 1185 height 885
click at [1176, 99] on div "Search" at bounding box center [1181, 98] width 21 height 12
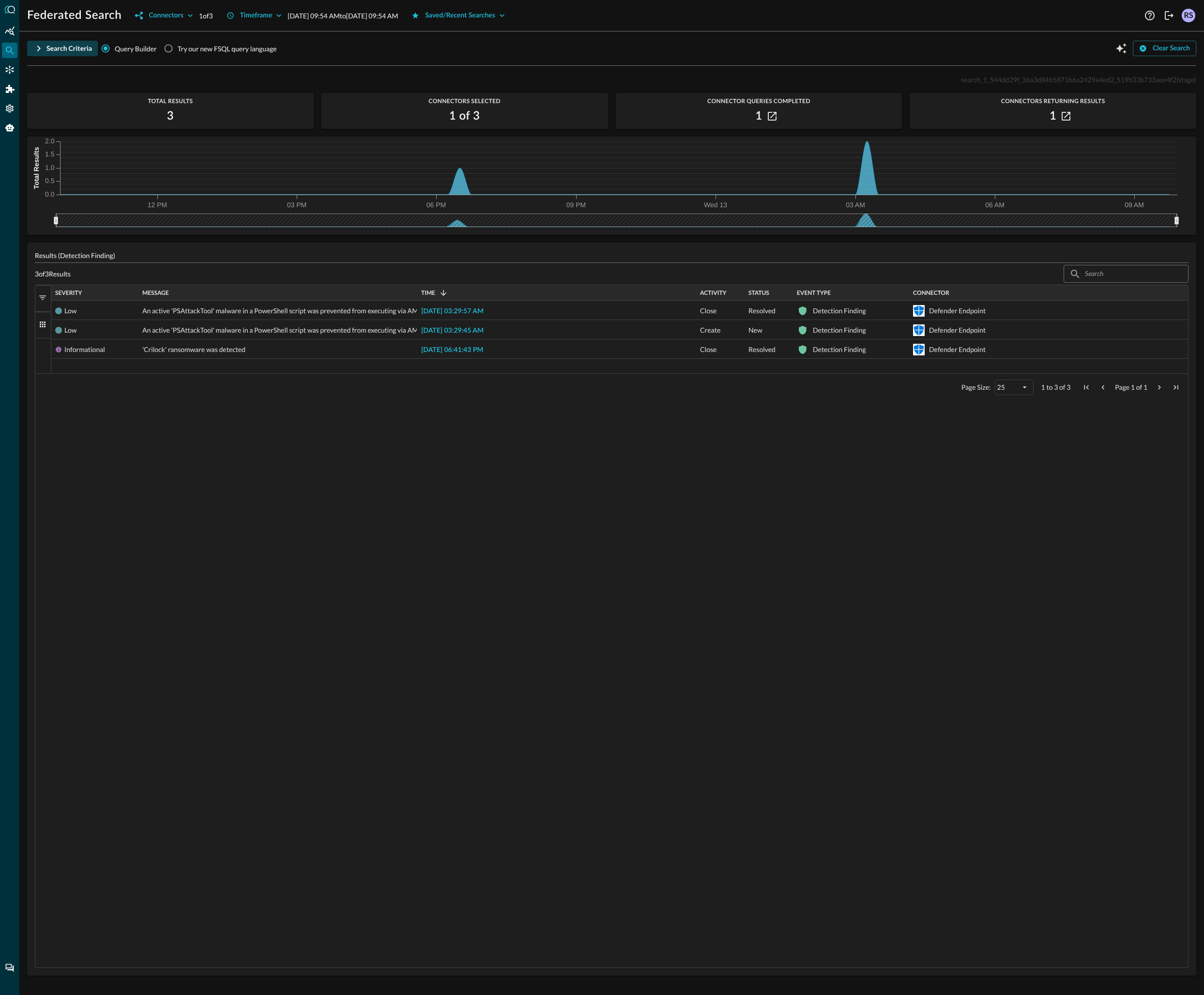
click at [71, 51] on div "Search Criteria" at bounding box center [69, 49] width 45 height 12
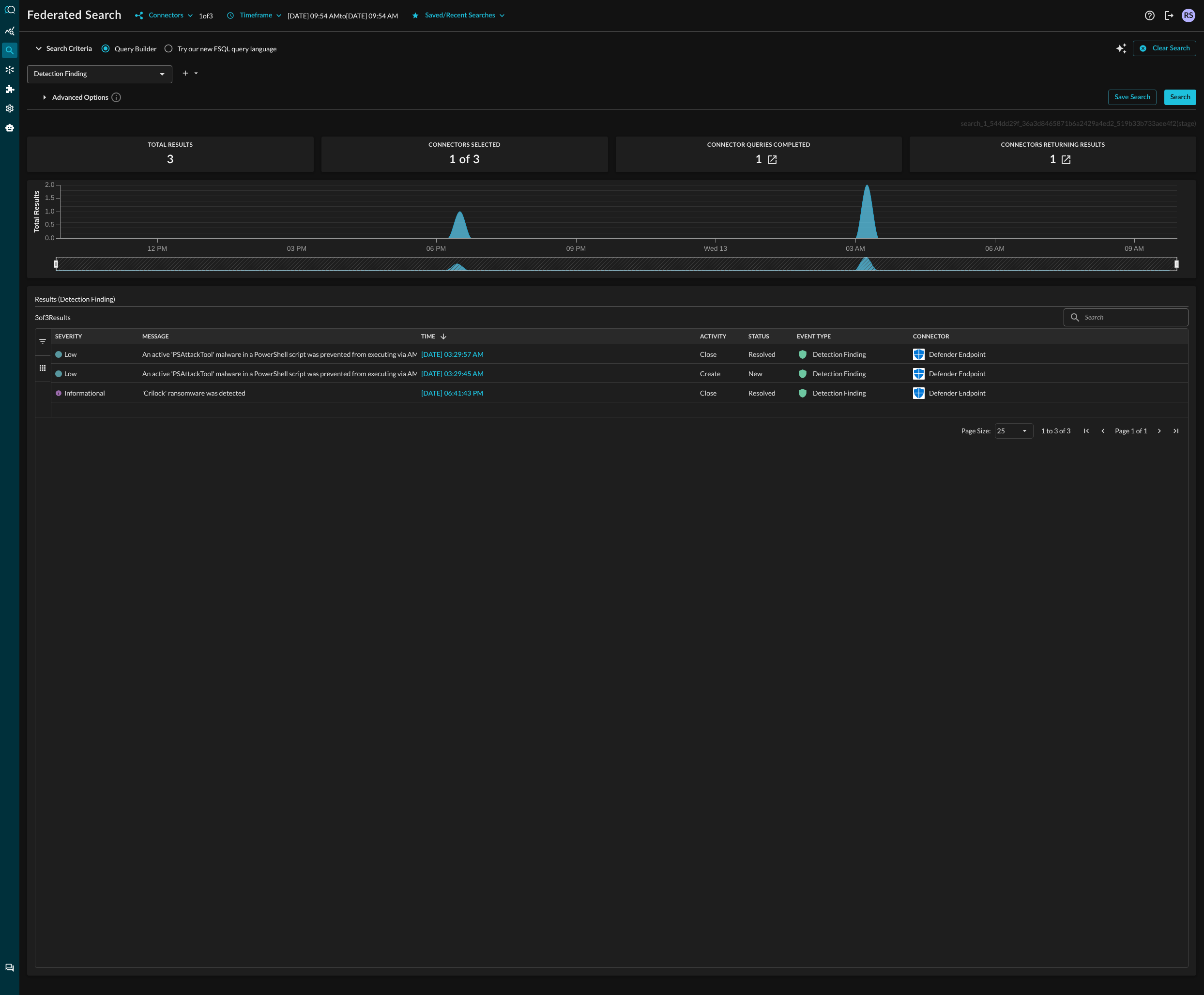
click at [105, 72] on input "Detection Finding" at bounding box center [92, 74] width 123 height 12
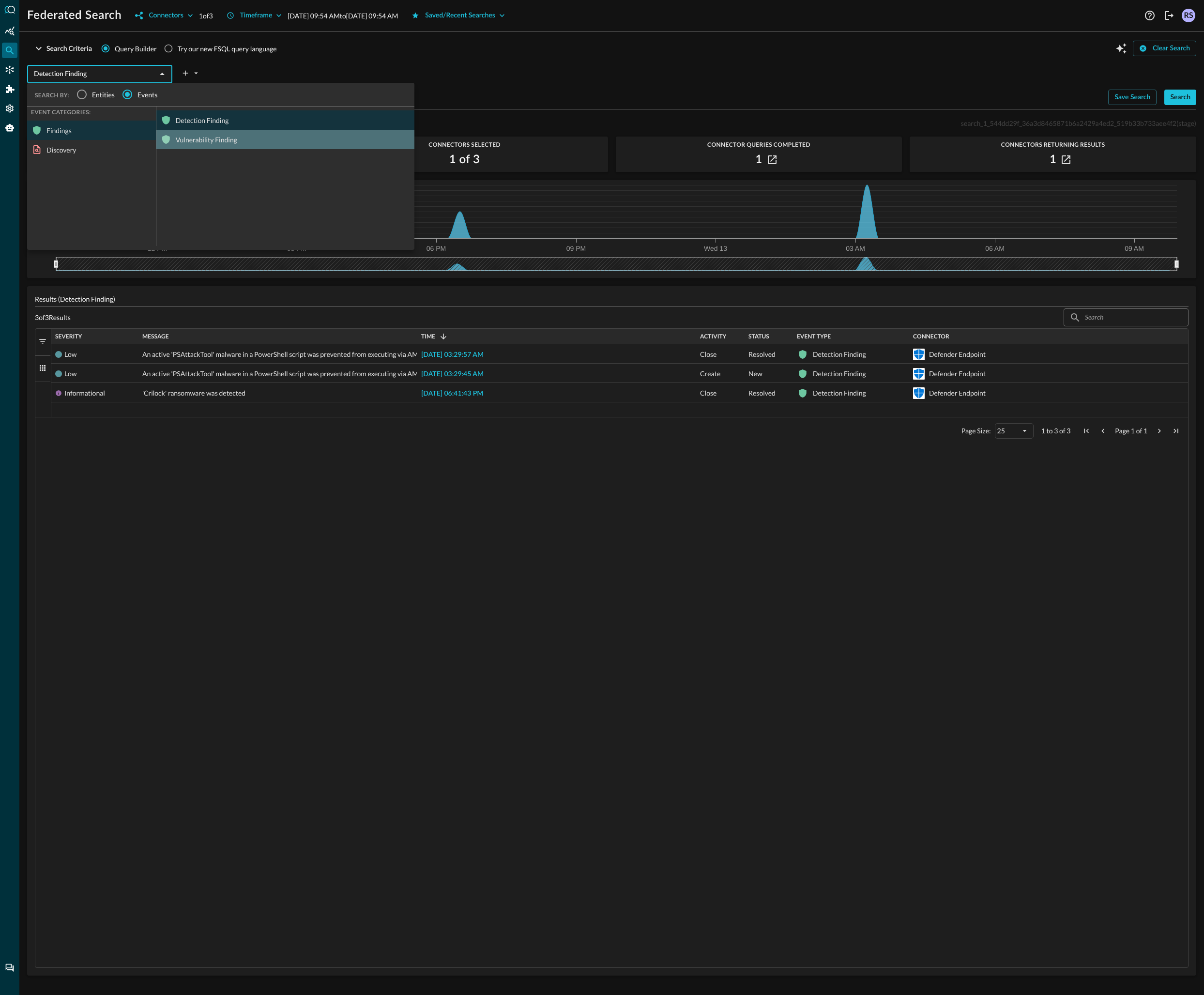
click at [198, 137] on div "Vulnerability Finding" at bounding box center [285, 139] width 258 height 19
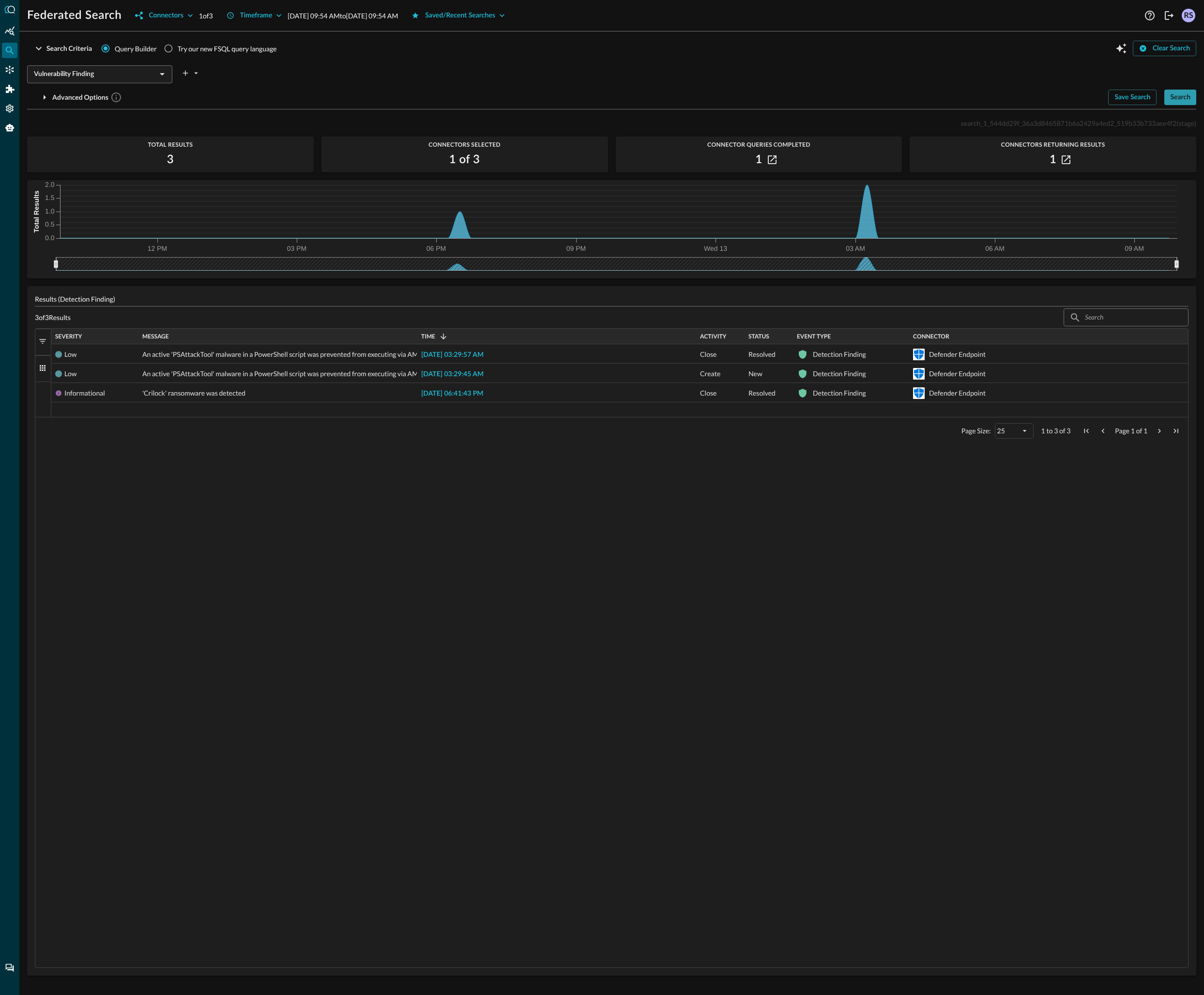
click at [1170, 94] on button "Search" at bounding box center [1180, 97] width 32 height 15
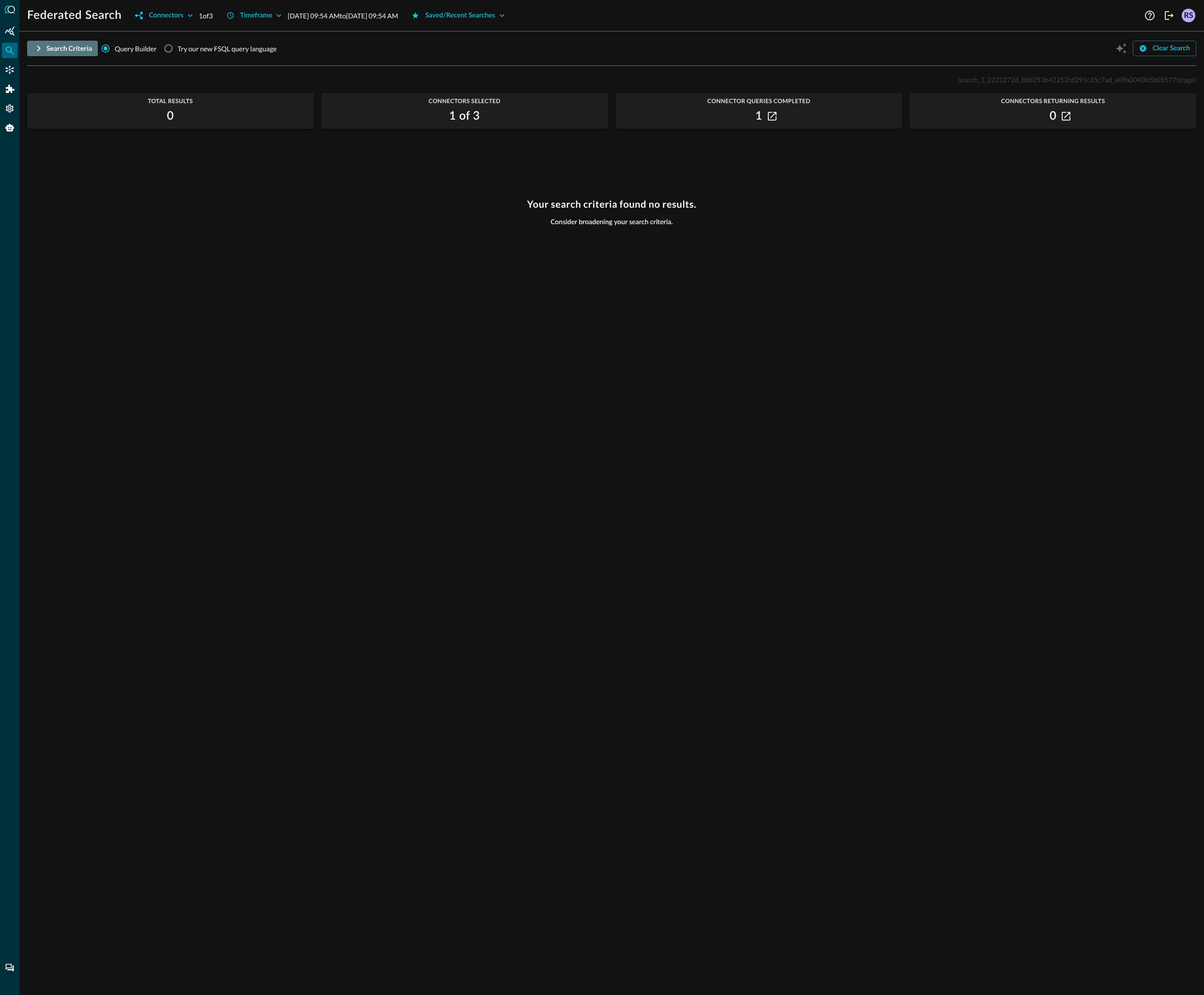
click at [50, 48] on div "Search Criteria" at bounding box center [69, 49] width 45 height 12
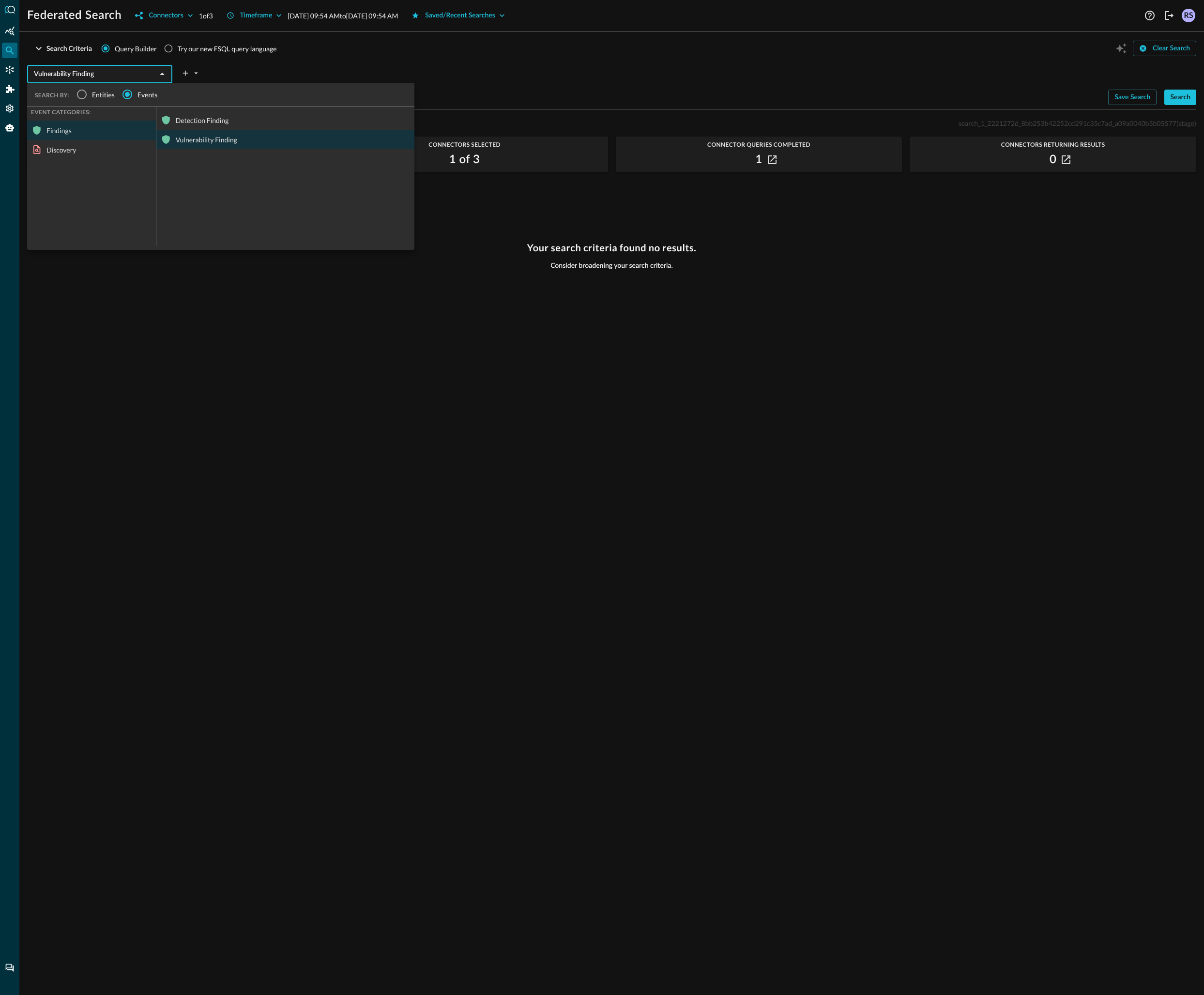
drag, startPoint x: 91, startPoint y: 79, endPoint x: 101, endPoint y: 72, distance: 12.2
click at [91, 79] on input "Vulnerability Finding" at bounding box center [92, 74] width 123 height 12
drag, startPoint x: 68, startPoint y: 152, endPoint x: 145, endPoint y: 133, distance: 79.3
click at [68, 152] on div "Discovery" at bounding box center [91, 150] width 129 height 19
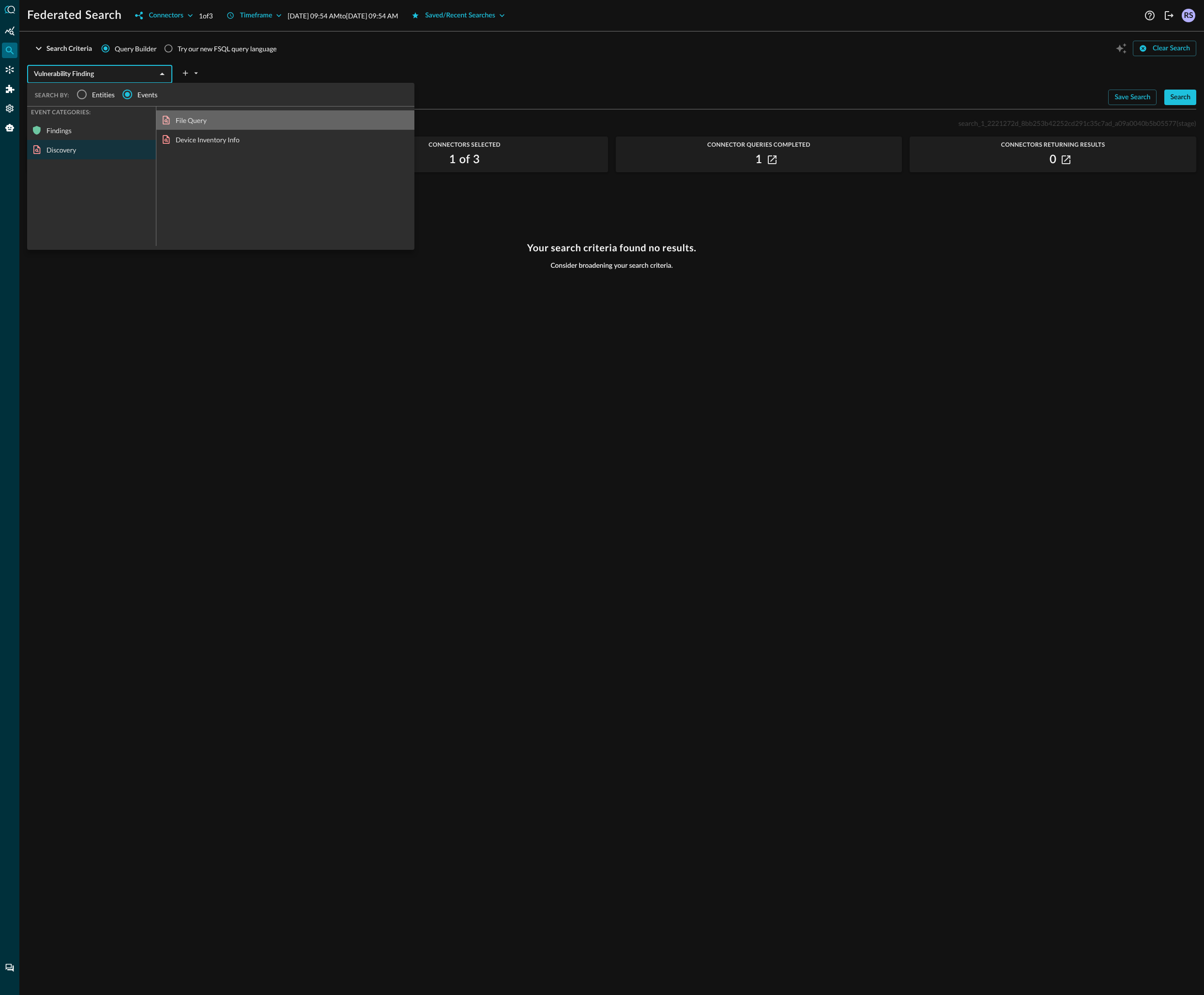
click at [207, 115] on div "File Query" at bounding box center [285, 120] width 258 height 19
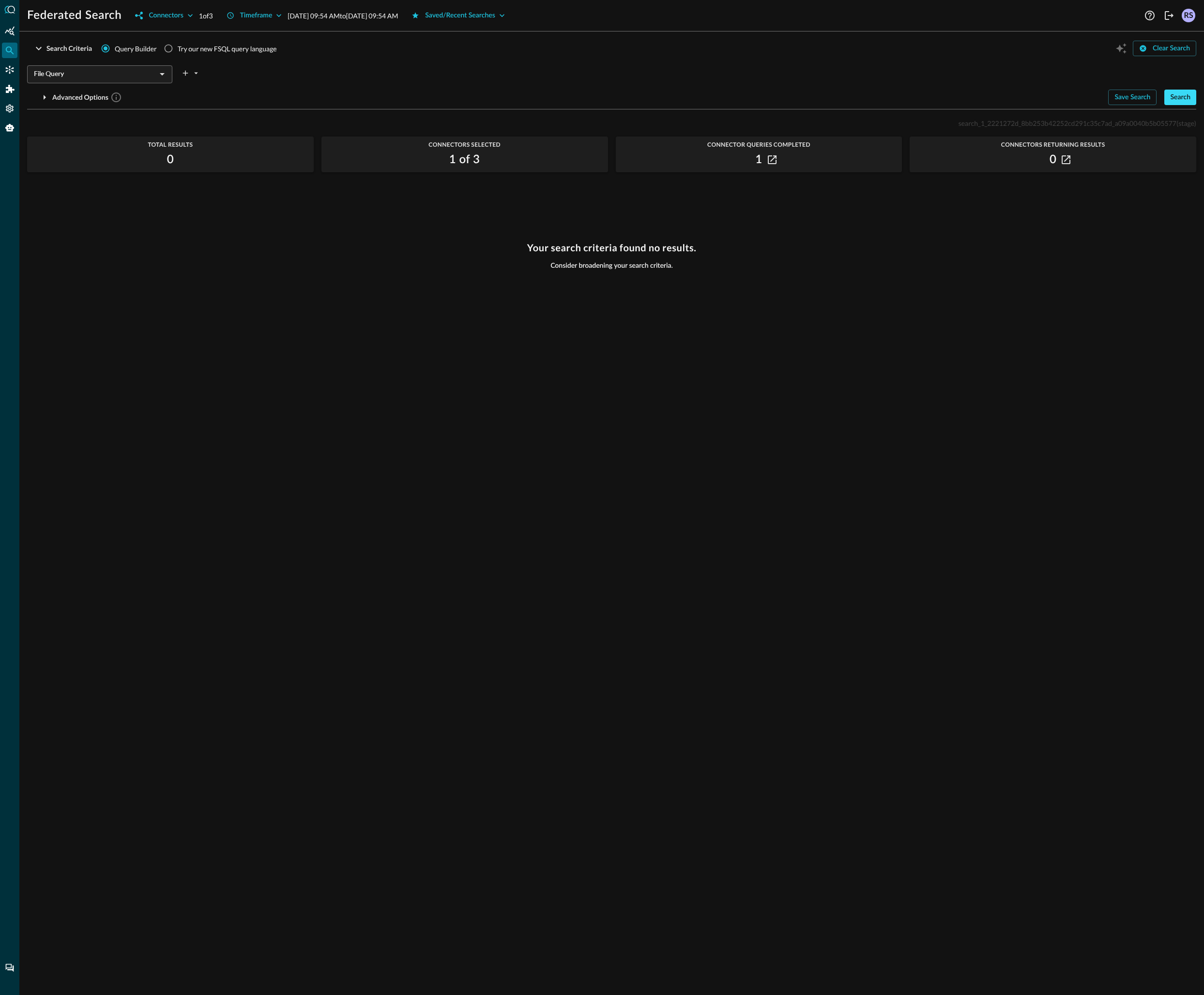
click at [1176, 96] on div "Search" at bounding box center [1181, 98] width 21 height 12
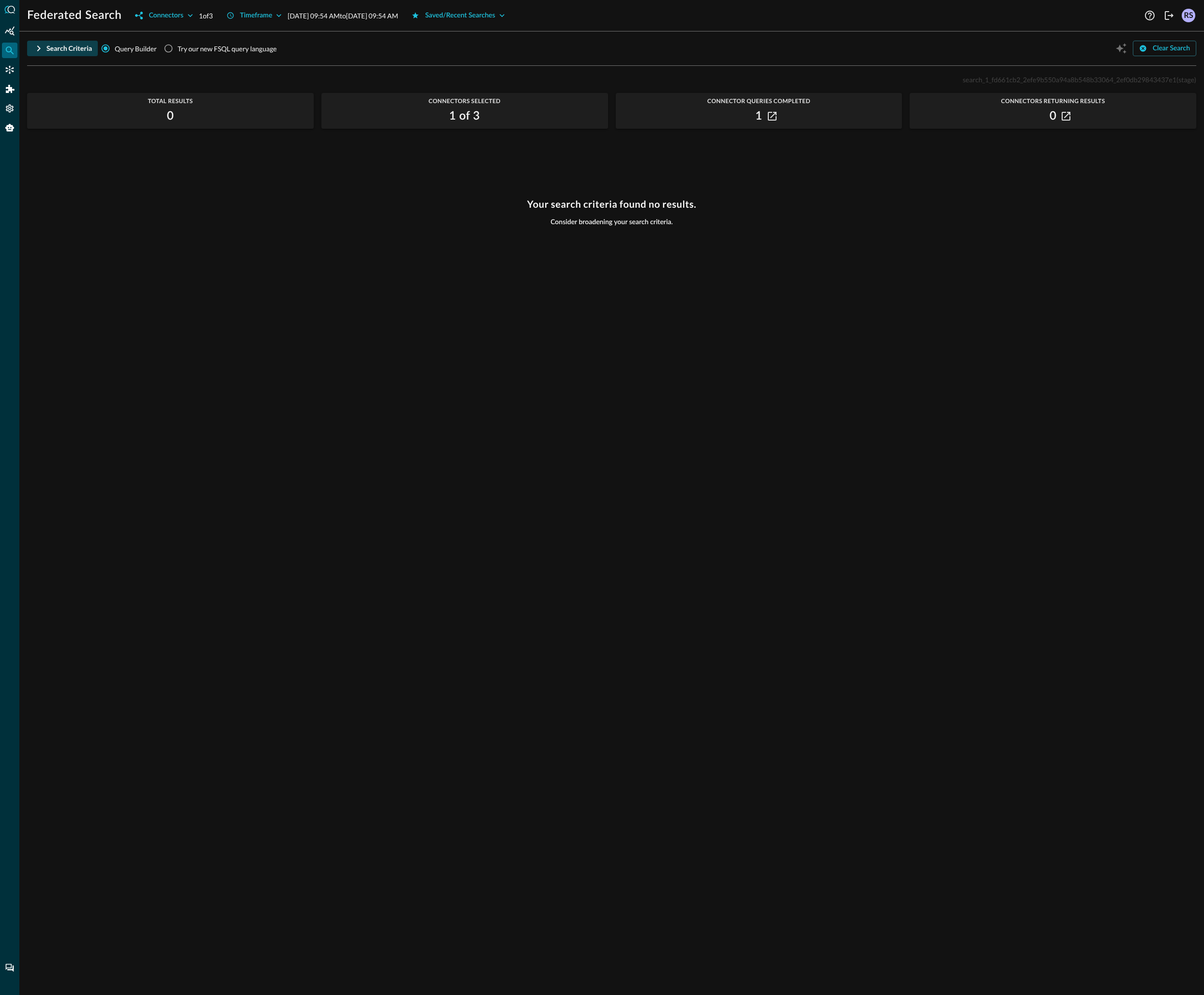
click at [58, 48] on div "Search Criteria" at bounding box center [69, 49] width 45 height 12
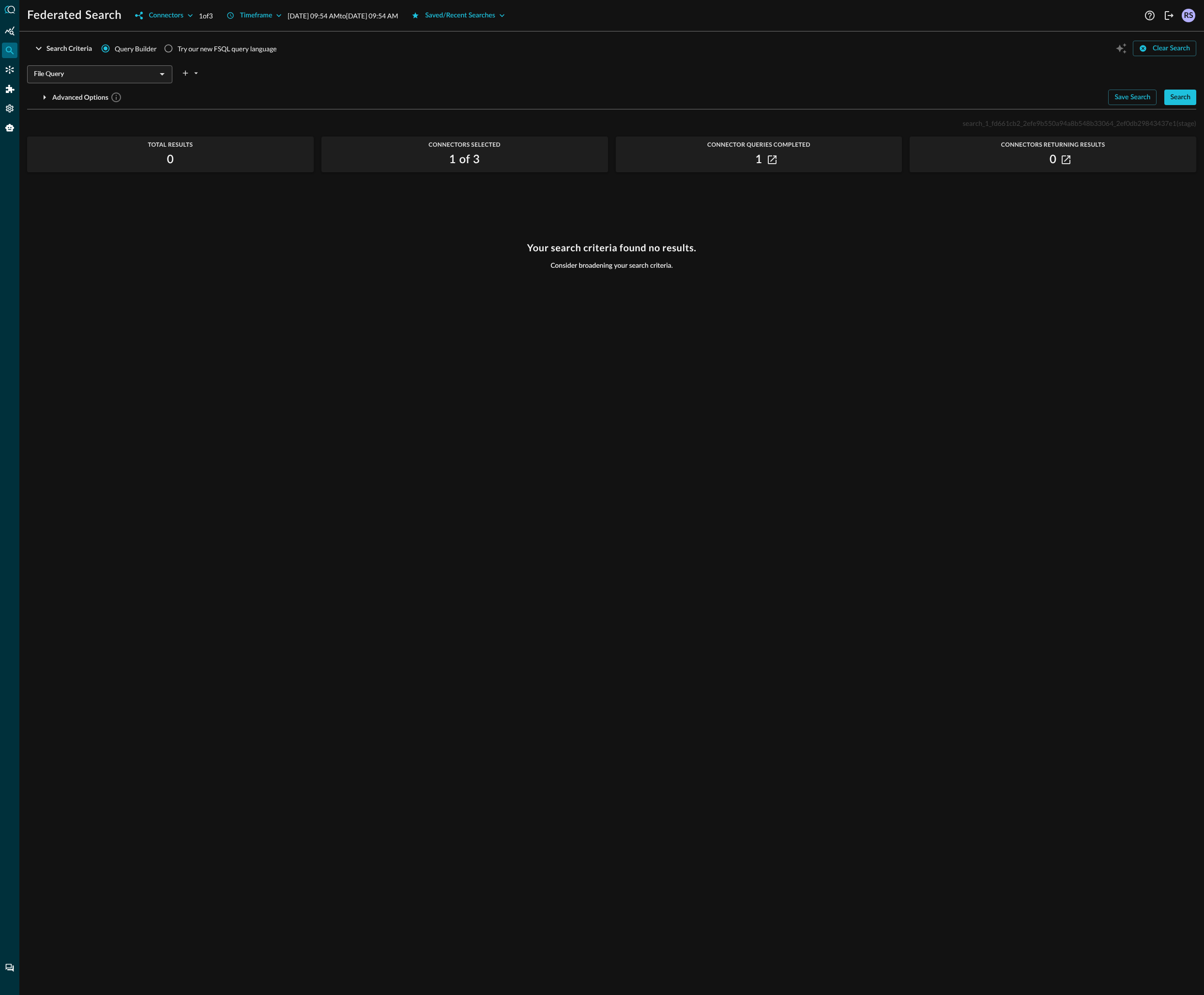
click at [82, 81] on div "File Query ​" at bounding box center [99, 74] width 145 height 18
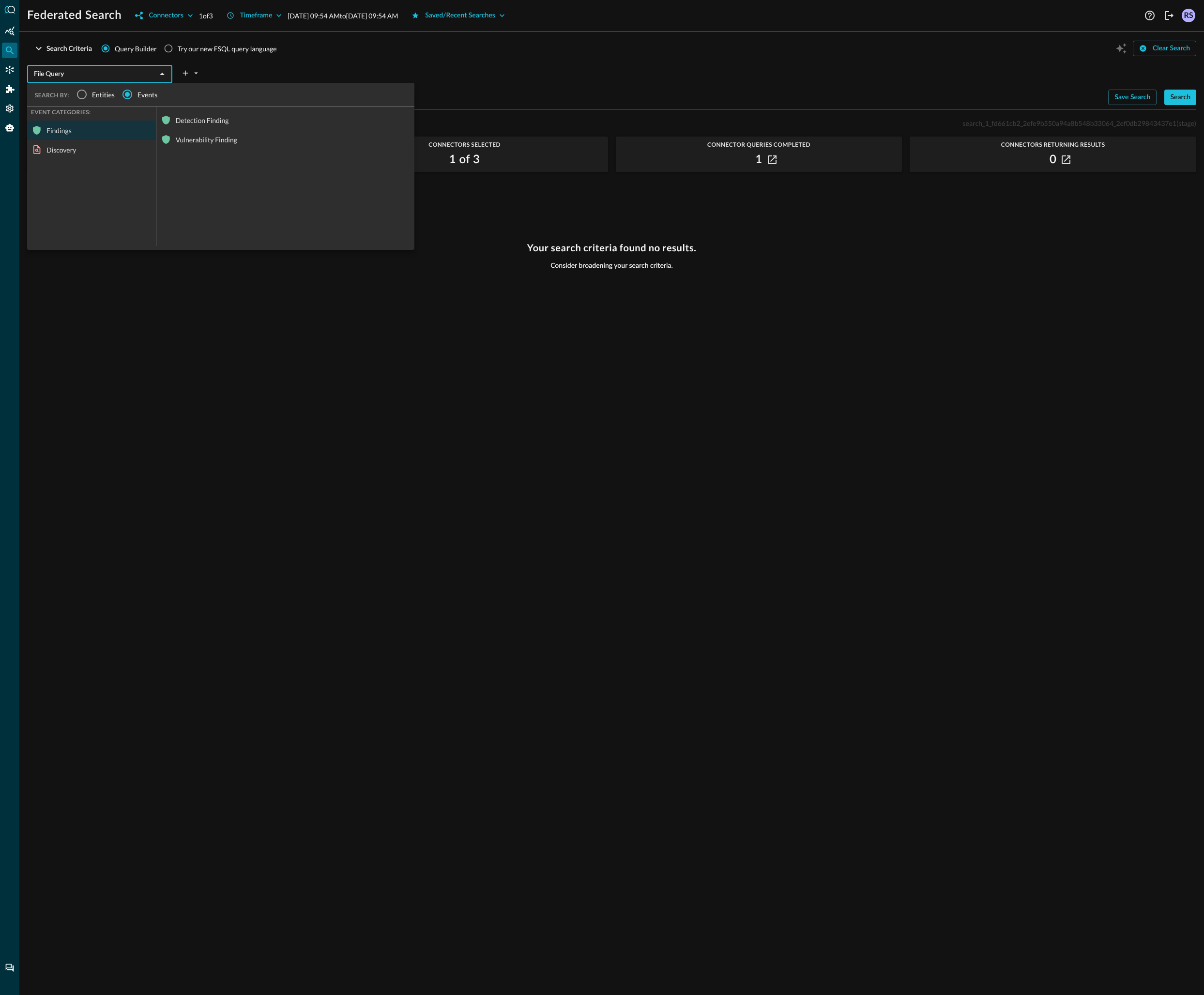
drag, startPoint x: 69, startPoint y: 146, endPoint x: 133, endPoint y: 145, distance: 64.0
click at [69, 147] on div "Discovery" at bounding box center [91, 150] width 129 height 19
click at [203, 139] on div "Device Inventory Info" at bounding box center [285, 139] width 258 height 19
type input "Device Inventory Info"
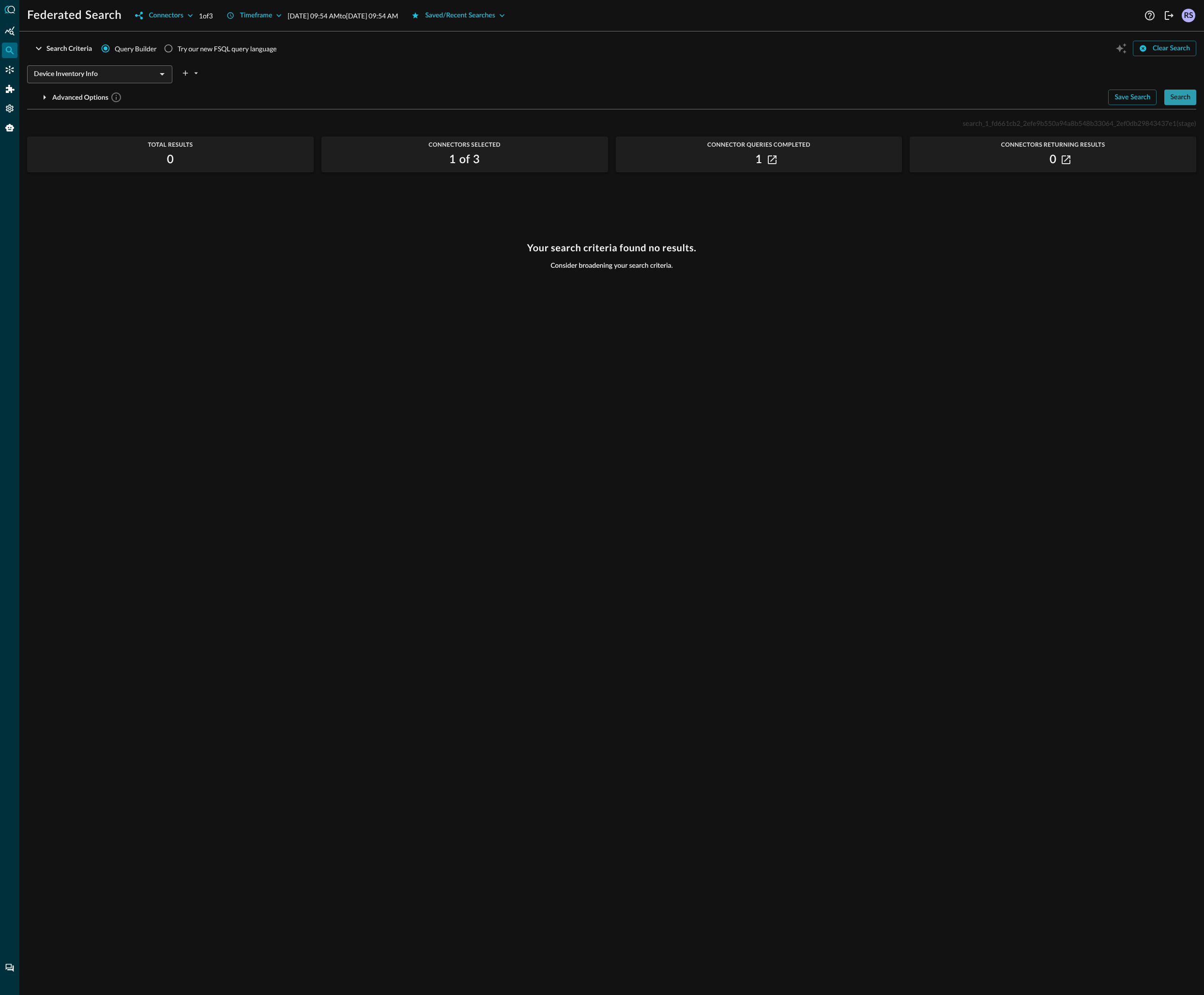
click at [1187, 97] on div "Search" at bounding box center [1181, 98] width 21 height 12
